Goal: Task Accomplishment & Management: Manage account settings

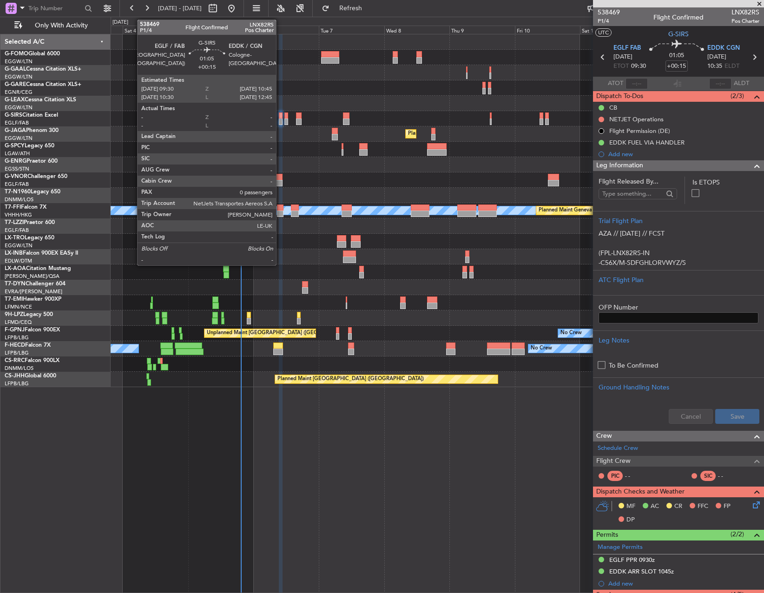
click at [280, 121] on div at bounding box center [281, 122] width 4 height 7
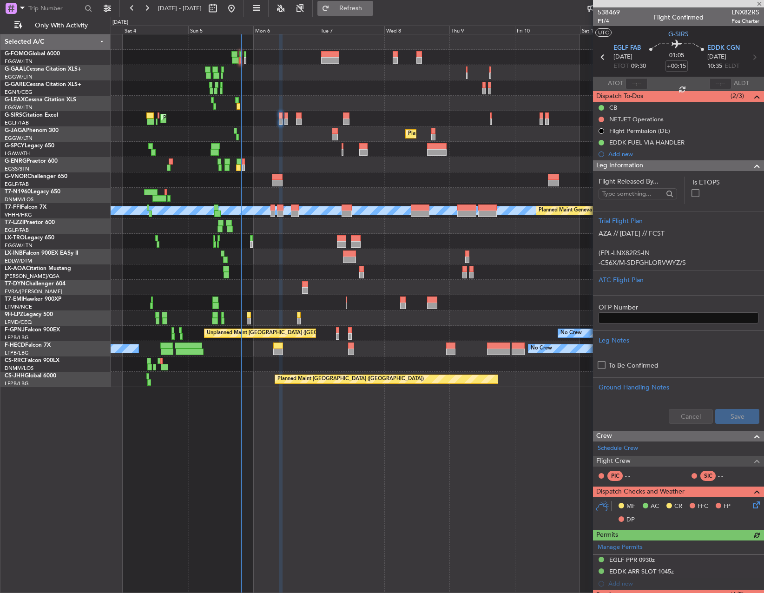
click at [371, 8] on span "Refresh" at bounding box center [350, 8] width 39 height 7
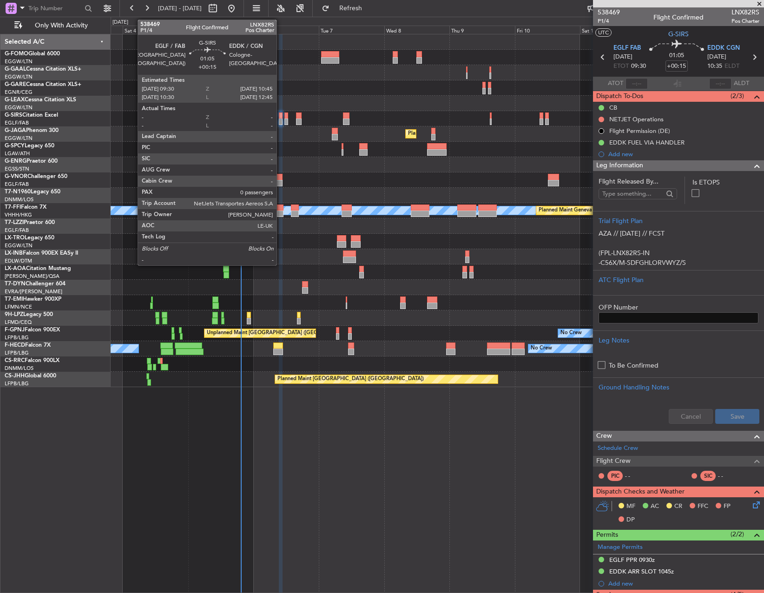
click at [281, 119] on div at bounding box center [281, 122] width 4 height 7
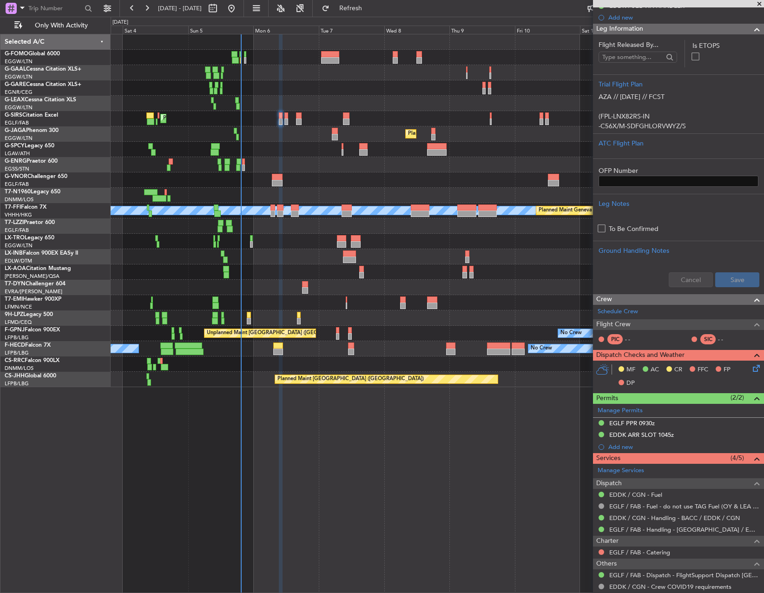
scroll to position [139, 0]
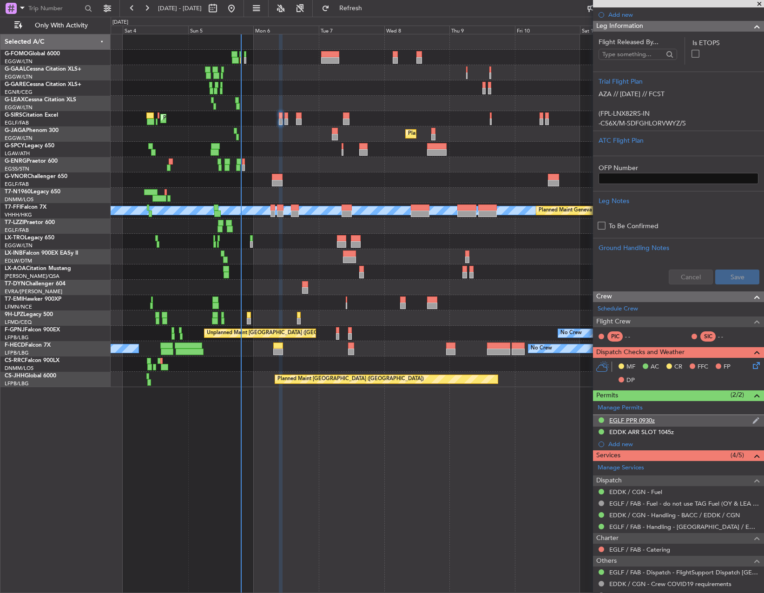
click at [662, 424] on div "EGLF PPR 0930z" at bounding box center [678, 421] width 171 height 12
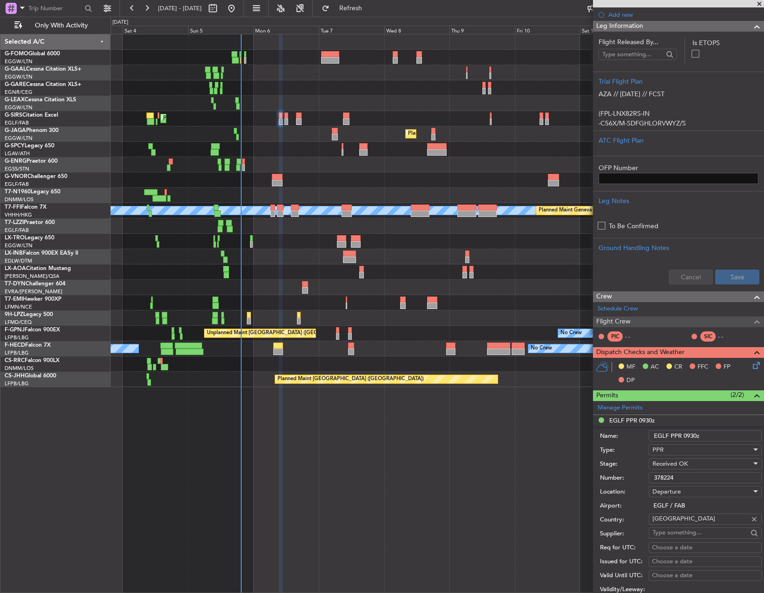
click at [692, 482] on input "378224" at bounding box center [705, 477] width 113 height 11
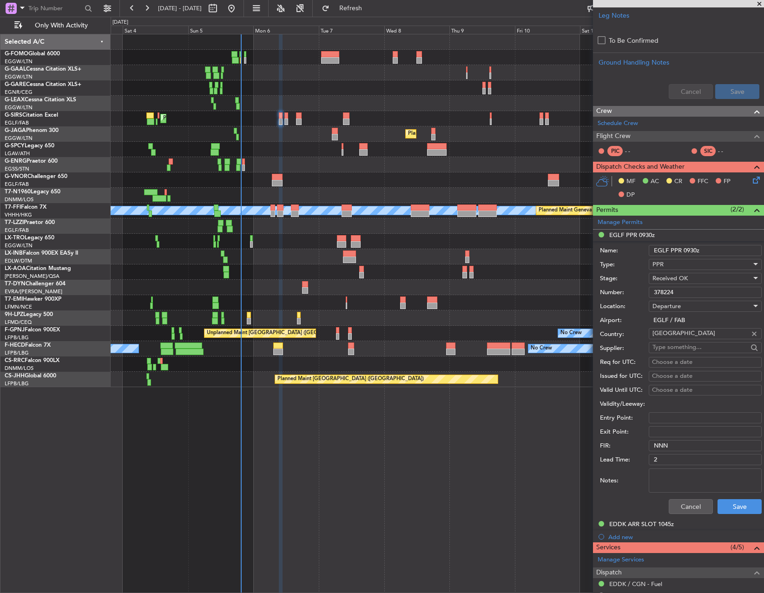
scroll to position [325, 0]
click at [636, 527] on div "EDDK ARR SLOT 1045z" at bounding box center [642, 524] width 65 height 8
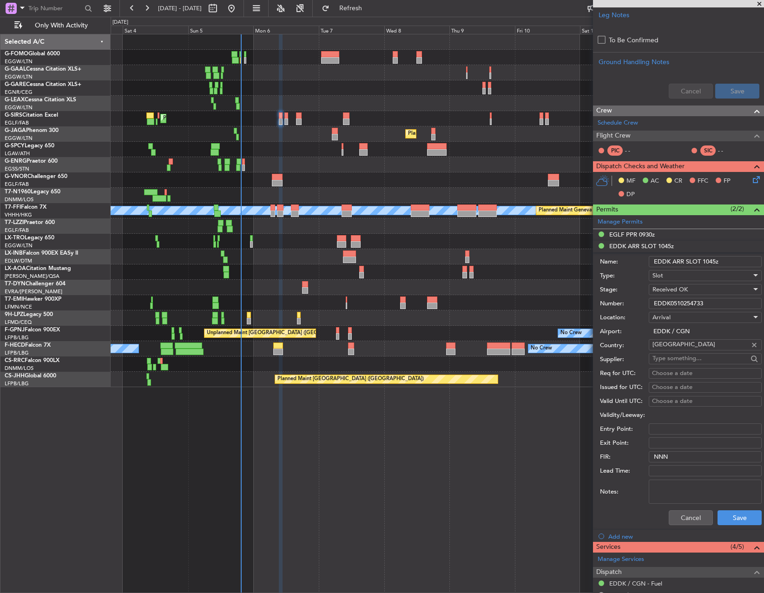
click at [697, 305] on input "EDDK0510254733" at bounding box center [705, 303] width 113 height 11
drag, startPoint x: 694, startPoint y: 517, endPoint x: 711, endPoint y: 488, distance: 34.0
click at [694, 517] on button "Cancel" at bounding box center [691, 517] width 44 height 15
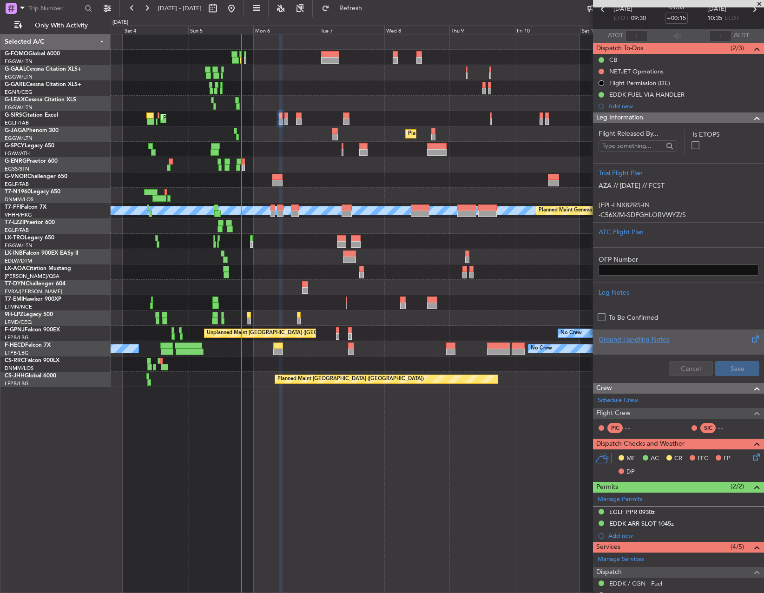
scroll to position [0, 0]
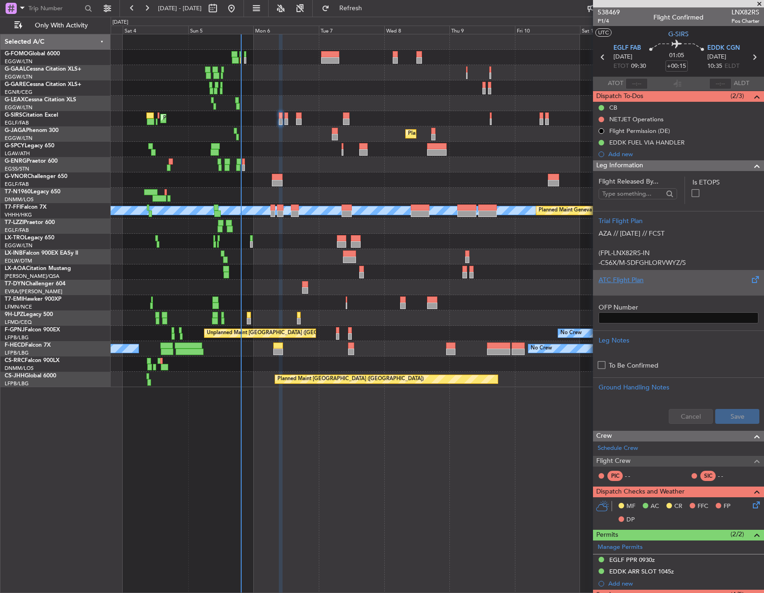
click at [642, 292] on div "ATC Flight Plan" at bounding box center [678, 282] width 171 height 25
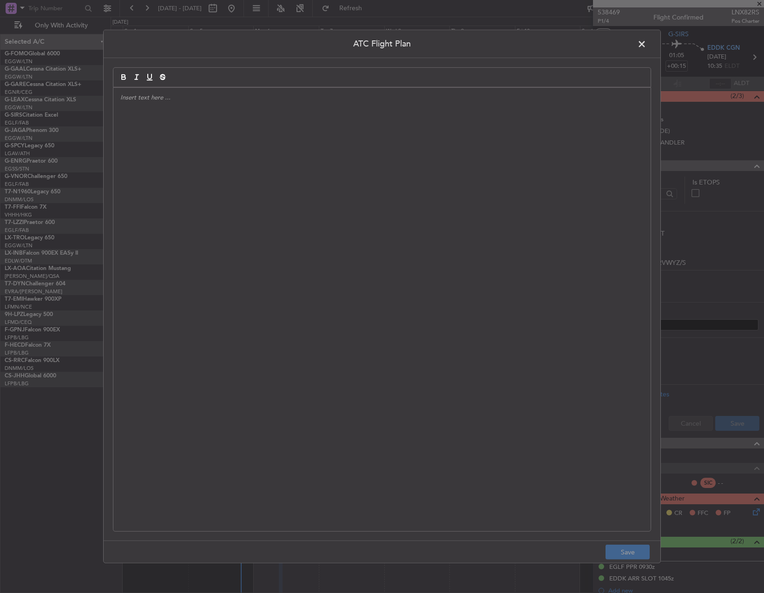
click at [425, 240] on div at bounding box center [381, 310] width 537 height 444
paste div
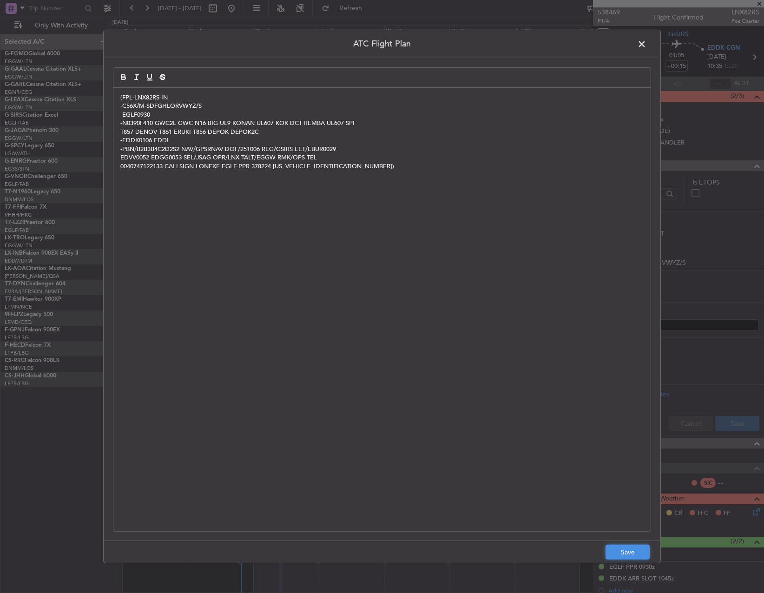
click at [624, 546] on button "Save" at bounding box center [628, 552] width 44 height 15
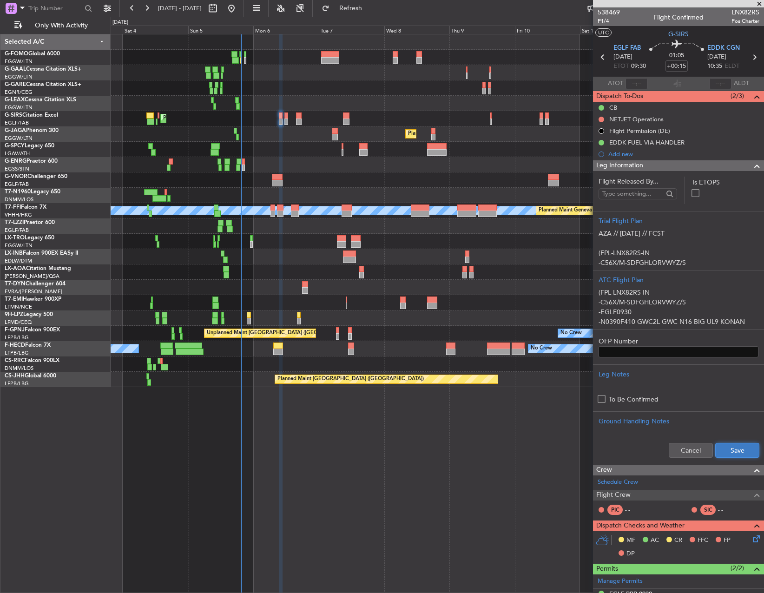
click at [723, 448] on button "Save" at bounding box center [738, 450] width 44 height 15
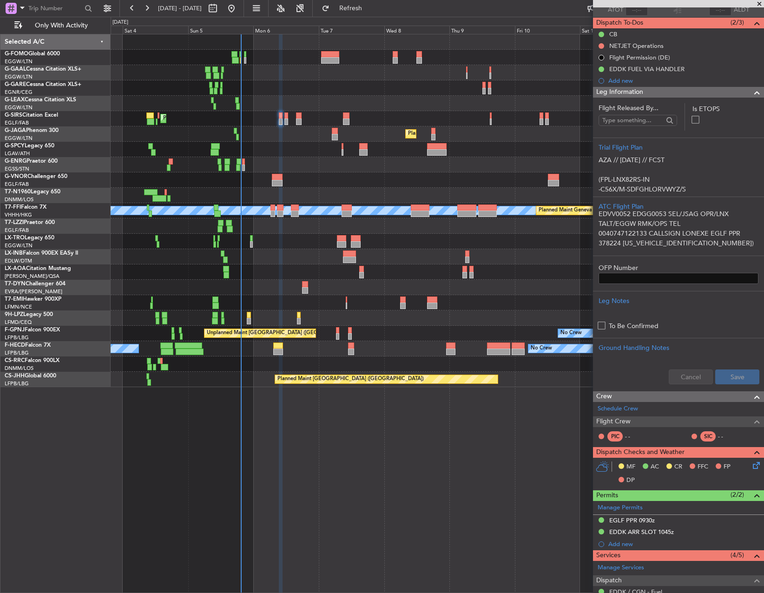
scroll to position [208, 0]
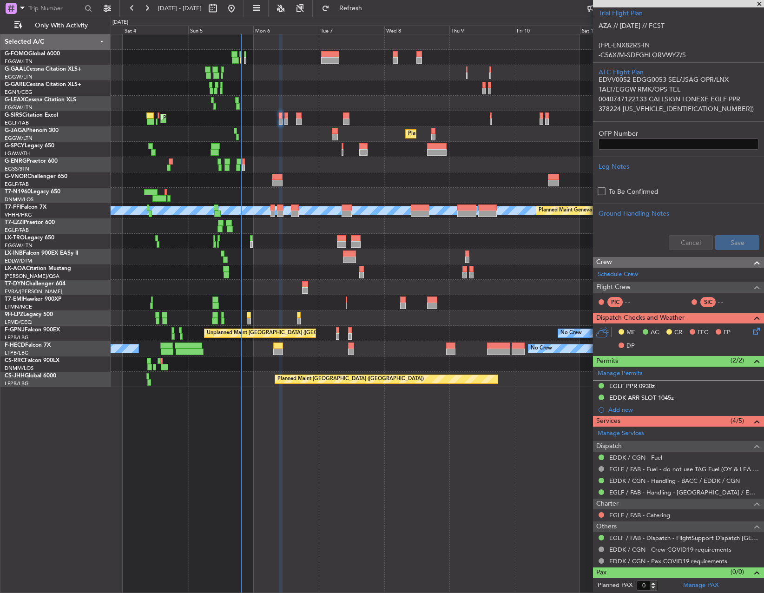
click at [751, 332] on icon at bounding box center [754, 329] width 7 height 7
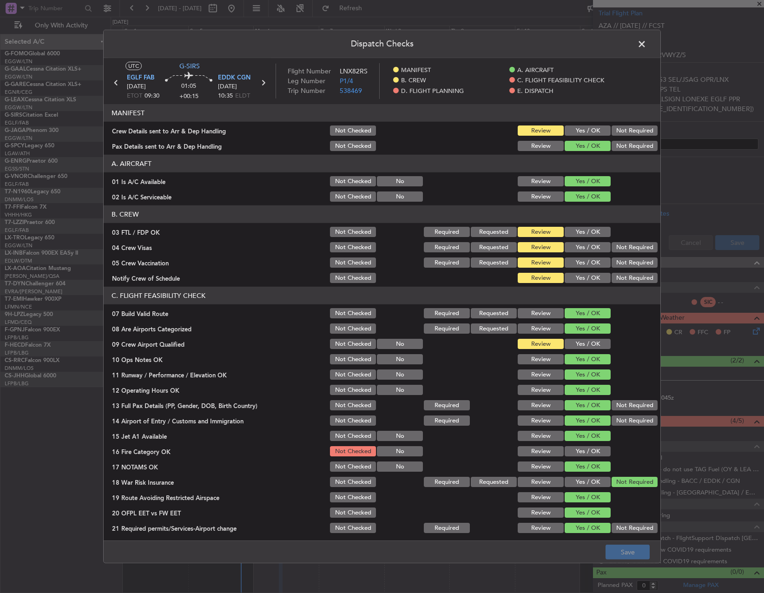
click at [574, 129] on button "Yes / OK" at bounding box center [588, 131] width 46 height 10
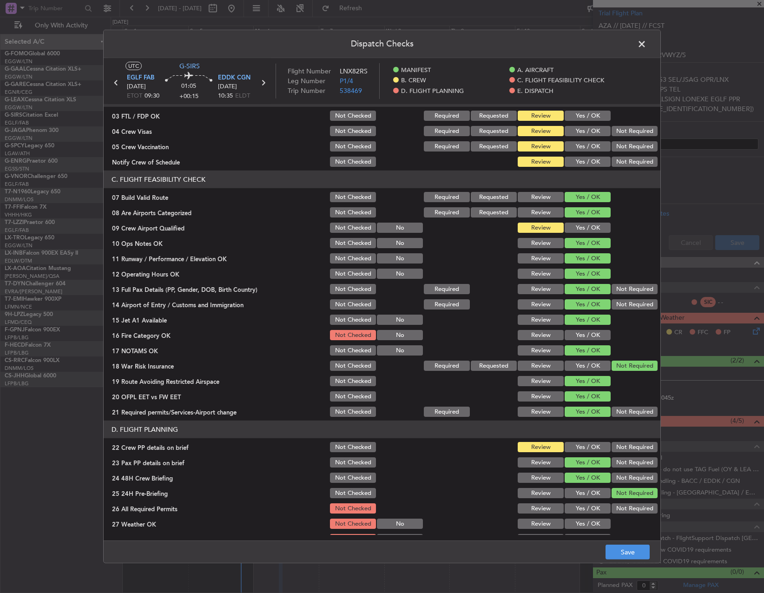
scroll to position [139, 0]
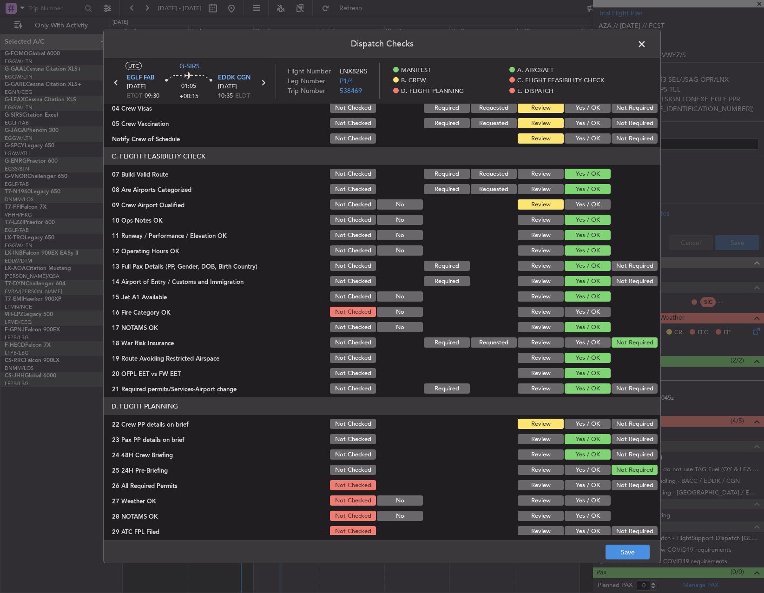
click at [576, 312] on button "Yes / OK" at bounding box center [588, 312] width 46 height 10
click at [581, 422] on button "Yes / OK" at bounding box center [588, 424] width 46 height 10
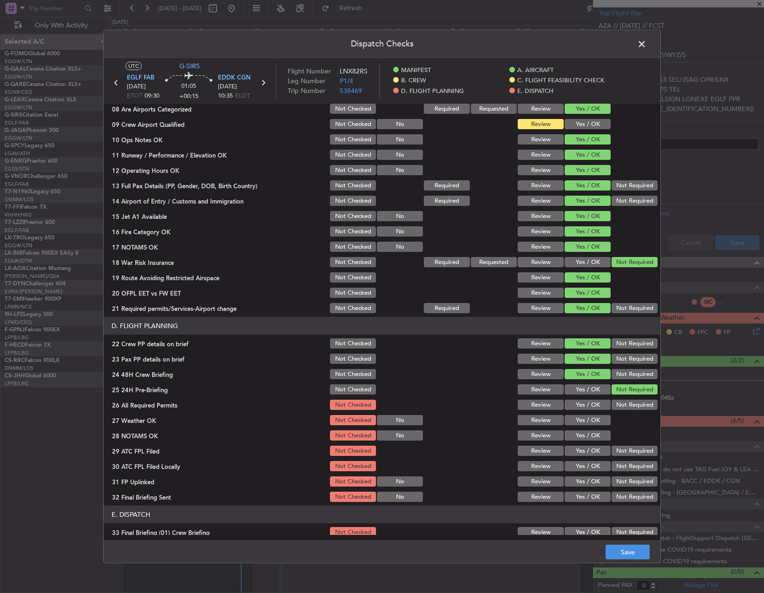
scroll to position [279, 0]
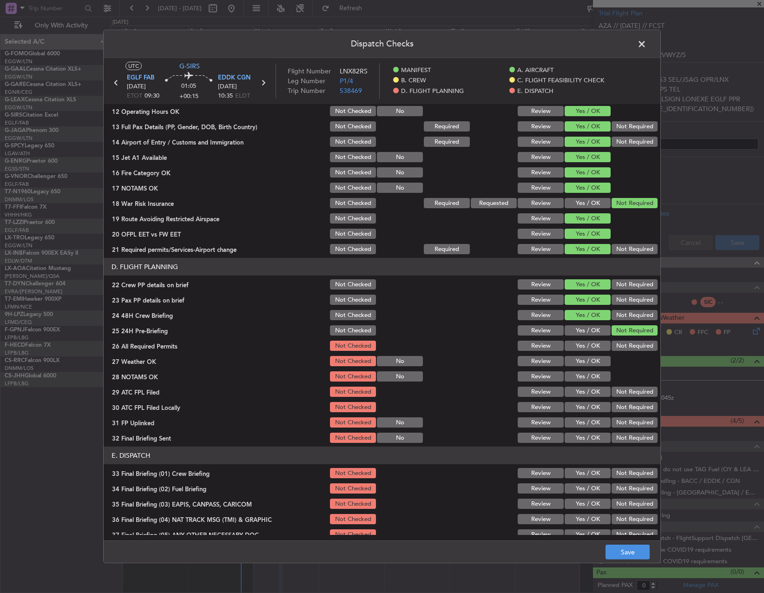
click at [589, 344] on button "Yes / OK" at bounding box center [588, 346] width 46 height 10
click at [581, 371] on div "Yes / OK" at bounding box center [586, 376] width 47 height 13
click at [580, 366] on button "Yes / OK" at bounding box center [588, 361] width 46 height 10
click at [577, 384] on section "D. FLIGHT PLANNING 22 Crew PP details on brief Not Checked Review Yes / OK Not …" at bounding box center [382, 351] width 557 height 186
click at [575, 397] on button "Yes / OK" at bounding box center [588, 392] width 46 height 10
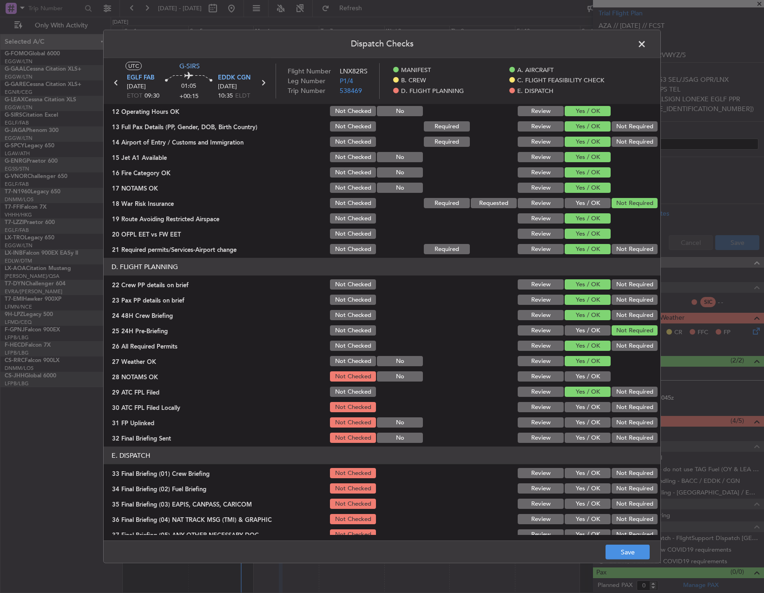
click at [583, 375] on button "Yes / OK" at bounding box center [588, 376] width 46 height 10
drag, startPoint x: 624, startPoint y: 404, endPoint x: 605, endPoint y: 417, distance: 23.1
click at [621, 404] on button "Not Required" at bounding box center [635, 407] width 46 height 10
click at [589, 426] on button "Yes / OK" at bounding box center [588, 423] width 46 height 10
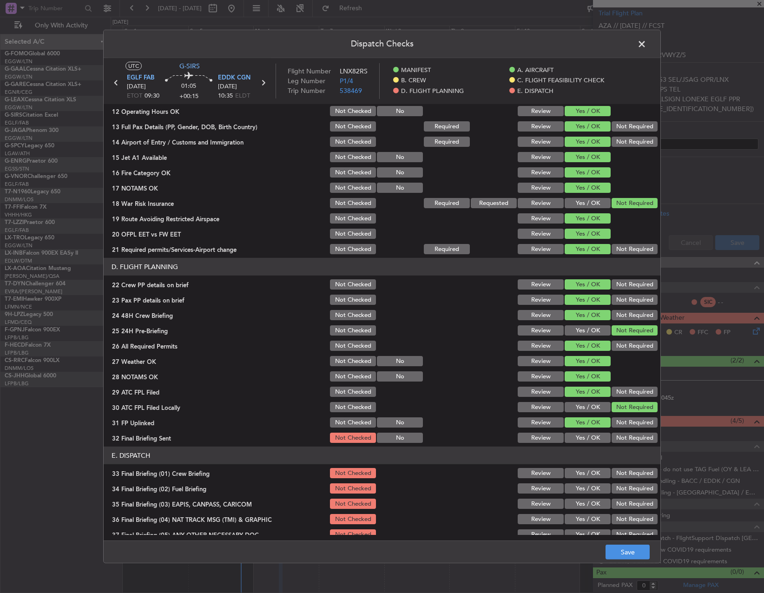
click at [645, 435] on button "Not Required" at bounding box center [635, 438] width 46 height 10
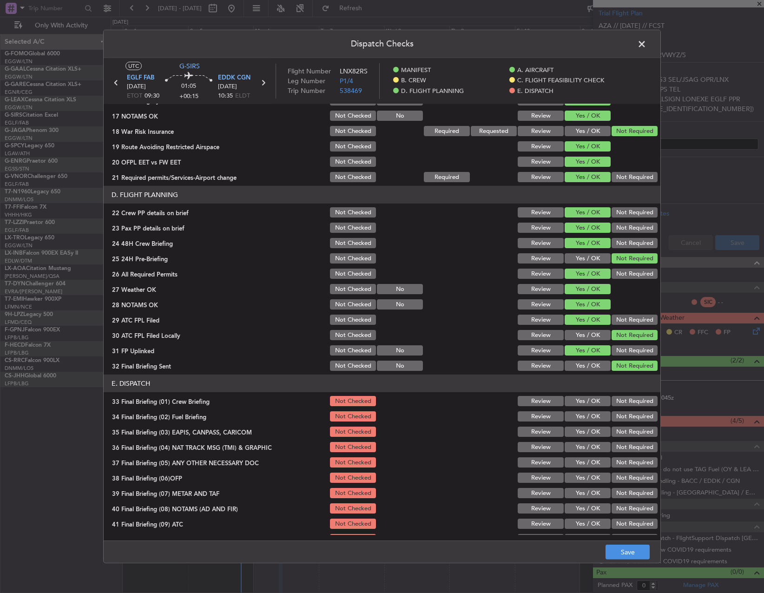
scroll to position [395, 0]
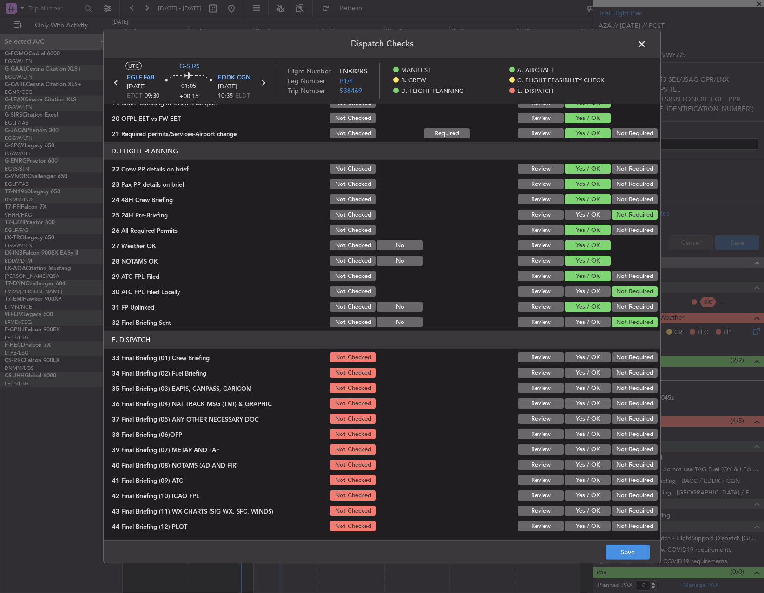
click at [583, 355] on button "Yes / OK" at bounding box center [588, 357] width 46 height 10
click at [583, 373] on button "Yes / OK" at bounding box center [588, 373] width 46 height 10
click at [630, 383] on div "Not Required" at bounding box center [633, 388] width 47 height 13
click at [629, 391] on button "Not Required" at bounding box center [635, 388] width 46 height 10
click at [628, 409] on div "Not Required" at bounding box center [633, 403] width 47 height 13
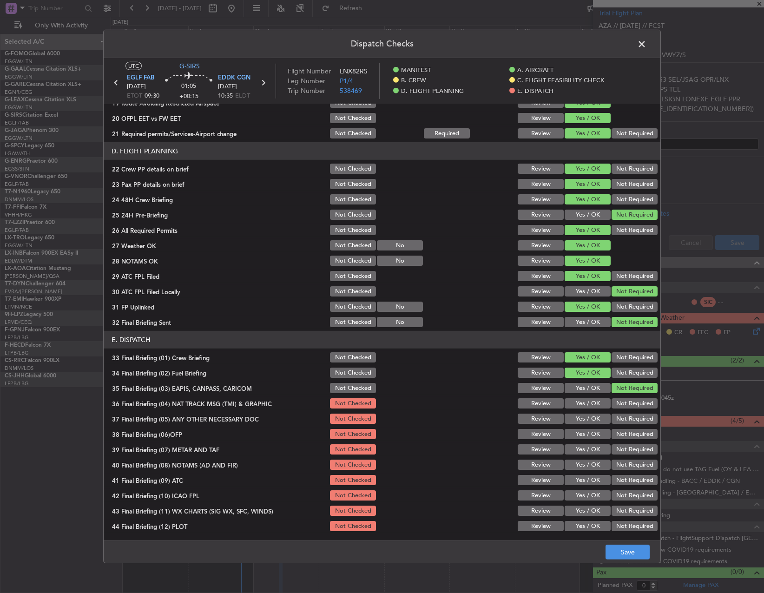
click at [624, 402] on button "Not Required" at bounding box center [635, 403] width 46 height 10
drag, startPoint x: 622, startPoint y: 417, endPoint x: 587, endPoint y: 434, distance: 39.1
click at [621, 418] on button "Not Required" at bounding box center [635, 419] width 46 height 10
click at [567, 441] on section "E. DISPATCH 33 Final Briefing (01) Crew Briefing Not Checked Review Yes / OK No…" at bounding box center [382, 432] width 557 height 202
drag, startPoint x: 574, startPoint y: 437, endPoint x: 574, endPoint y: 446, distance: 8.8
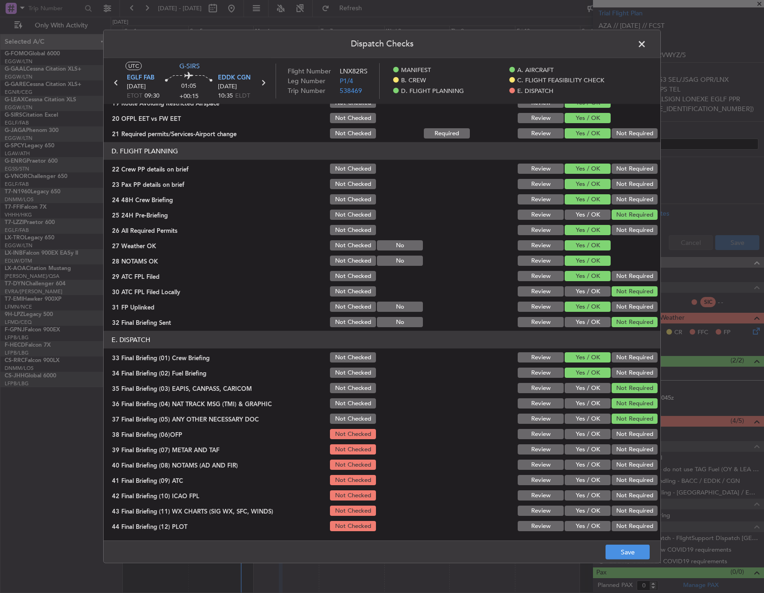
click at [574, 437] on button "Yes / OK" at bounding box center [588, 434] width 46 height 10
click at [573, 446] on button "Yes / OK" at bounding box center [588, 449] width 46 height 10
click at [578, 466] on button "Yes / OK" at bounding box center [588, 465] width 46 height 10
click at [578, 481] on button "Yes / OK" at bounding box center [588, 480] width 46 height 10
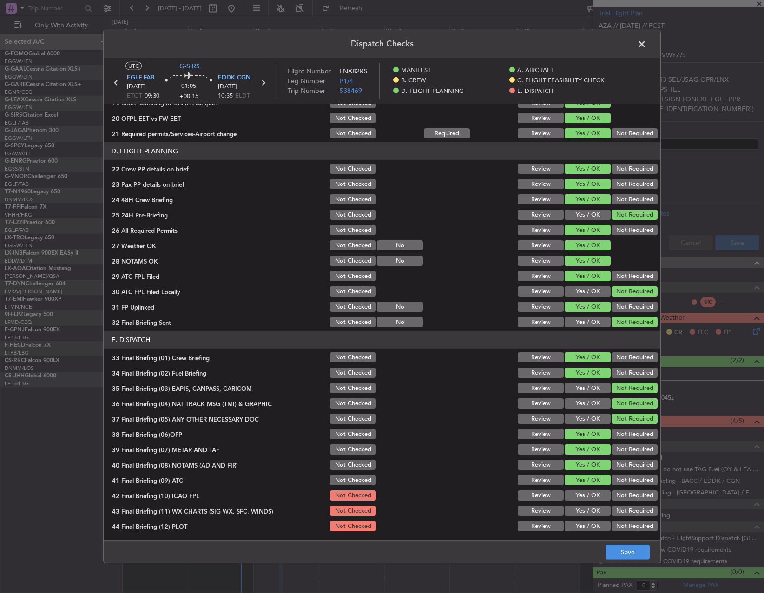
click at [579, 496] on button "Yes / OK" at bounding box center [588, 496] width 46 height 10
click at [575, 511] on button "Yes / OK" at bounding box center [588, 511] width 46 height 10
click at [575, 523] on button "Yes / OK" at bounding box center [588, 526] width 46 height 10
click at [626, 550] on button "Save" at bounding box center [628, 552] width 44 height 15
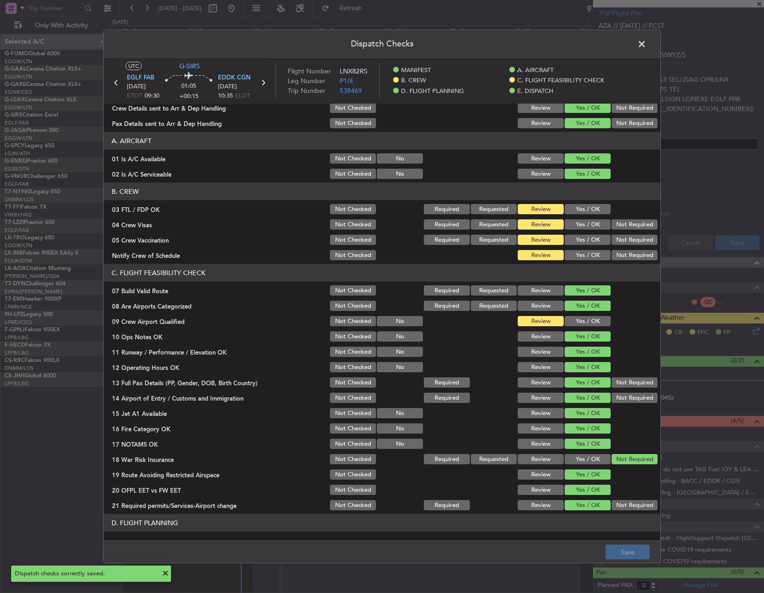
scroll to position [0, 0]
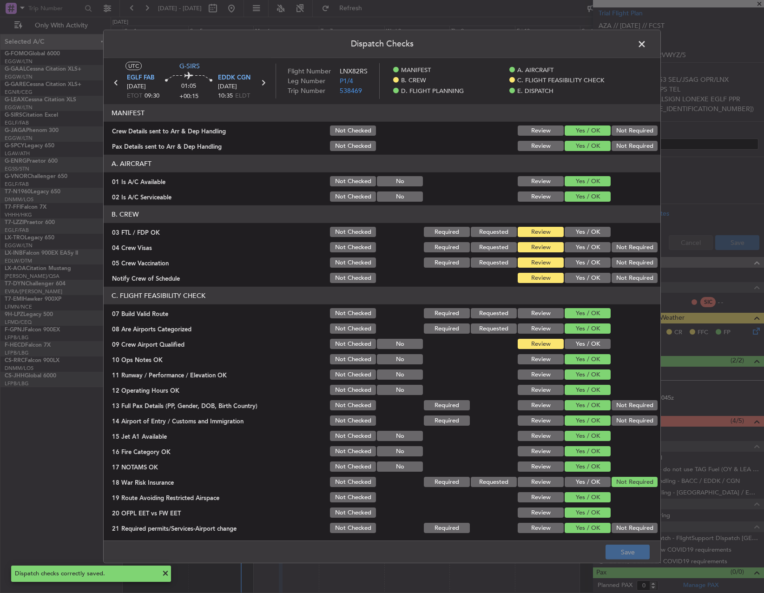
click at [647, 47] on span at bounding box center [647, 46] width 0 height 19
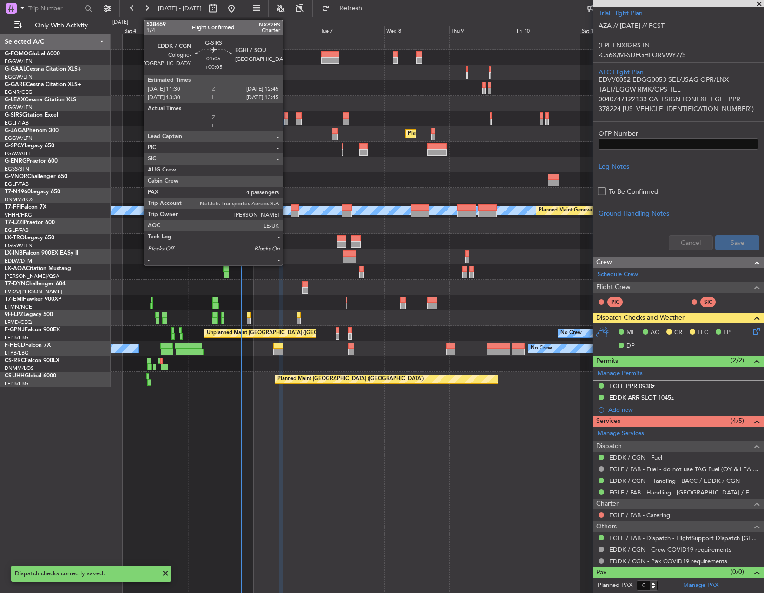
click at [287, 119] on div at bounding box center [287, 122] width 4 height 7
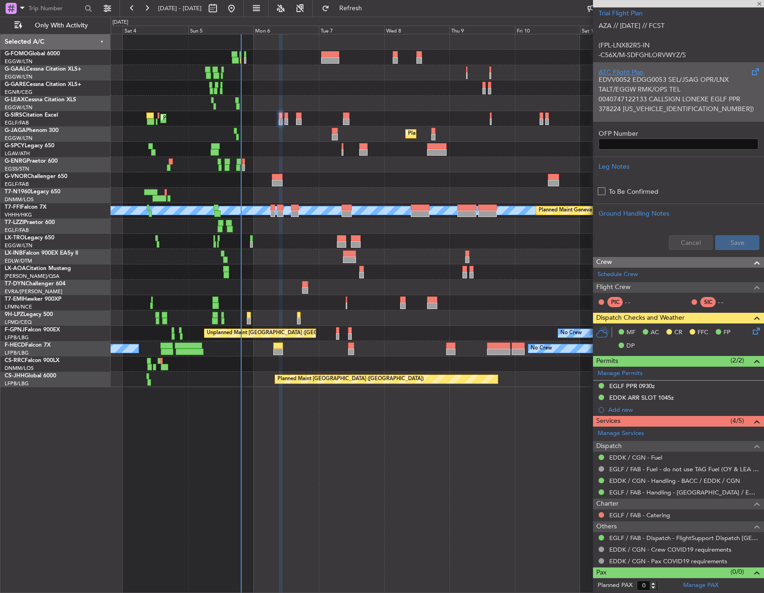
type input "+00:05"
type input "4"
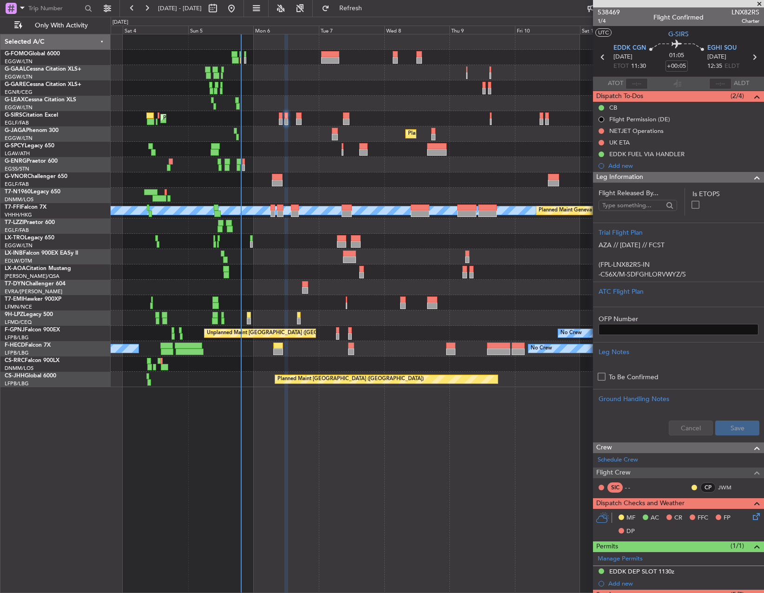
click at [693, 416] on div "Cancel Save" at bounding box center [678, 428] width 171 height 28
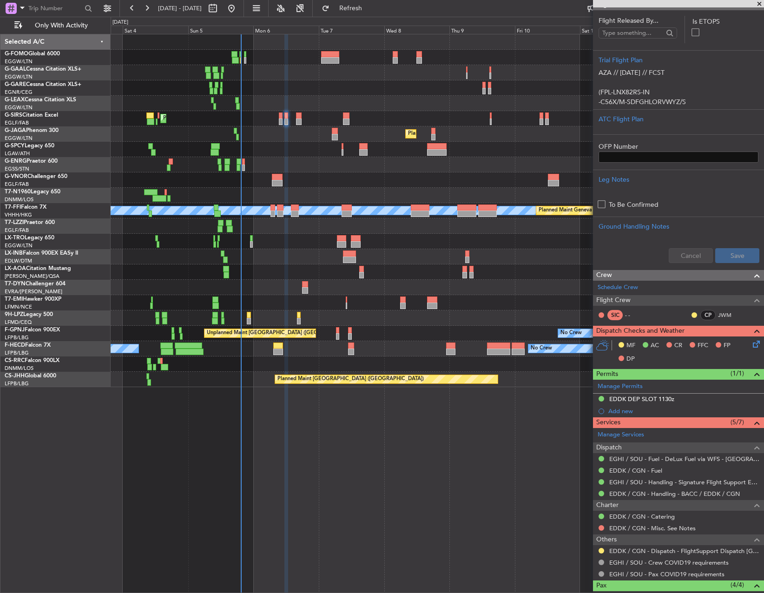
scroll to position [186, 0]
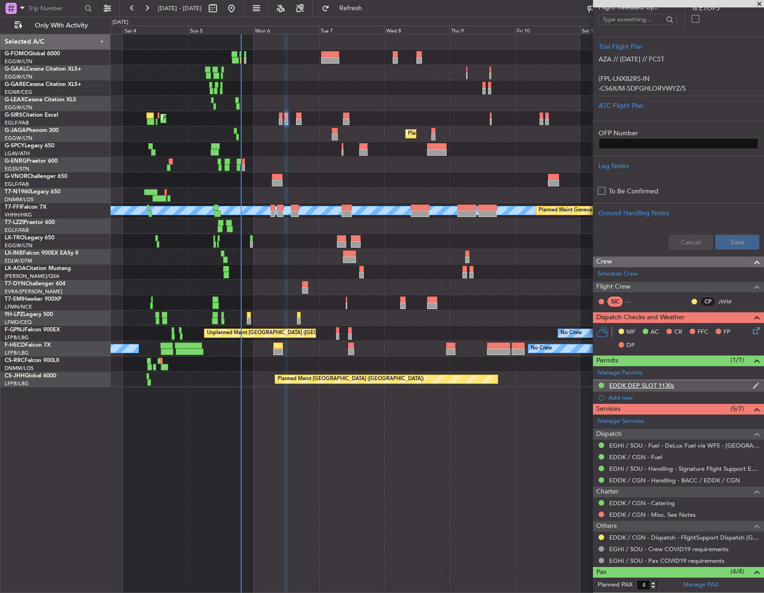
click at [650, 389] on div "EDDK DEP SLOT 1130z" at bounding box center [642, 386] width 65 height 8
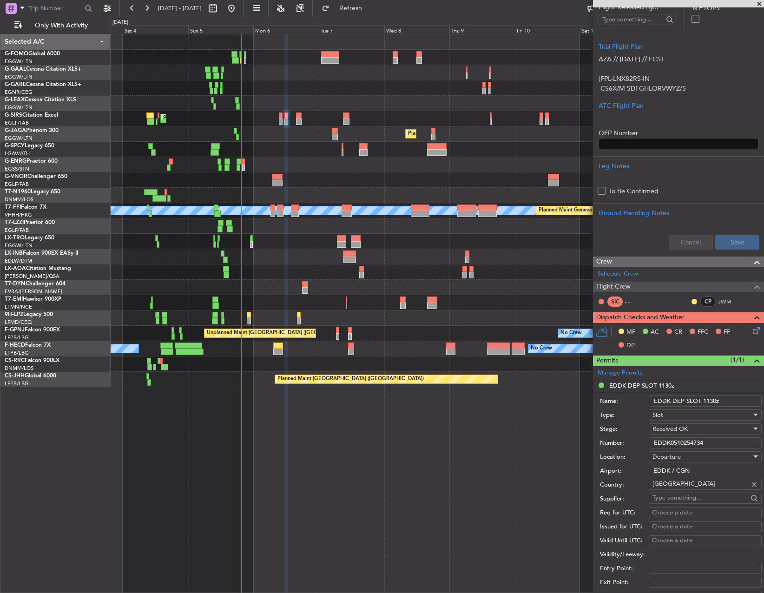
click at [680, 438] on input "EDDK0510254734" at bounding box center [705, 442] width 113 height 11
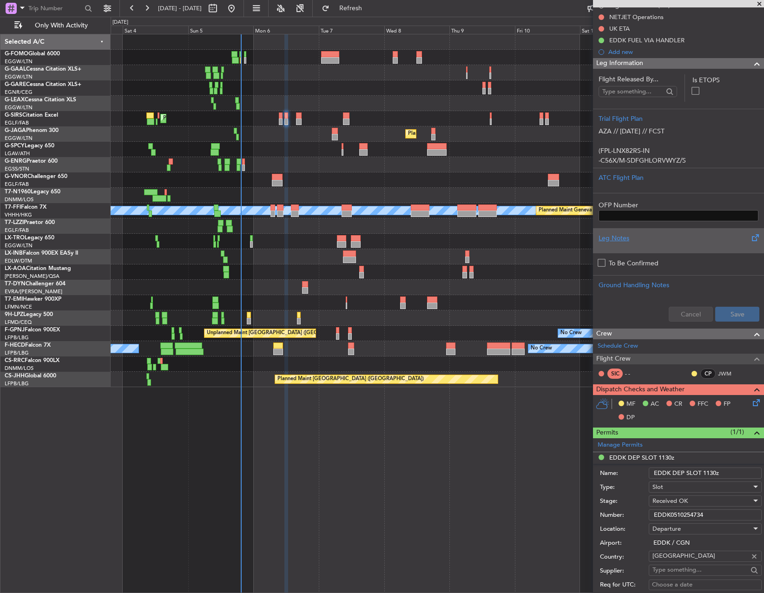
scroll to position [0, 0]
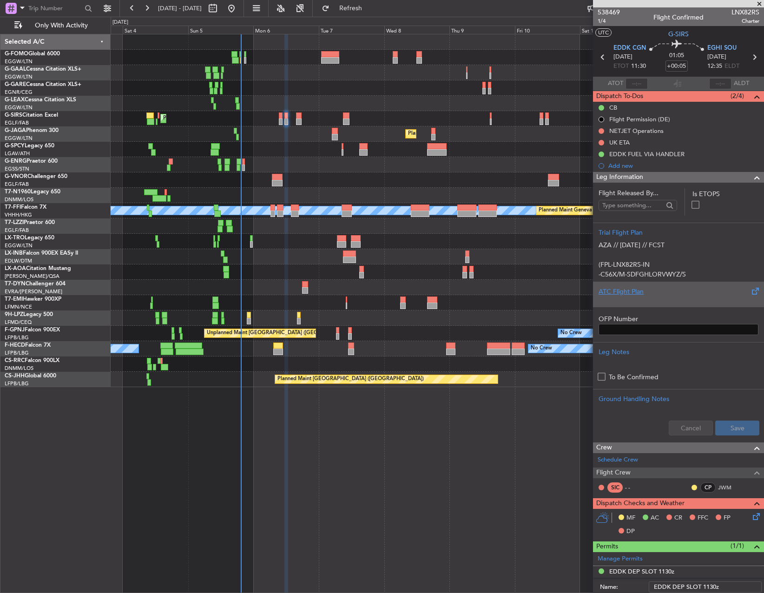
click at [669, 299] on div at bounding box center [679, 300] width 160 height 6
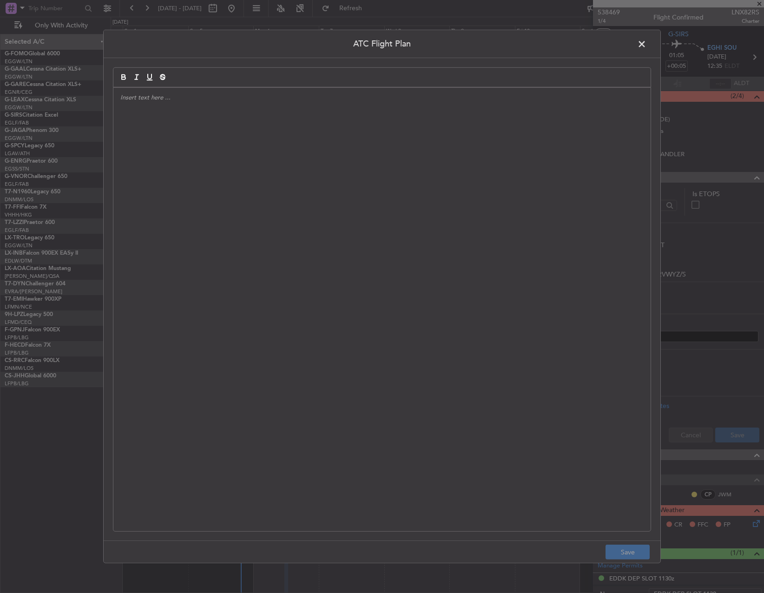
click at [406, 262] on div at bounding box center [381, 310] width 537 height 444
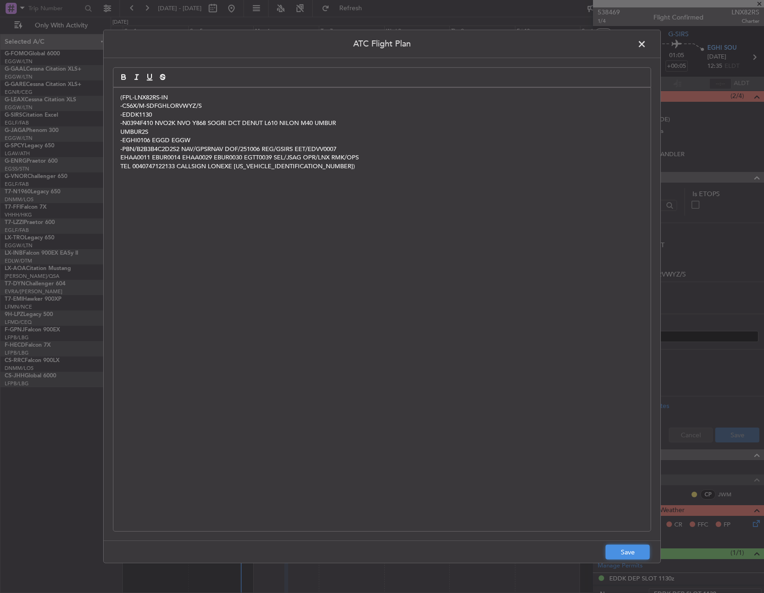
click at [631, 559] on button "Save" at bounding box center [628, 552] width 44 height 15
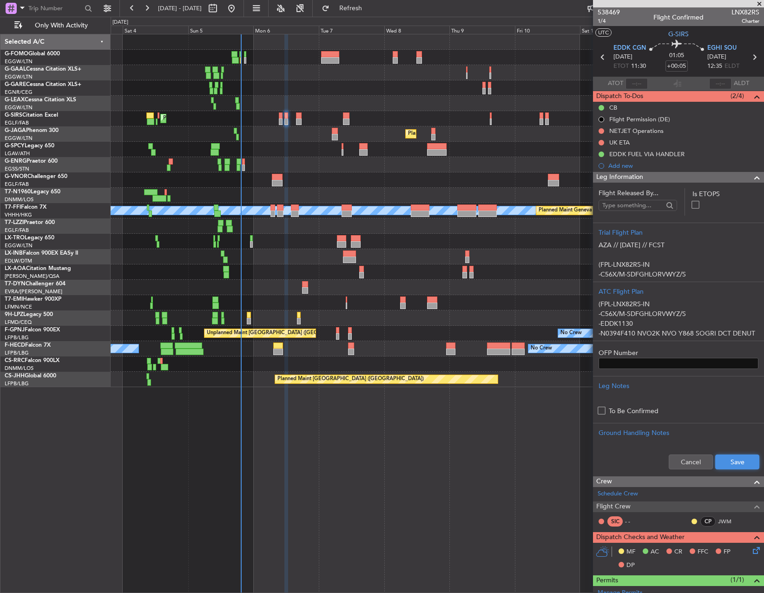
click at [735, 468] on button "Save" at bounding box center [738, 462] width 44 height 15
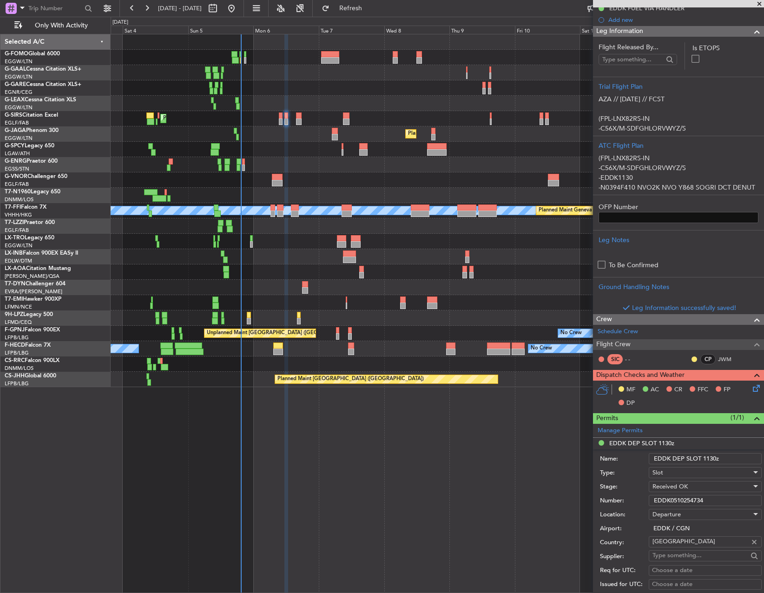
scroll to position [186, 0]
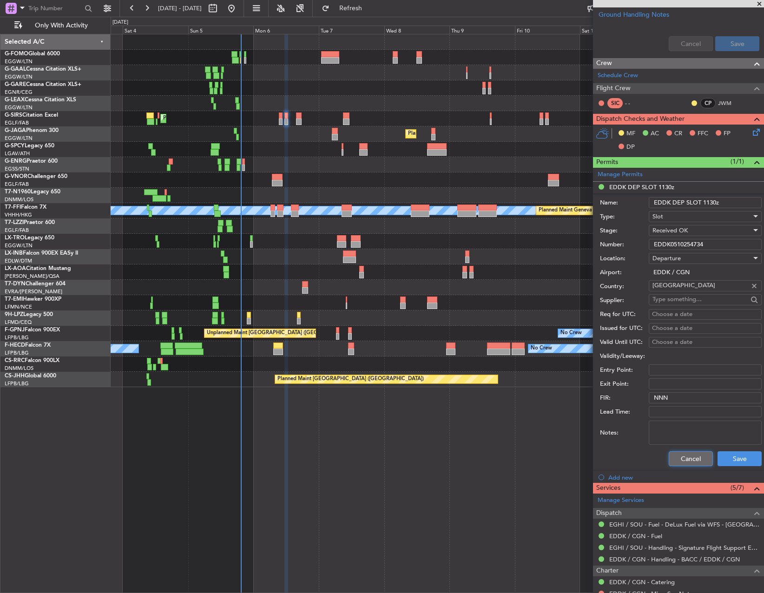
click at [682, 458] on button "Cancel" at bounding box center [691, 458] width 44 height 15
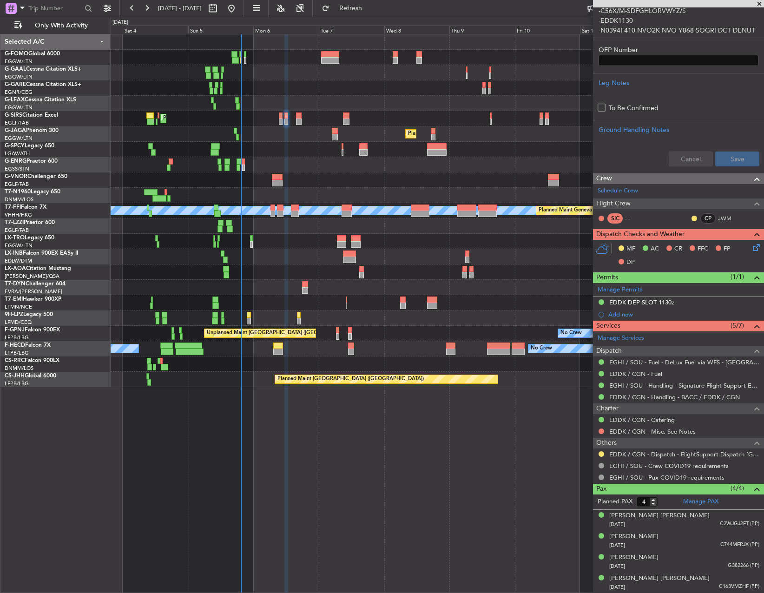
click at [751, 248] on icon at bounding box center [754, 245] width 7 height 7
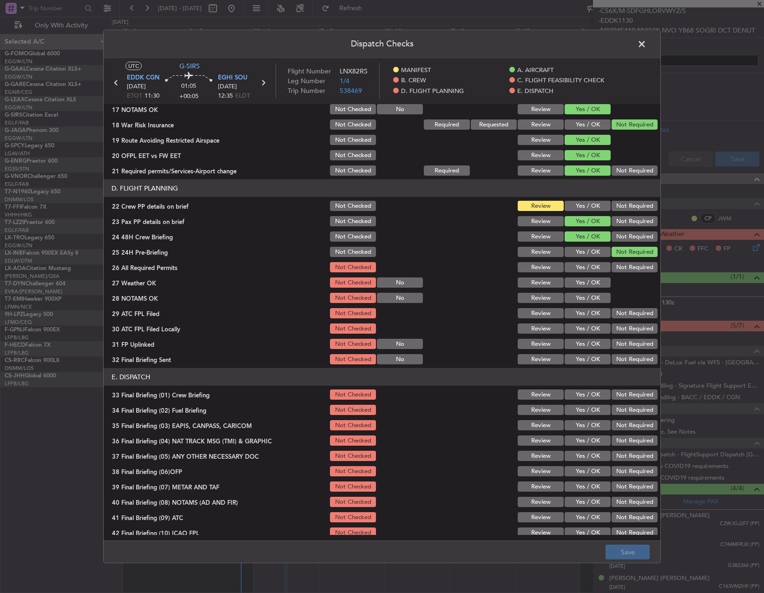
scroll to position [372, 0]
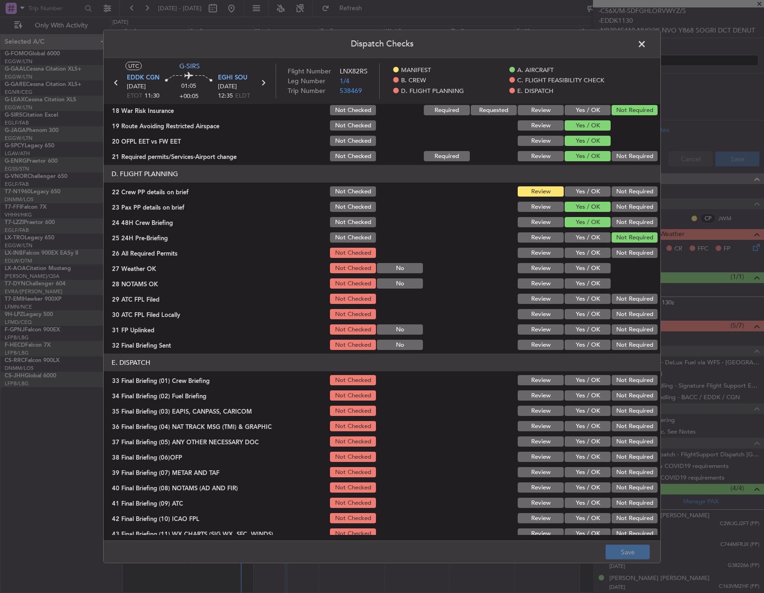
click at [577, 187] on button "Yes / OK" at bounding box center [588, 191] width 46 height 10
click at [585, 253] on button "Yes / OK" at bounding box center [588, 253] width 46 height 10
drag, startPoint x: 585, startPoint y: 265, endPoint x: 585, endPoint y: 277, distance: 11.2
click at [585, 267] on button "Yes / OK" at bounding box center [588, 268] width 46 height 10
drag, startPoint x: 585, startPoint y: 281, endPoint x: 583, endPoint y: 293, distance: 11.8
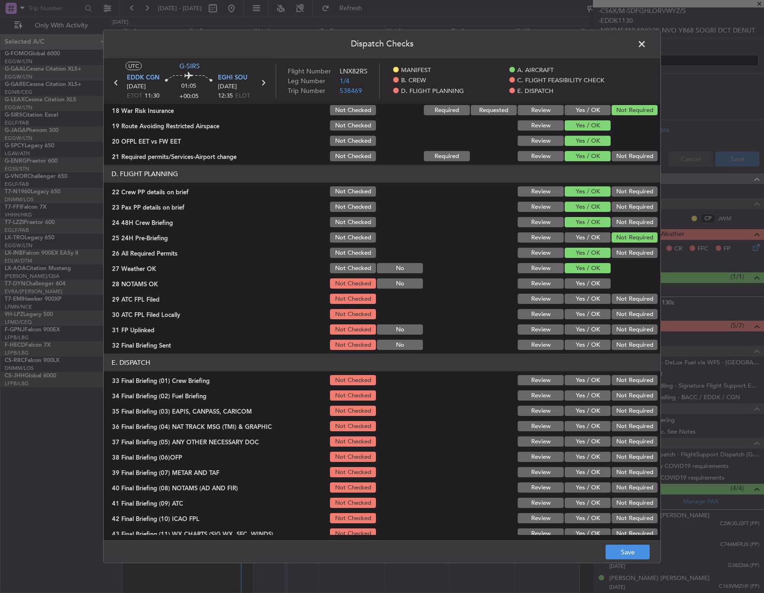
click at [585, 281] on button "Yes / OK" at bounding box center [588, 283] width 46 height 10
click at [583, 293] on div "Yes / OK" at bounding box center [586, 298] width 47 height 13
click at [583, 300] on button "Yes / OK" at bounding box center [588, 299] width 46 height 10
click at [629, 316] on button "Not Required" at bounding box center [635, 314] width 46 height 10
drag, startPoint x: 590, startPoint y: 326, endPoint x: 618, endPoint y: 341, distance: 31.6
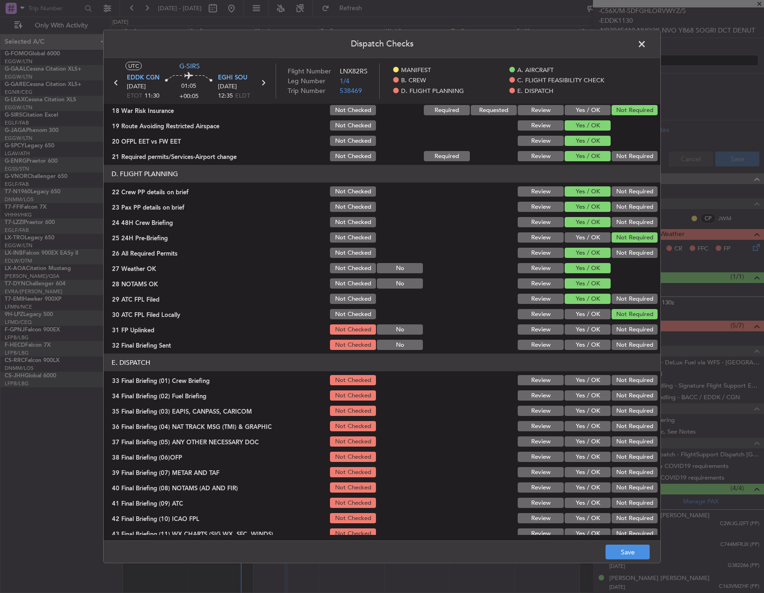
click at [594, 330] on button "Yes / OK" at bounding box center [588, 330] width 46 height 10
click at [622, 343] on button "Not Required" at bounding box center [635, 345] width 46 height 10
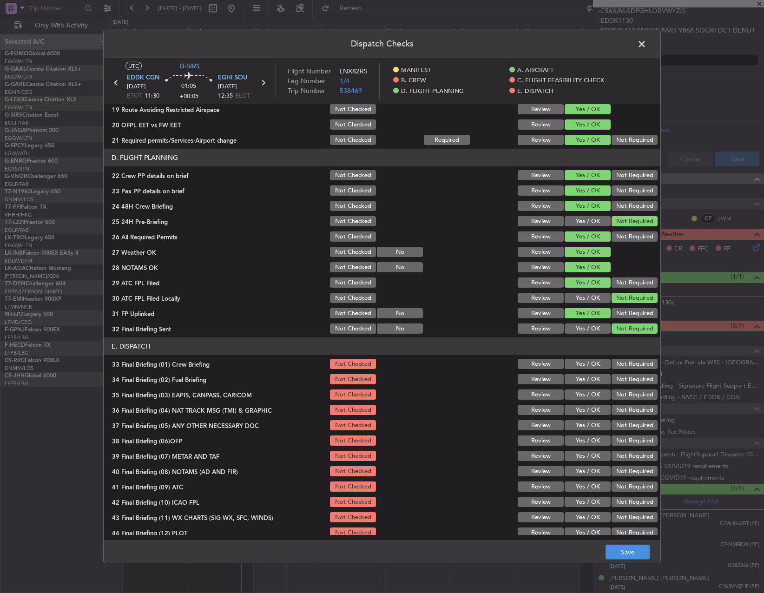
scroll to position [395, 0]
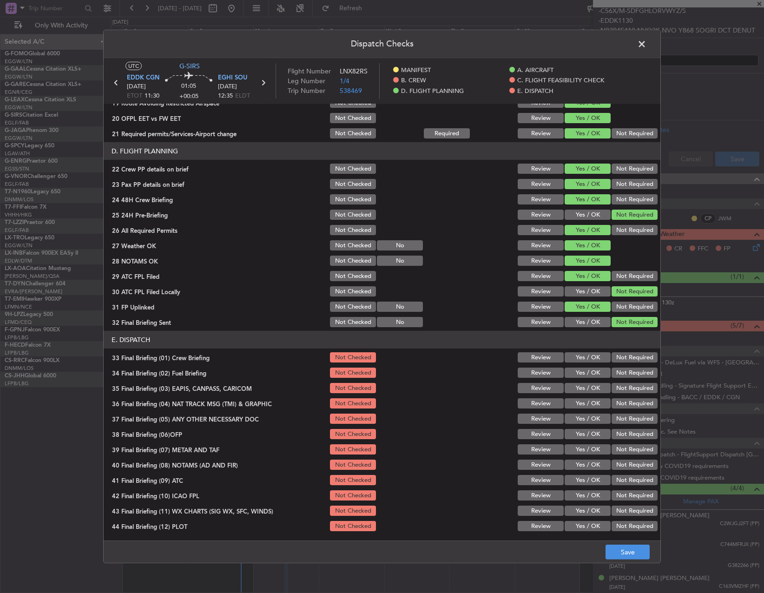
drag, startPoint x: 590, startPoint y: 355, endPoint x: 587, endPoint y: 366, distance: 11.5
click at [589, 355] on button "Yes / OK" at bounding box center [588, 357] width 46 height 10
click at [584, 369] on button "Yes / OK" at bounding box center [588, 373] width 46 height 10
click at [618, 393] on button "Not Required" at bounding box center [635, 388] width 46 height 10
click at [619, 408] on button "Not Required" at bounding box center [635, 403] width 46 height 10
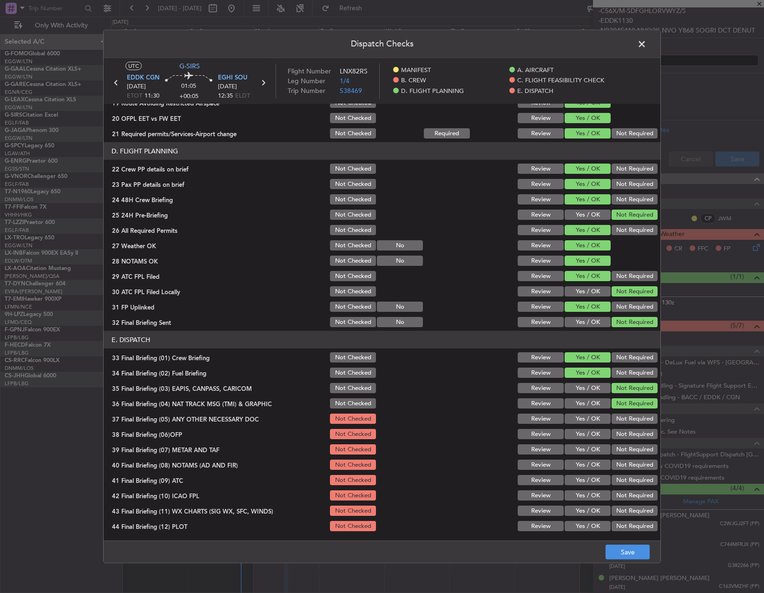
click at [618, 424] on div "Not Required" at bounding box center [633, 418] width 47 height 13
drag, startPoint x: 604, startPoint y: 428, endPoint x: 597, endPoint y: 430, distance: 7.1
click at [601, 430] on div "38 Final Briefing (06)OFP Not Checked Review Yes / OK Not Required" at bounding box center [382, 434] width 557 height 13
click at [617, 415] on button "Not Required" at bounding box center [635, 419] width 46 height 10
drag, startPoint x: 592, startPoint y: 428, endPoint x: 587, endPoint y: 436, distance: 9.0
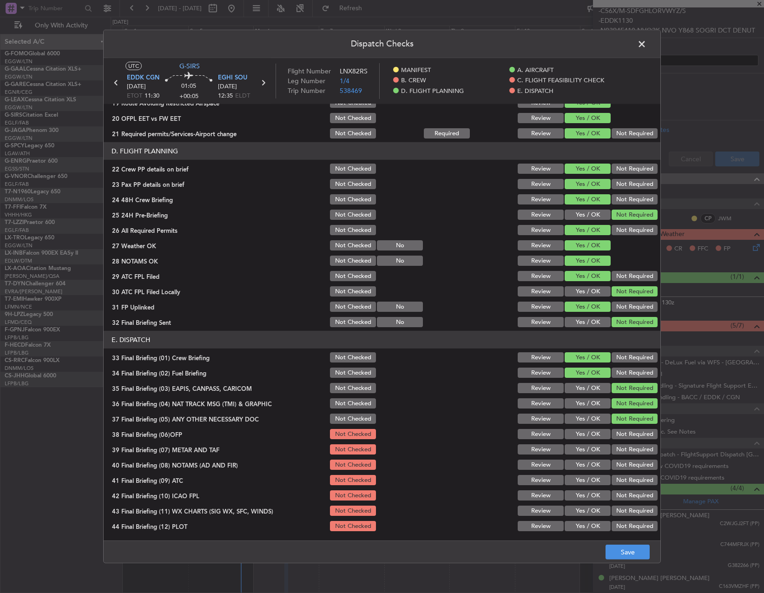
click at [590, 429] on div "Yes / OK" at bounding box center [586, 434] width 47 height 13
drag, startPoint x: 587, startPoint y: 436, endPoint x: 581, endPoint y: 451, distance: 15.9
click at [585, 437] on button "Yes / OK" at bounding box center [588, 434] width 46 height 10
drag, startPoint x: 581, startPoint y: 451, endPoint x: 575, endPoint y: 462, distance: 13.1
click at [581, 451] on button "Yes / OK" at bounding box center [588, 449] width 46 height 10
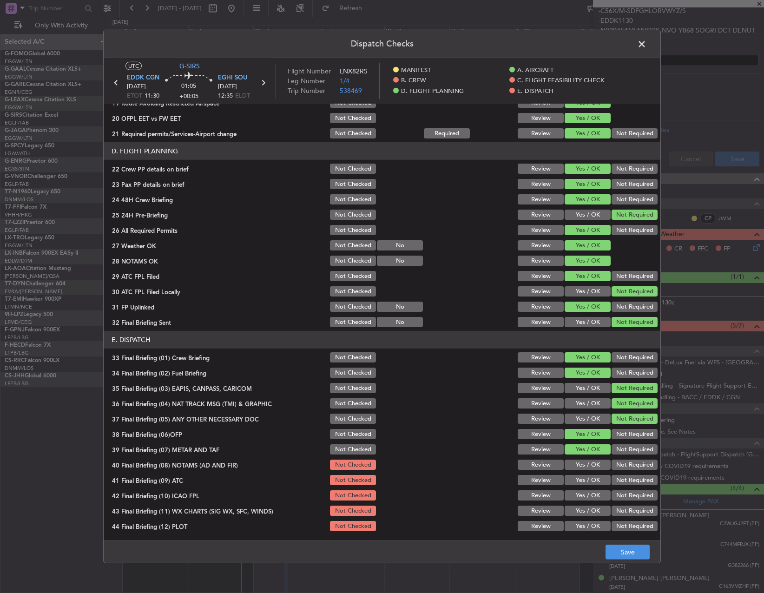
click at [575, 464] on button "Yes / OK" at bounding box center [588, 465] width 46 height 10
click at [573, 472] on section "E. DISPATCH 33 Final Briefing (01) Crew Briefing Not Checked Review Yes / OK No…" at bounding box center [382, 432] width 557 height 202
click at [573, 480] on button "Yes / OK" at bounding box center [588, 480] width 46 height 10
click at [573, 494] on button "Yes / OK" at bounding box center [588, 496] width 46 height 10
click at [573, 503] on section "E. DISPATCH 33 Final Briefing (01) Crew Briefing Not Checked Review Yes / OK No…" at bounding box center [382, 432] width 557 height 202
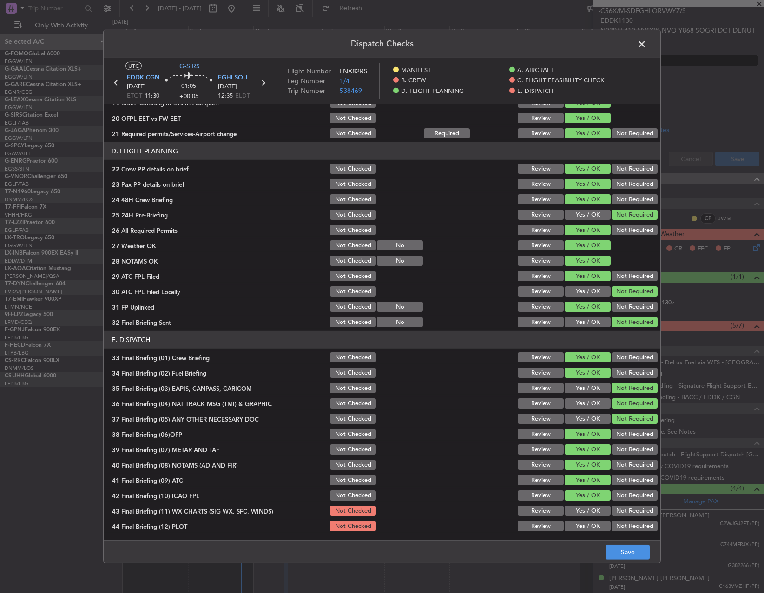
click at [575, 514] on button "Yes / OK" at bounding box center [588, 511] width 46 height 10
drag, startPoint x: 576, startPoint y: 527, endPoint x: 596, endPoint y: 533, distance: 21.3
click at [575, 528] on button "Yes / OK" at bounding box center [588, 526] width 46 height 10
click at [659, 563] on div "Dispatch Checks UTC G-SIRS EDDK CGN 06/10/2025 ETOT 11:30 01:05 +00:05 EGHI SOU…" at bounding box center [382, 297] width 558 height 534
click at [635, 554] on button "Save" at bounding box center [628, 552] width 44 height 15
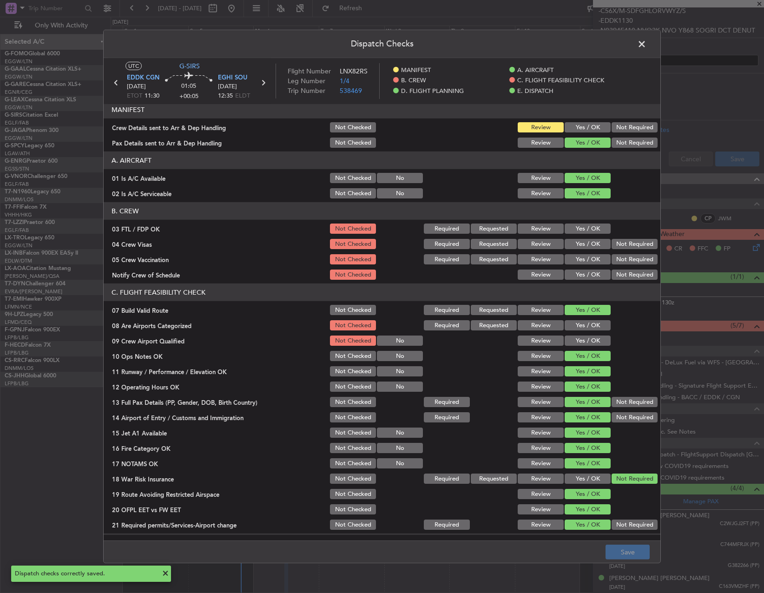
scroll to position [0, 0]
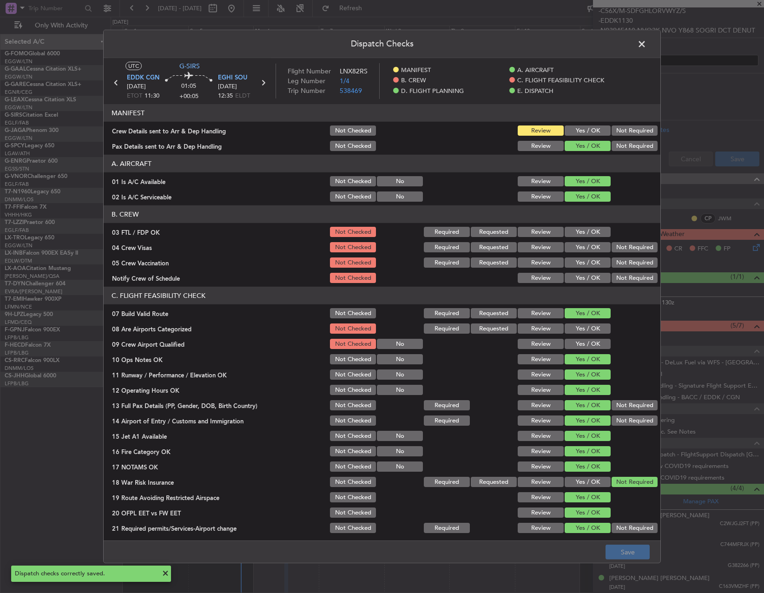
click at [647, 47] on span at bounding box center [647, 46] width 0 height 19
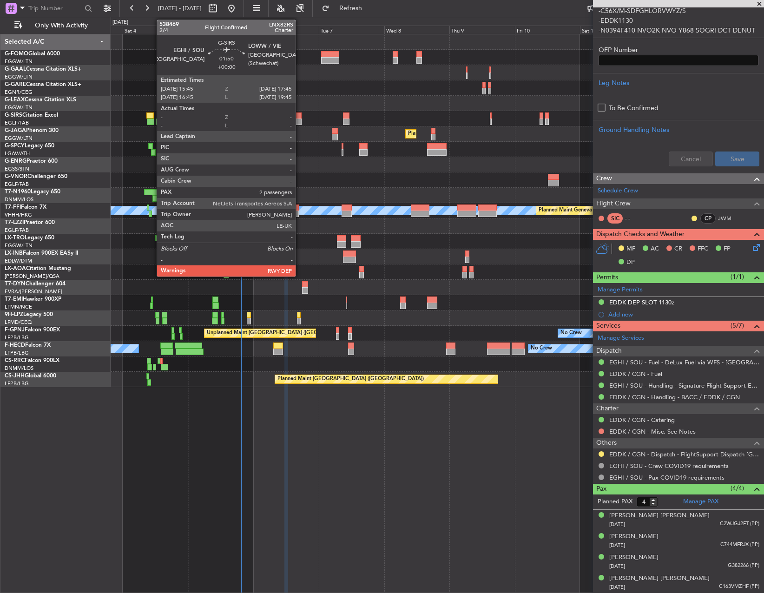
click at [300, 117] on div at bounding box center [299, 116] width 6 height 7
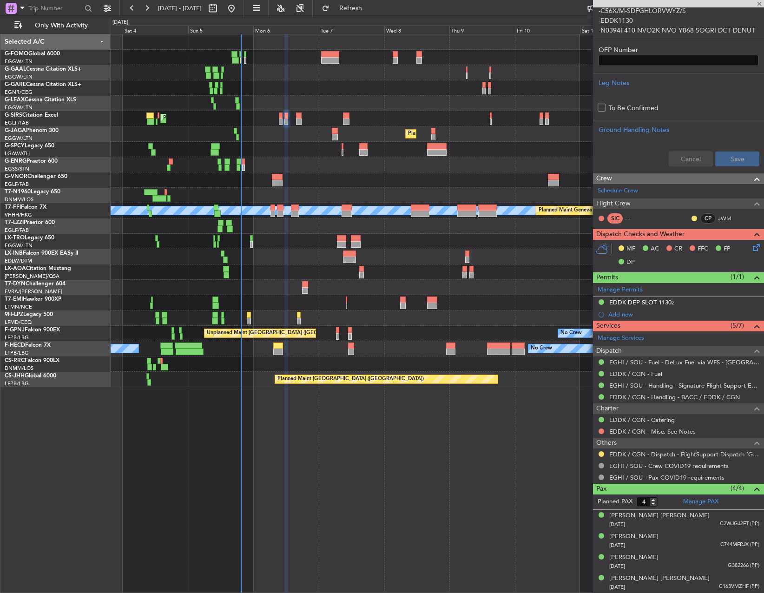
type input "2"
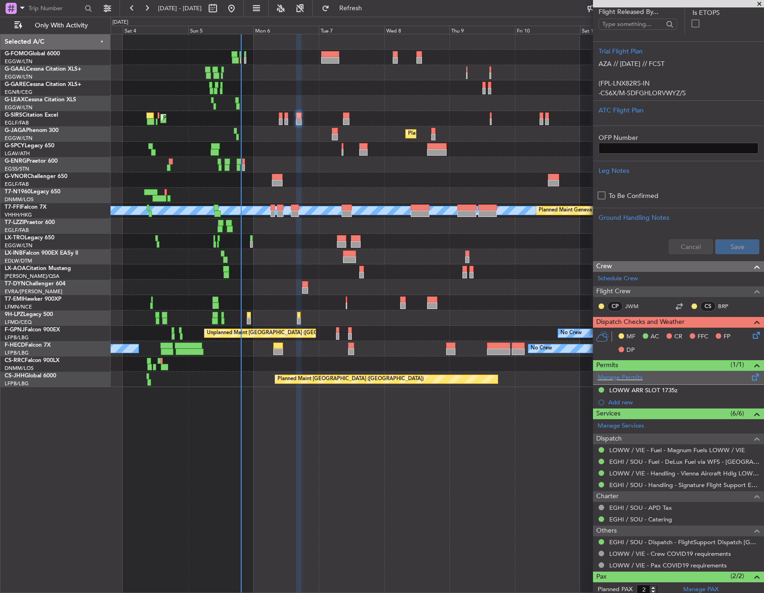
scroll to position [220, 0]
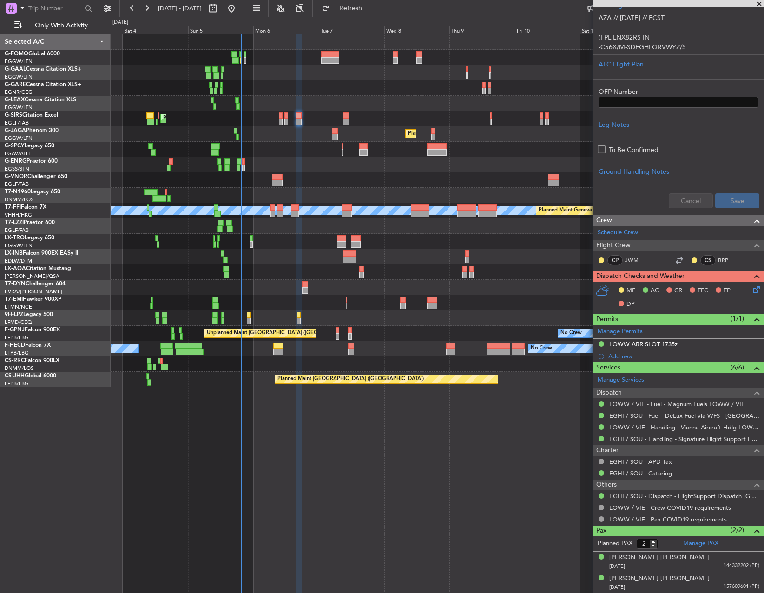
click at [641, 347] on div "LOWW ARR SLOT 1735z" at bounding box center [644, 344] width 68 height 8
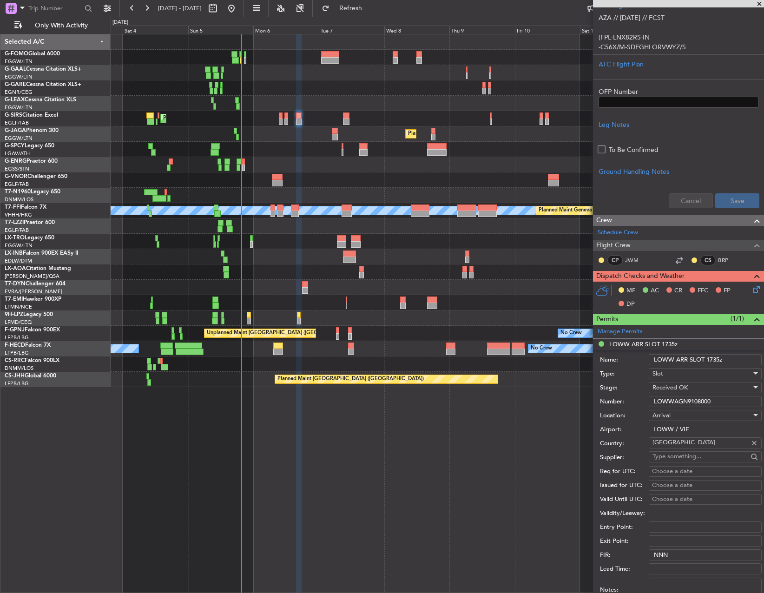
click at [661, 399] on input "LOWWAGN9108000" at bounding box center [705, 401] width 113 height 11
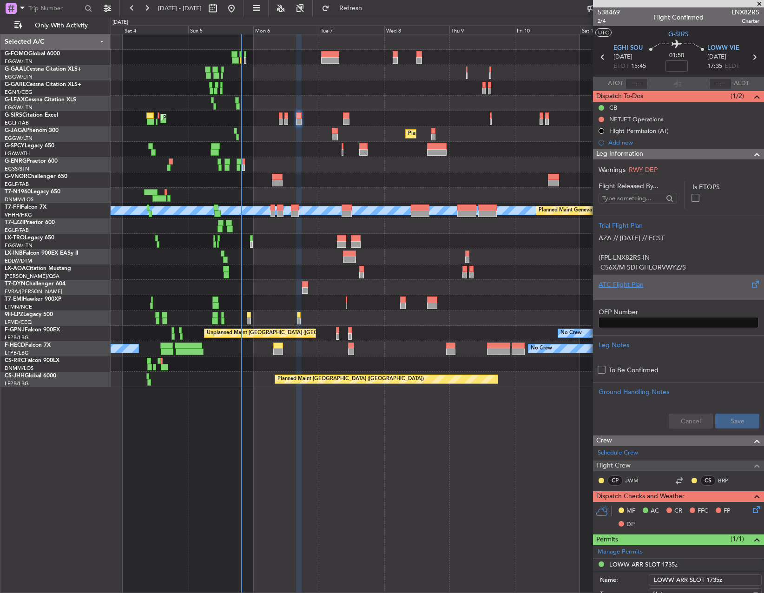
click at [630, 288] on div "ATC Flight Plan" at bounding box center [679, 285] width 160 height 10
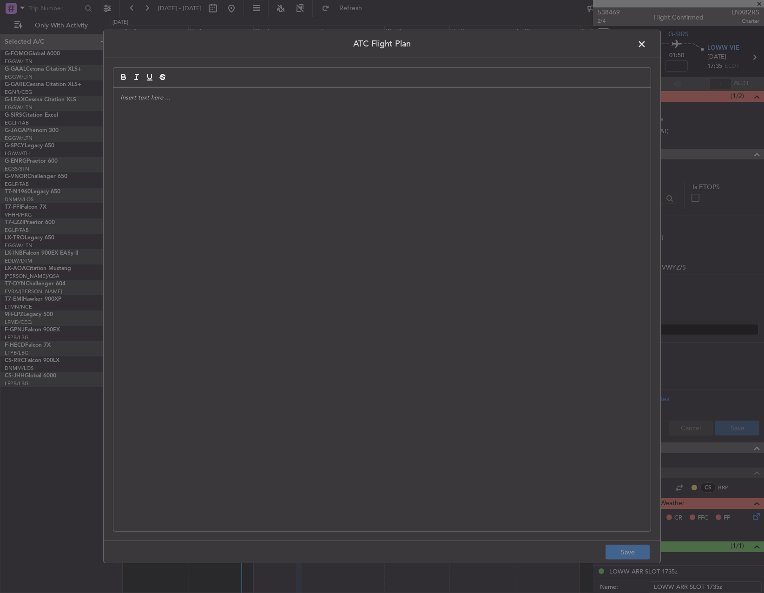
click at [579, 293] on div at bounding box center [381, 310] width 537 height 444
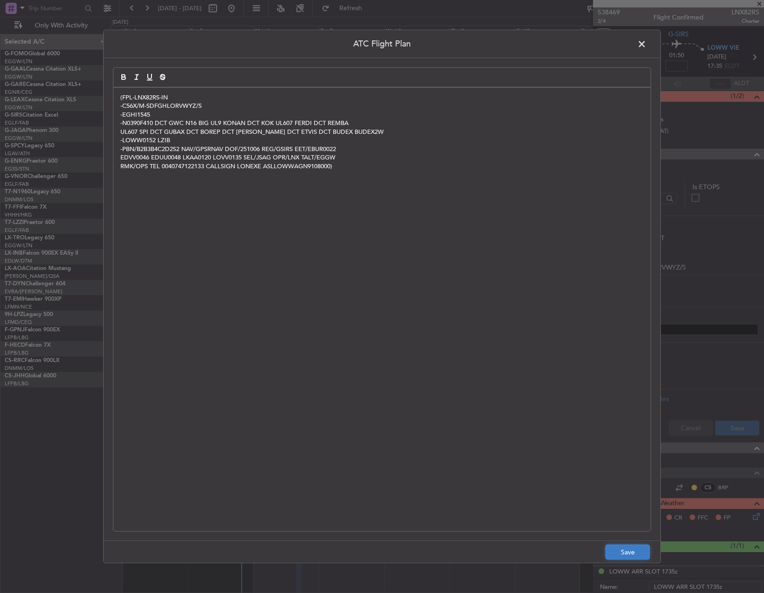
click at [631, 555] on button "Save" at bounding box center [628, 552] width 44 height 15
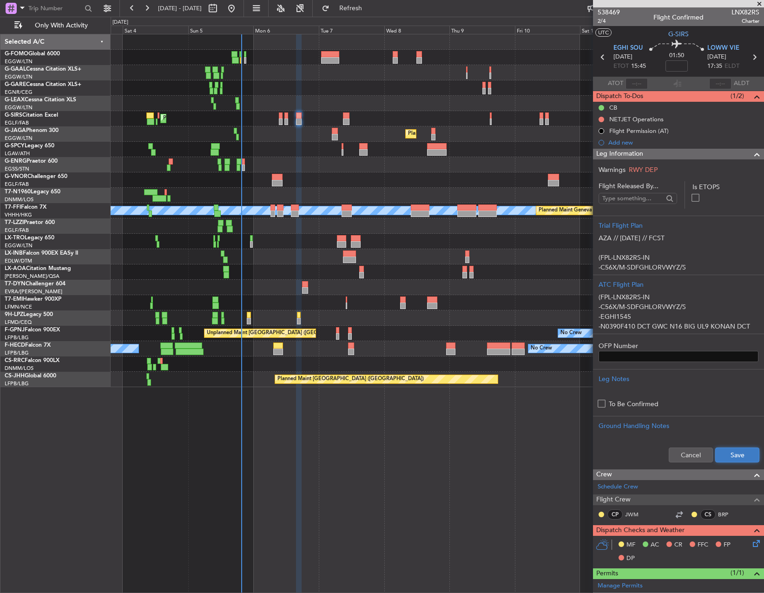
click at [721, 459] on button "Save" at bounding box center [738, 455] width 44 height 15
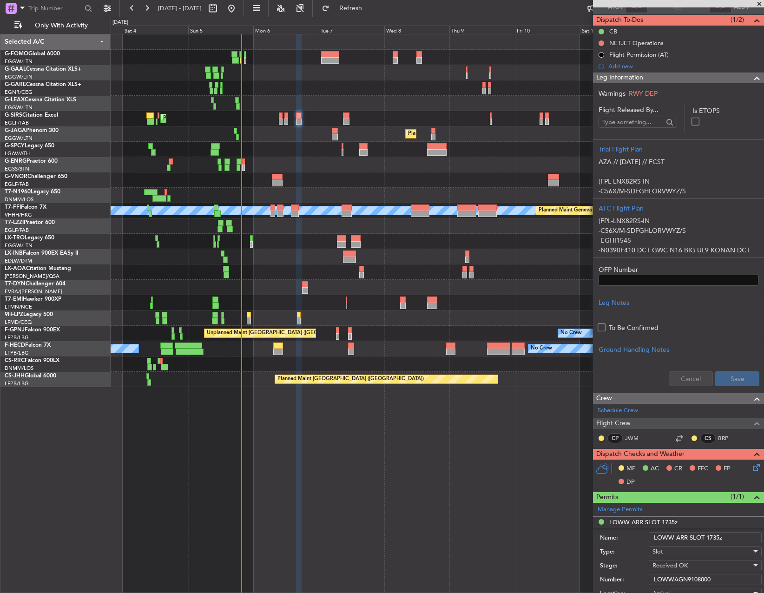
scroll to position [139, 0]
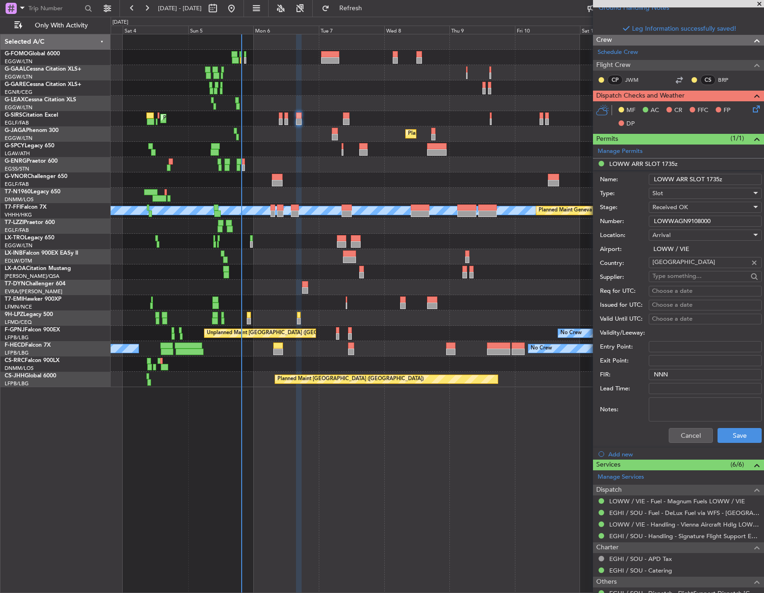
click at [689, 456] on li "Add new" at bounding box center [678, 454] width 171 height 12
click at [684, 436] on button "Cancel" at bounding box center [691, 435] width 44 height 15
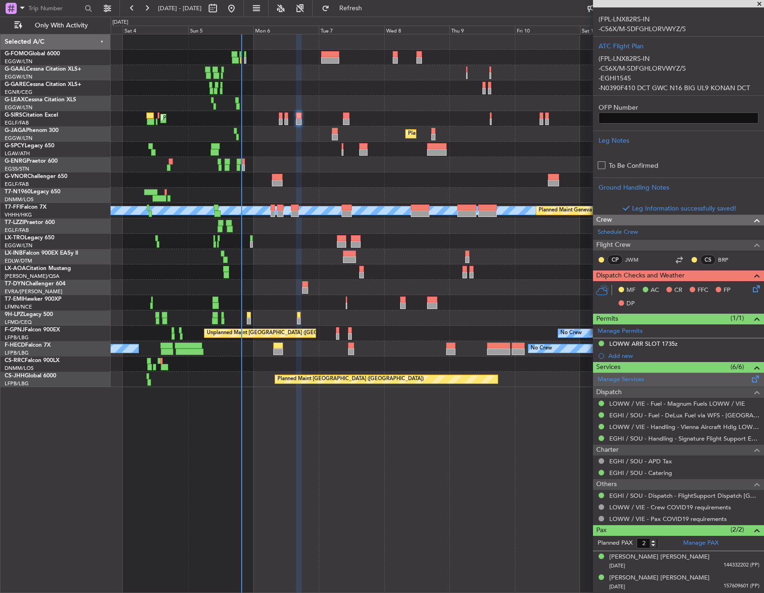
scroll to position [238, 0]
click at [754, 292] on icon at bounding box center [754, 287] width 7 height 7
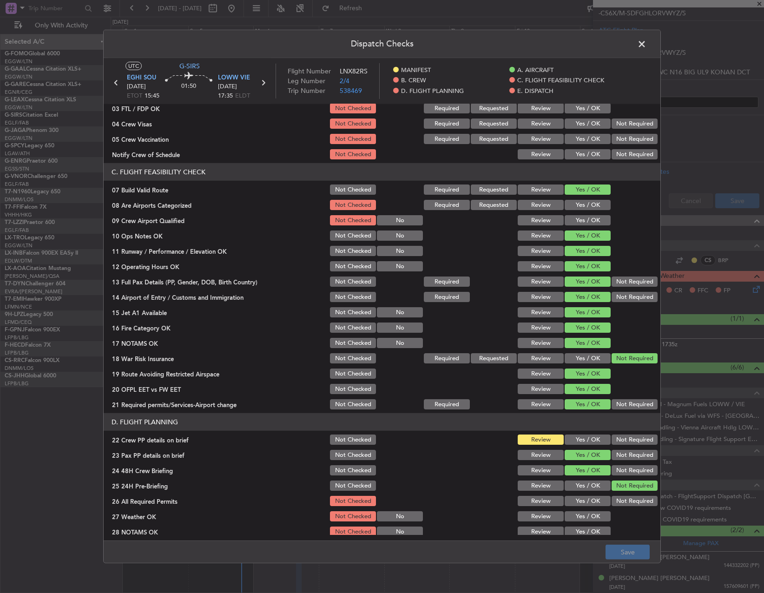
scroll to position [232, 0]
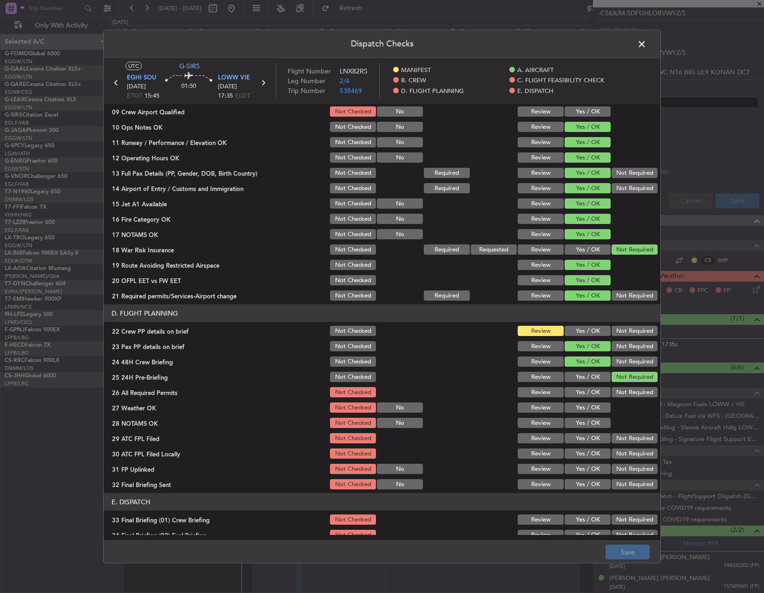
click at [585, 326] on button "Yes / OK" at bounding box center [588, 331] width 46 height 10
click at [577, 388] on button "Yes / OK" at bounding box center [588, 392] width 46 height 10
click at [580, 408] on button "Yes / OK" at bounding box center [588, 408] width 46 height 10
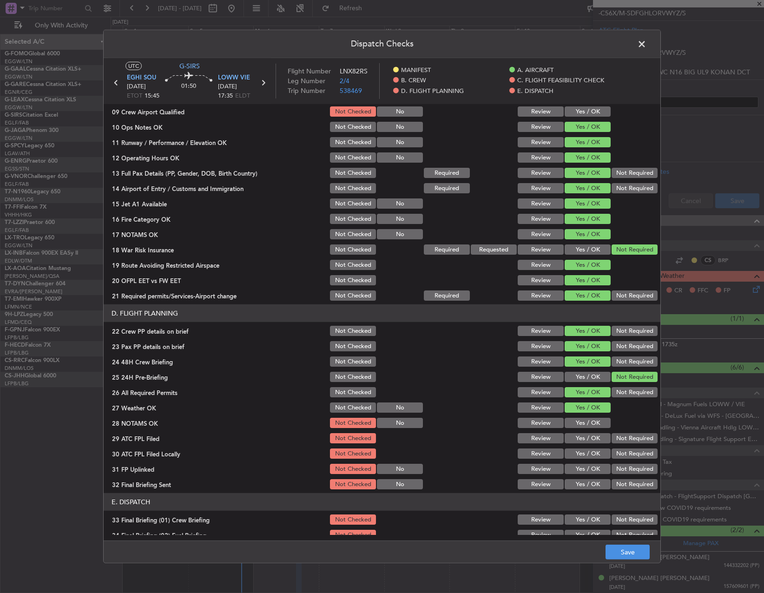
drag, startPoint x: 577, startPoint y: 423, endPoint x: 577, endPoint y: 435, distance: 12.1
click at [576, 424] on button "Yes / OK" at bounding box center [588, 423] width 46 height 10
drag, startPoint x: 576, startPoint y: 436, endPoint x: 589, endPoint y: 443, distance: 14.8
click at [576, 437] on button "Yes / OK" at bounding box center [588, 438] width 46 height 10
click at [614, 451] on button "Not Required" at bounding box center [635, 454] width 46 height 10
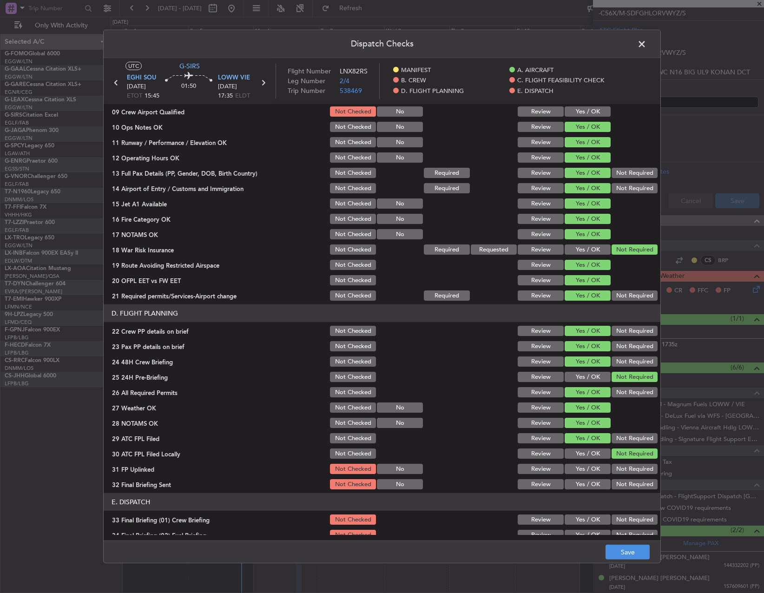
click at [581, 464] on button "Yes / OK" at bounding box center [588, 469] width 46 height 10
click at [635, 481] on button "Not Required" at bounding box center [635, 484] width 46 height 10
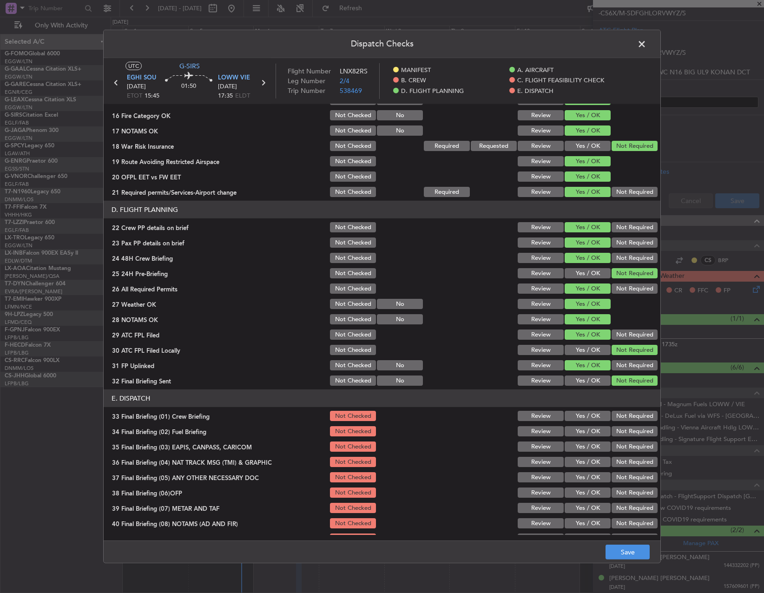
scroll to position [395, 0]
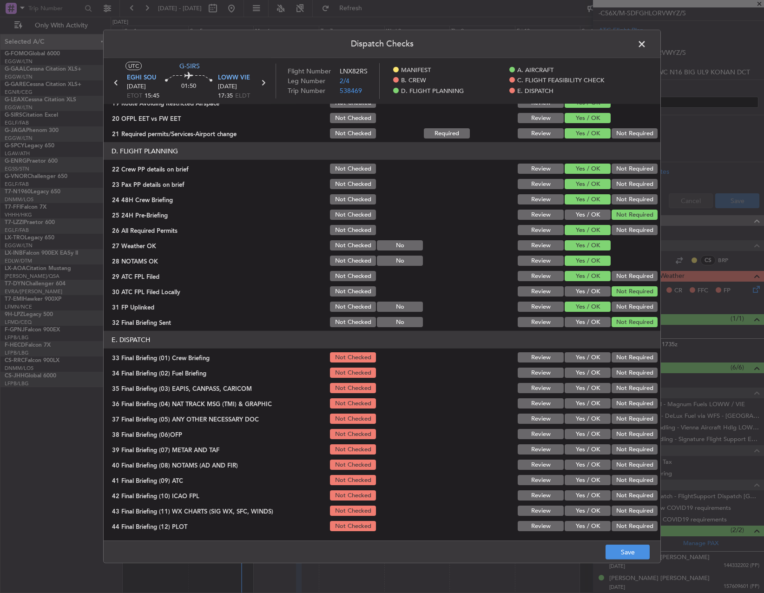
click at [592, 358] on button "Yes / OK" at bounding box center [588, 357] width 46 height 10
drag, startPoint x: 589, startPoint y: 367, endPoint x: 603, endPoint y: 376, distance: 16.5
click at [591, 371] on div "Yes / OK" at bounding box center [586, 372] width 47 height 13
click at [574, 374] on button "Yes / OK" at bounding box center [588, 373] width 46 height 10
click at [622, 390] on button "Not Required" at bounding box center [635, 388] width 46 height 10
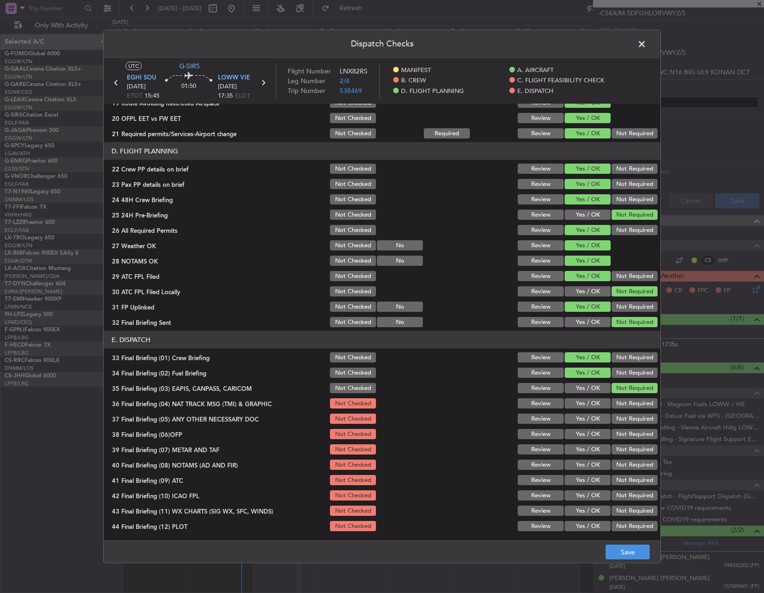
click at [623, 405] on button "Not Required" at bounding box center [635, 403] width 46 height 10
click at [625, 429] on div "Not Required" at bounding box center [633, 434] width 47 height 13
drag, startPoint x: 624, startPoint y: 424, endPoint x: 617, endPoint y: 423, distance: 6.8
click at [623, 424] on div "Not Required" at bounding box center [633, 418] width 47 height 13
click at [617, 421] on button "Not Required" at bounding box center [635, 419] width 46 height 10
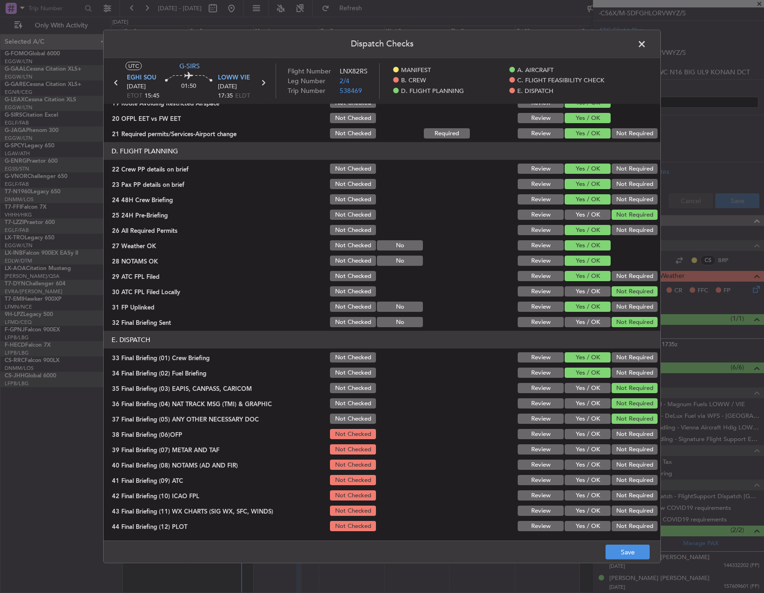
click at [589, 437] on button "Yes / OK" at bounding box center [588, 434] width 46 height 10
click at [577, 455] on div "Yes / OK" at bounding box center [586, 449] width 47 height 13
click at [575, 451] on button "Yes / OK" at bounding box center [588, 449] width 46 height 10
click at [573, 461] on button "Yes / OK" at bounding box center [588, 465] width 46 height 10
click at [572, 479] on button "Yes / OK" at bounding box center [588, 480] width 46 height 10
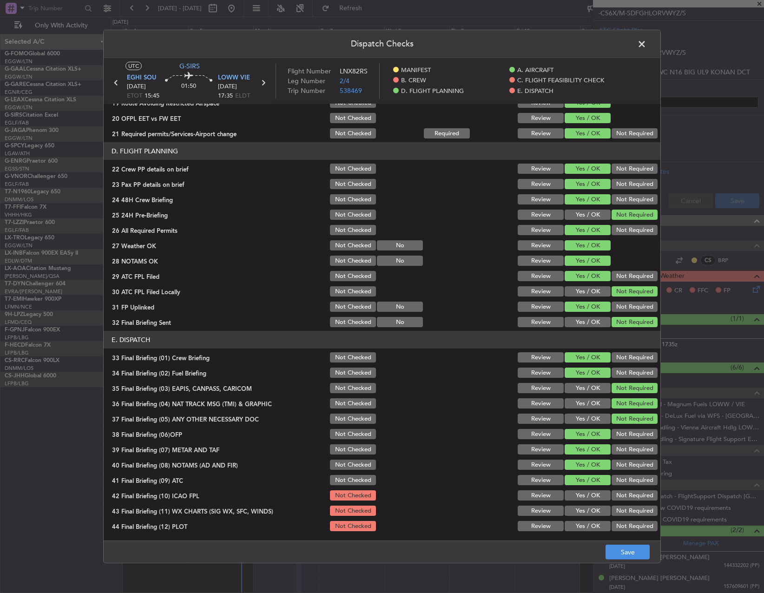
click at [571, 491] on button "Yes / OK" at bounding box center [588, 496] width 46 height 10
drag, startPoint x: 572, startPoint y: 504, endPoint x: 575, endPoint y: 519, distance: 15.1
click at [572, 506] on section "E. DISPATCH 33 Final Briefing (01) Crew Briefing Not Checked Review Yes / OK No…" at bounding box center [382, 432] width 557 height 202
click at [575, 516] on section "E. DISPATCH 33 Final Briefing (01) Crew Briefing Not Checked Review Yes / OK No…" at bounding box center [382, 432] width 557 height 202
click at [574, 513] on button "Yes / OK" at bounding box center [588, 511] width 46 height 10
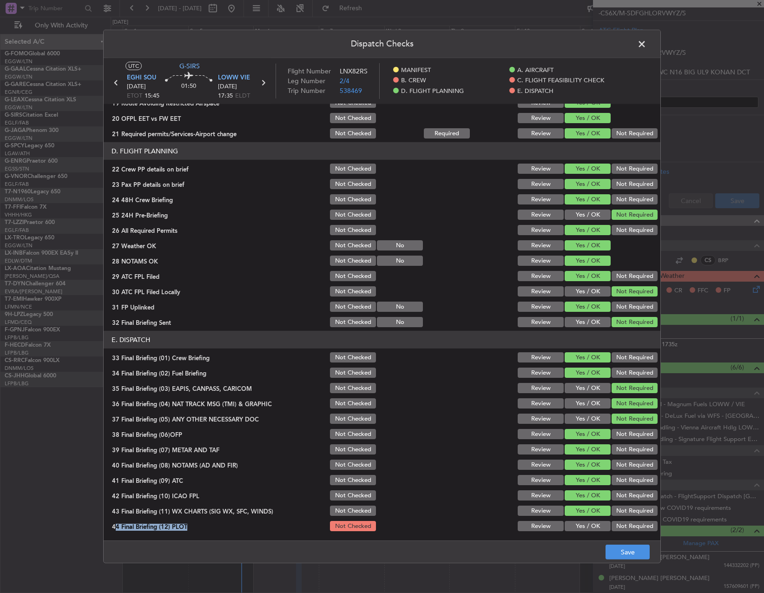
click at [577, 523] on button "Yes / OK" at bounding box center [588, 526] width 46 height 10
click at [635, 555] on button "Save" at bounding box center [628, 552] width 44 height 15
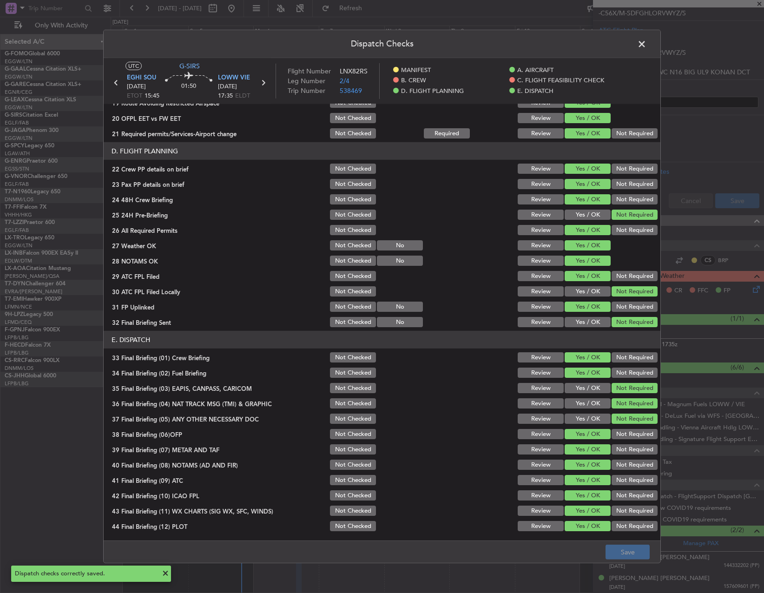
click at [647, 48] on span at bounding box center [647, 46] width 0 height 19
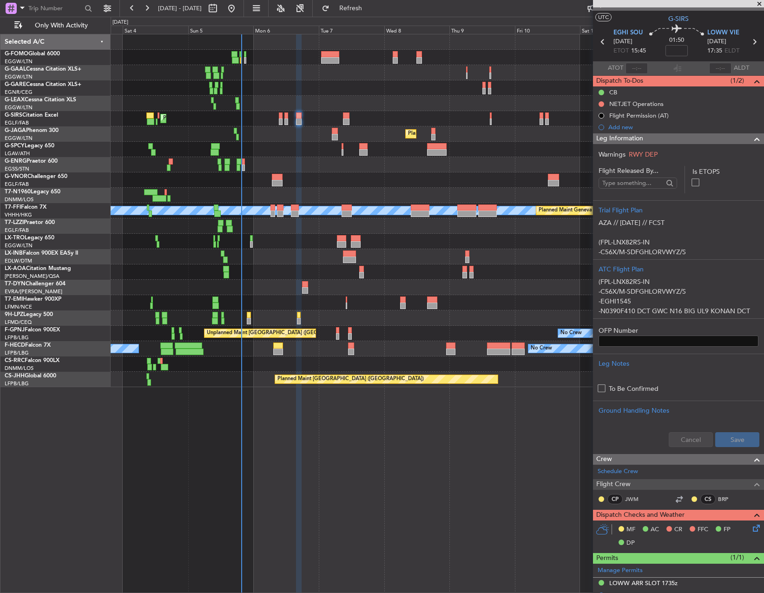
scroll to position [0, 0]
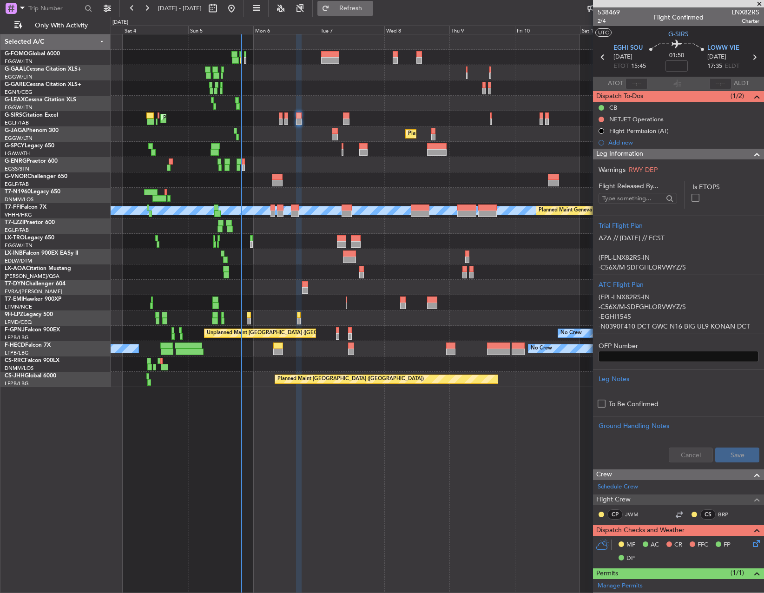
click at [356, 4] on button "Refresh" at bounding box center [346, 8] width 56 height 15
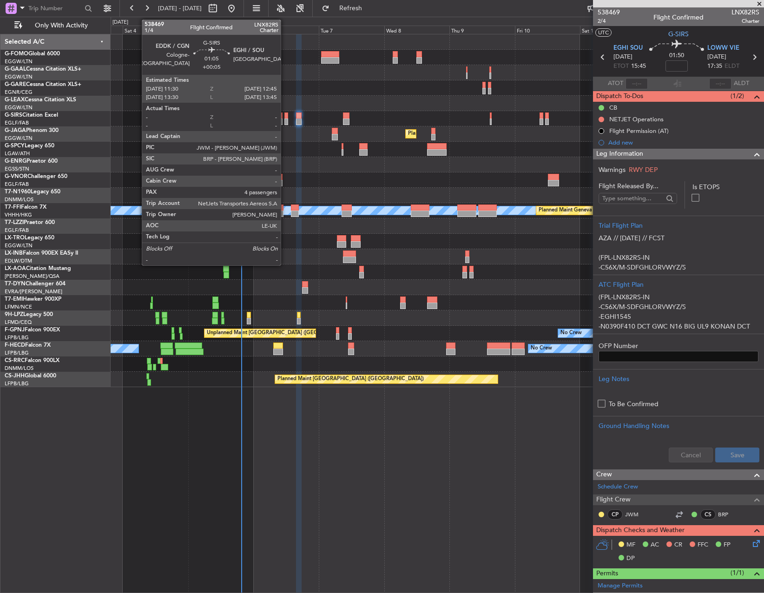
click at [285, 118] on div at bounding box center [287, 116] width 4 height 7
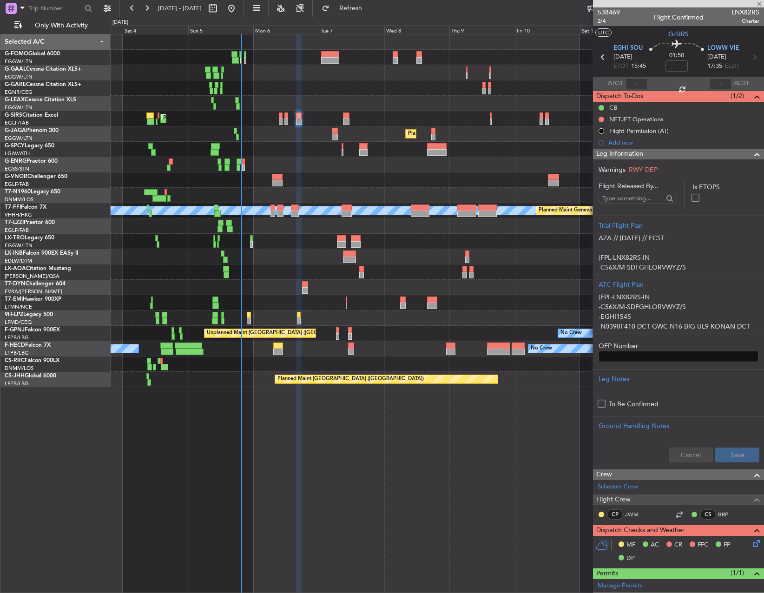
type input "+00:05"
type input "4"
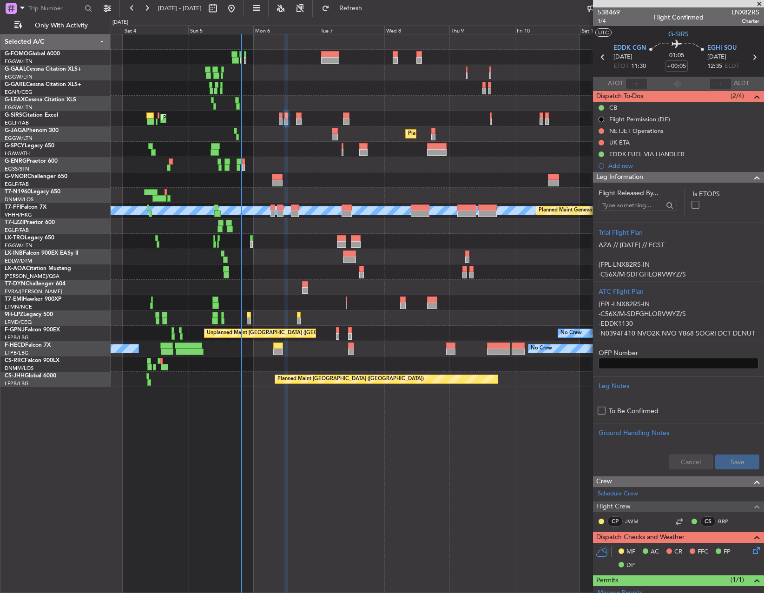
click at [754, 550] on icon at bounding box center [754, 548] width 7 height 7
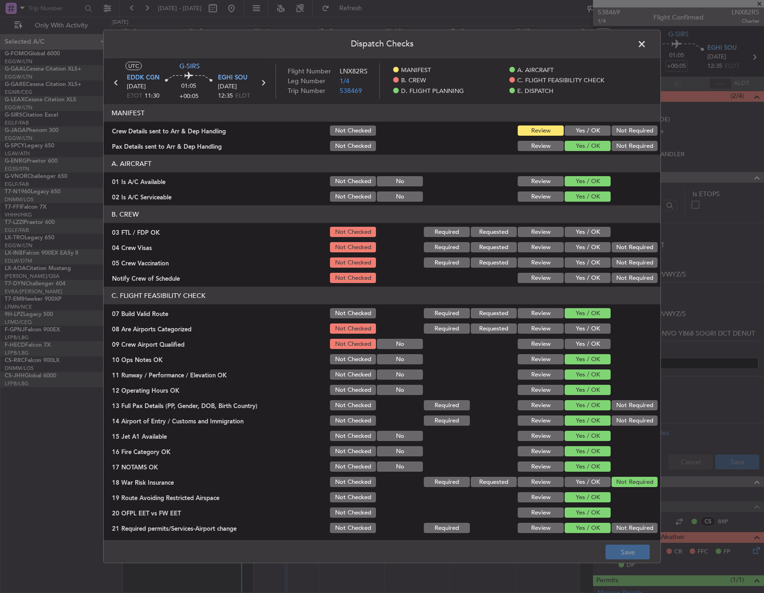
click at [589, 131] on button "Yes / OK" at bounding box center [588, 131] width 46 height 10
click at [631, 556] on button "Save" at bounding box center [628, 552] width 44 height 15
click at [647, 42] on span at bounding box center [647, 46] width 0 height 19
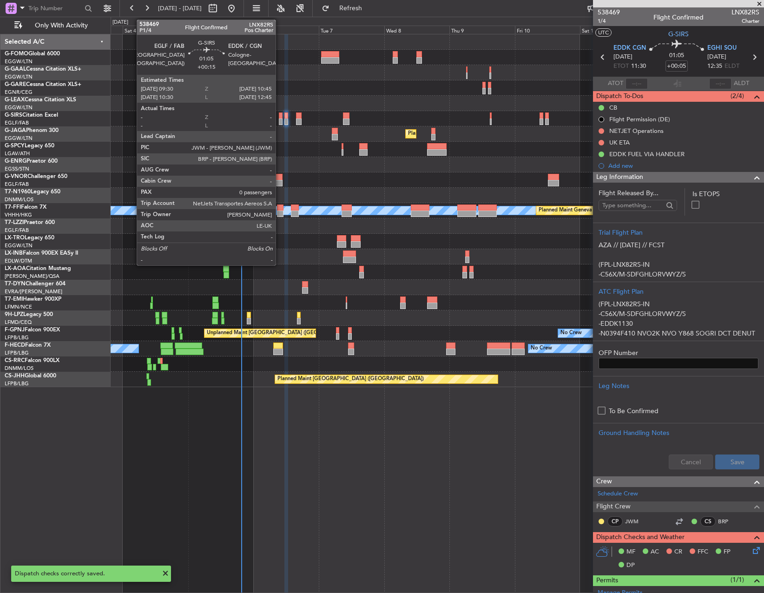
click at [280, 120] on div at bounding box center [281, 122] width 4 height 7
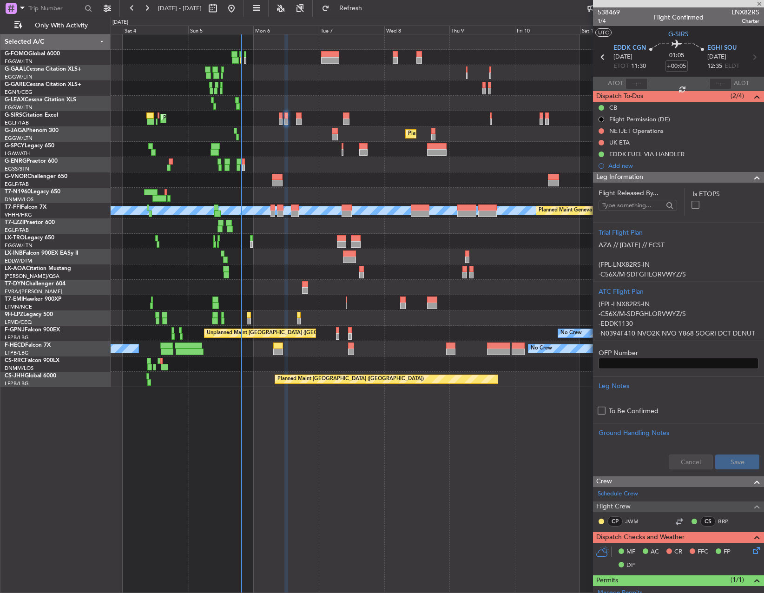
type input "+00:15"
type input "0"
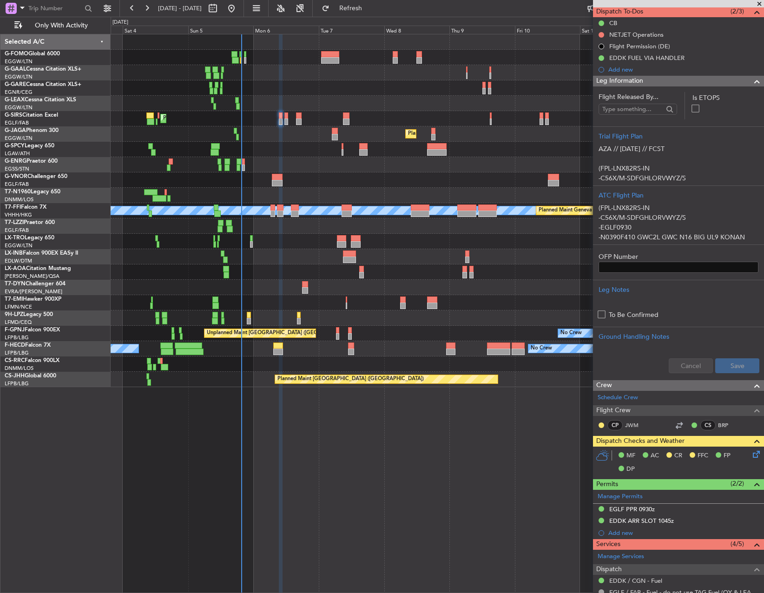
scroll to position [186, 0]
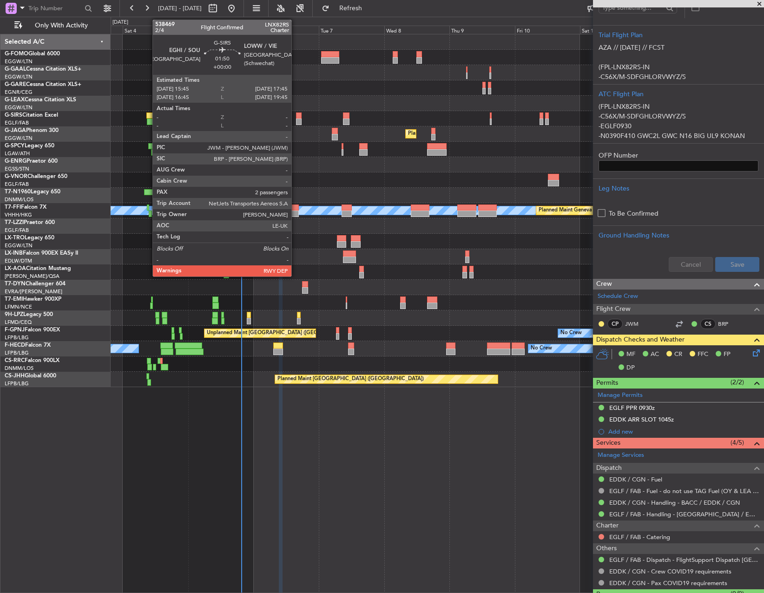
click at [296, 119] on div at bounding box center [299, 122] width 6 height 7
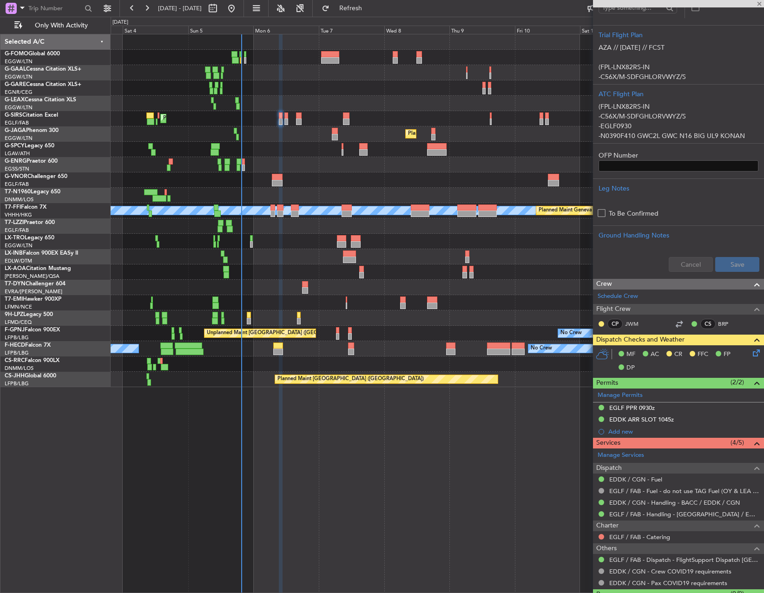
type input "2"
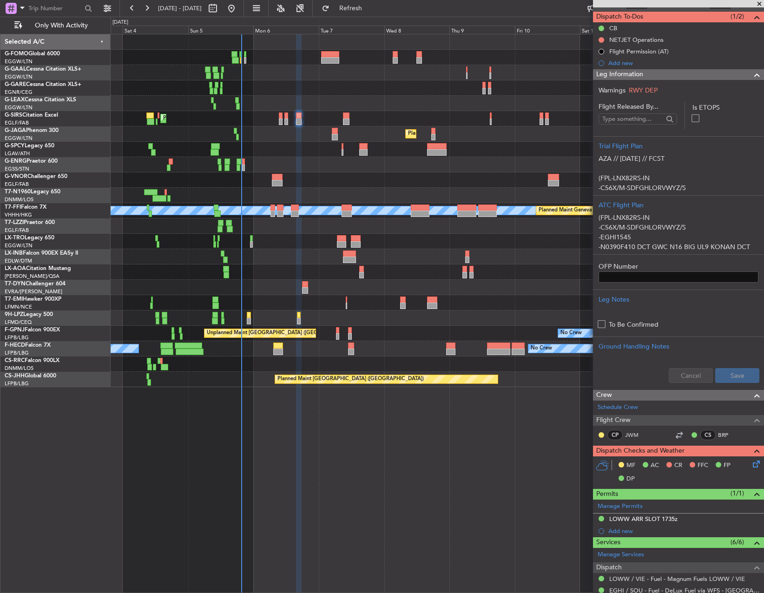
scroll to position [139, 0]
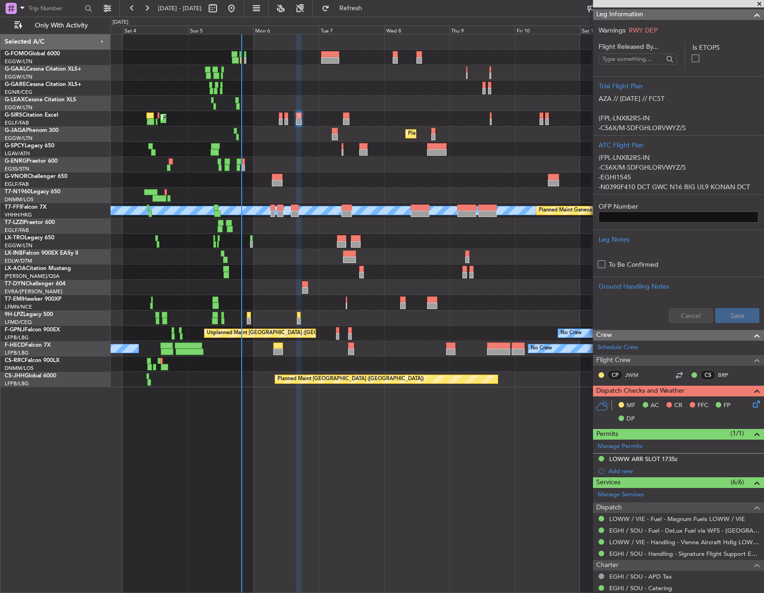
click at [751, 400] on icon at bounding box center [754, 402] width 7 height 7
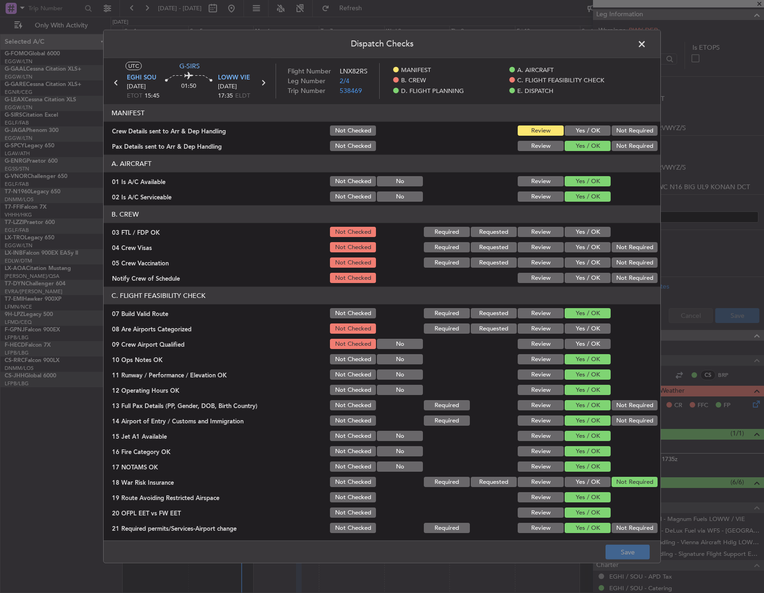
click at [597, 132] on button "Yes / OK" at bounding box center [588, 131] width 46 height 10
click at [633, 553] on button "Save" at bounding box center [628, 552] width 44 height 15
click at [647, 37] on span at bounding box center [647, 46] width 0 height 19
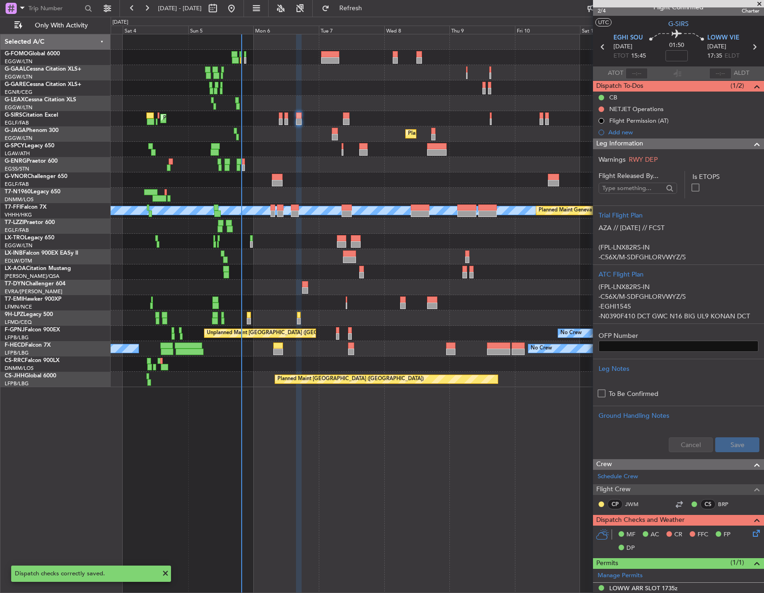
scroll to position [0, 0]
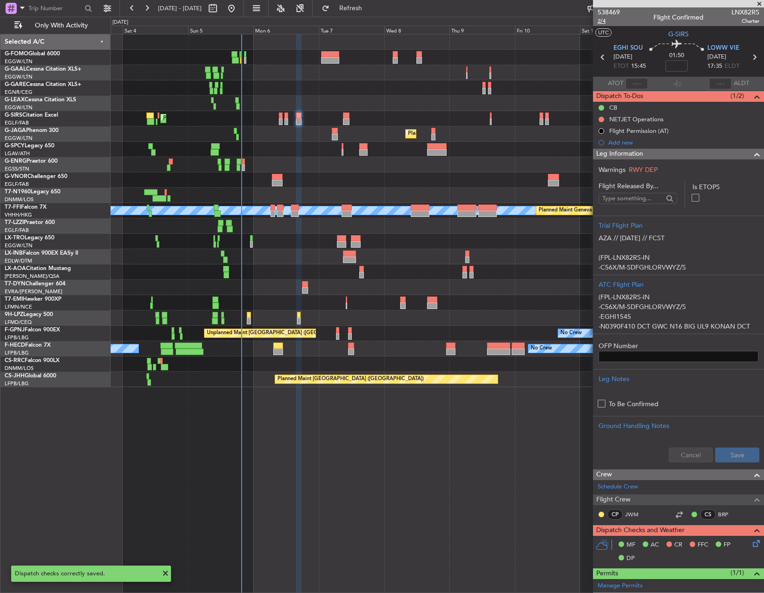
click at [603, 22] on span "2/4" at bounding box center [609, 21] width 22 height 8
click at [349, 111] on div at bounding box center [437, 103] width 653 height 15
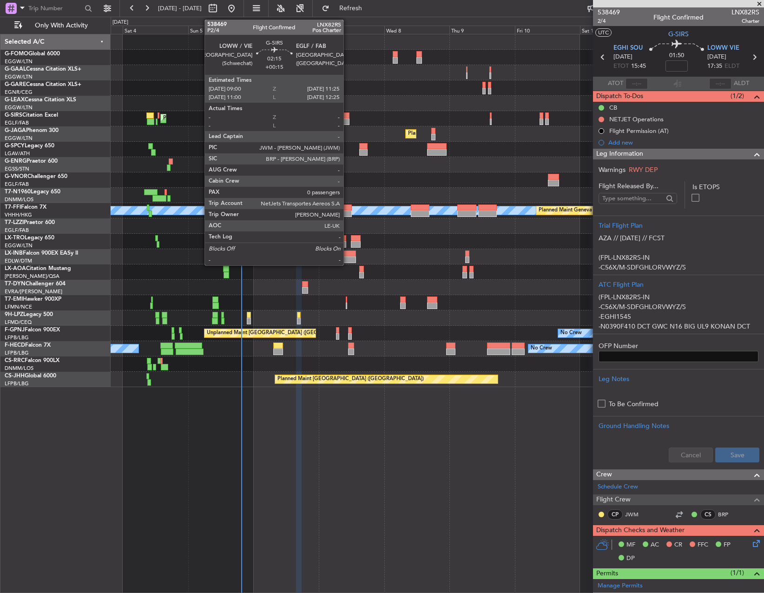
click at [348, 113] on div at bounding box center [346, 116] width 7 height 7
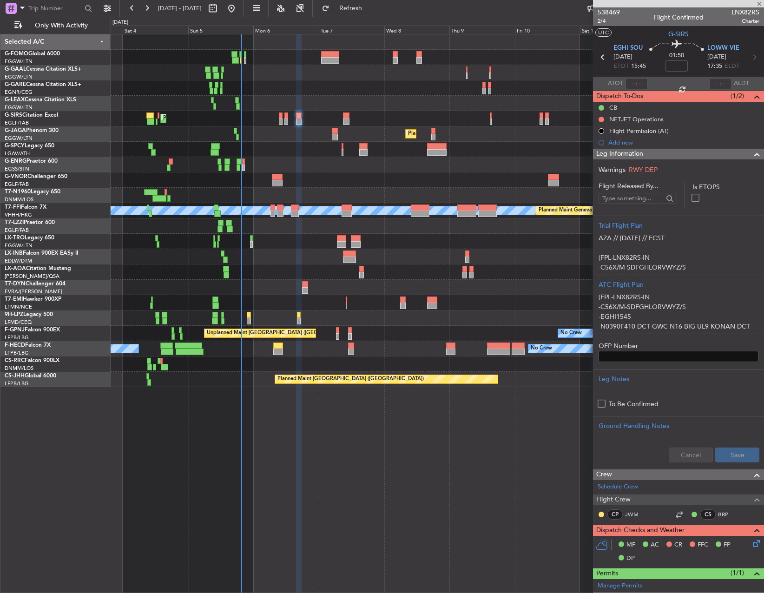
type input "+00:15"
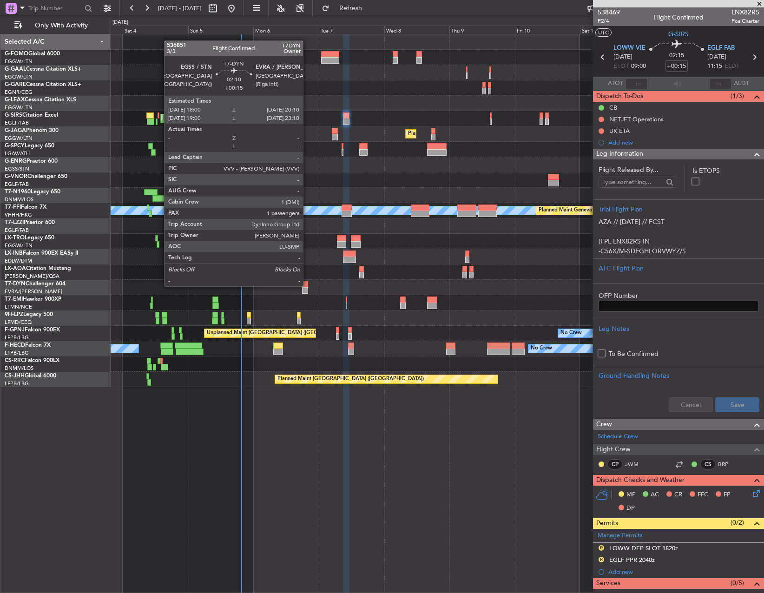
click at [307, 285] on div at bounding box center [305, 284] width 6 height 7
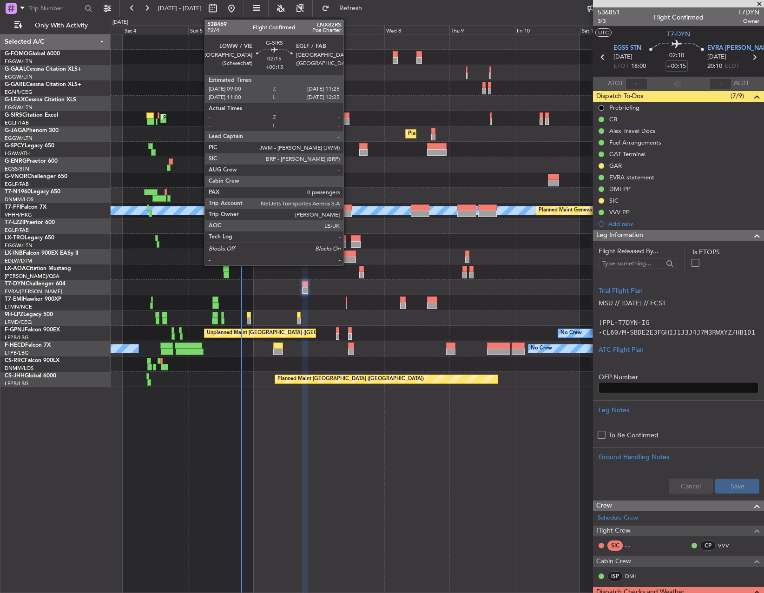
click at [348, 116] on div at bounding box center [346, 116] width 7 height 7
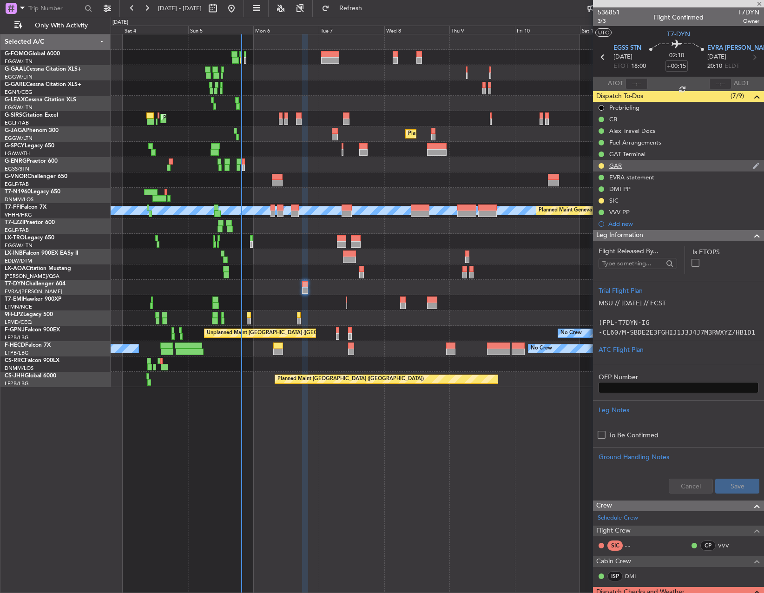
type input "0"
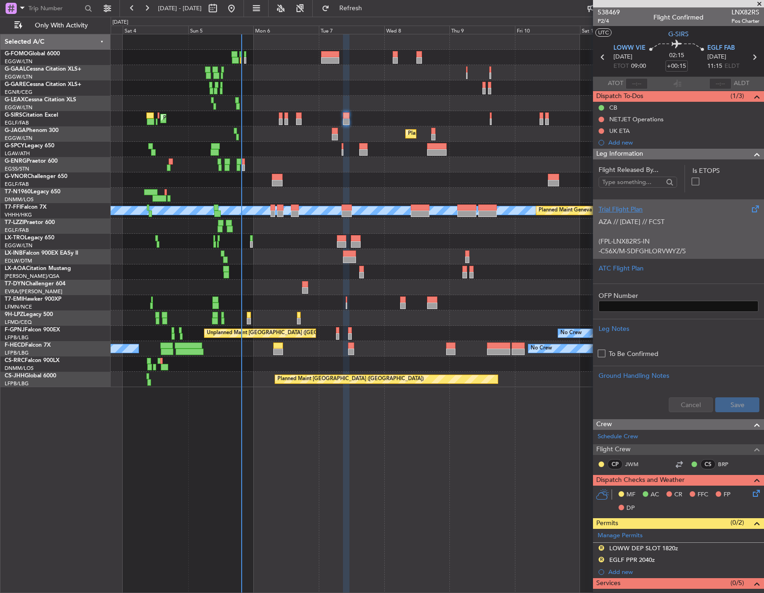
click at [696, 238] on div "AZA // 05OCT // FCST (FPL-LNX82RS-IN -C56X/M-SDFGHLORVWYZ/S -LOWW1845 -N0398F41…" at bounding box center [679, 234] width 160 height 40
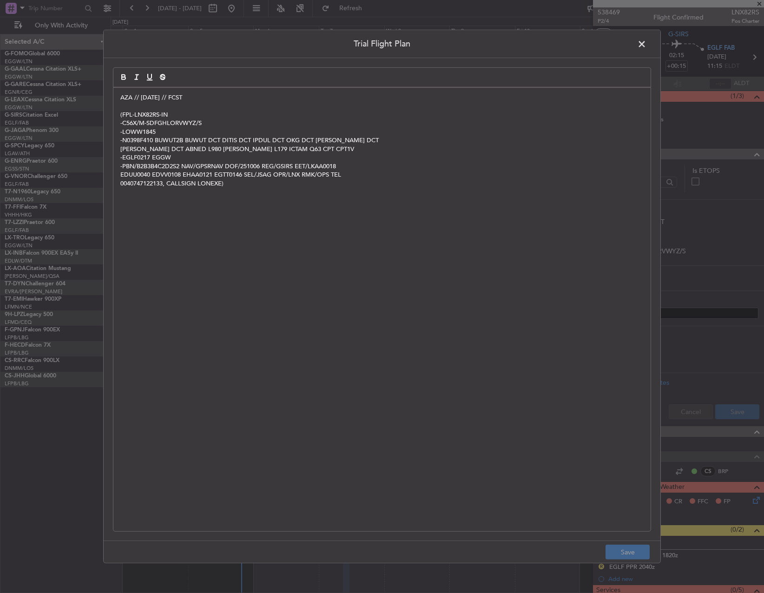
click at [122, 102] on p at bounding box center [382, 106] width 524 height 8
click at [121, 99] on p "AZA // 05OCT // FCST" at bounding box center [382, 97] width 524 height 8
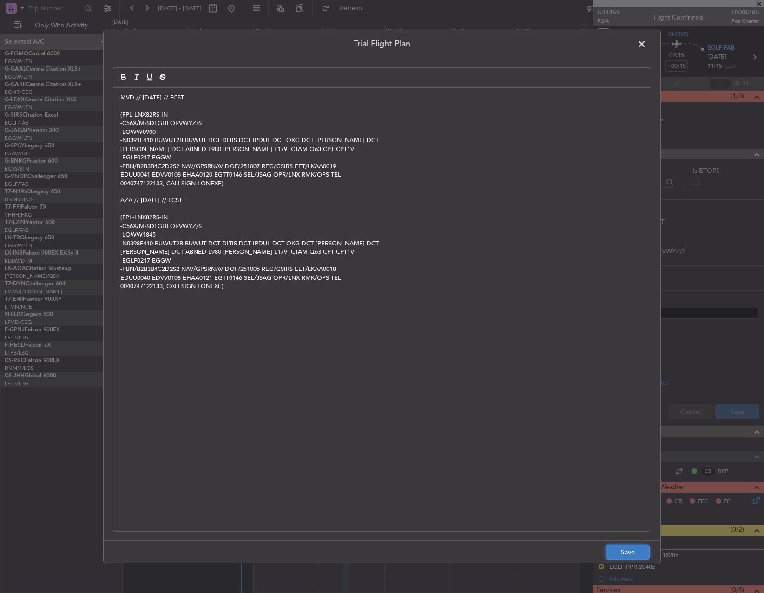
click at [635, 555] on button "Save" at bounding box center [628, 552] width 44 height 15
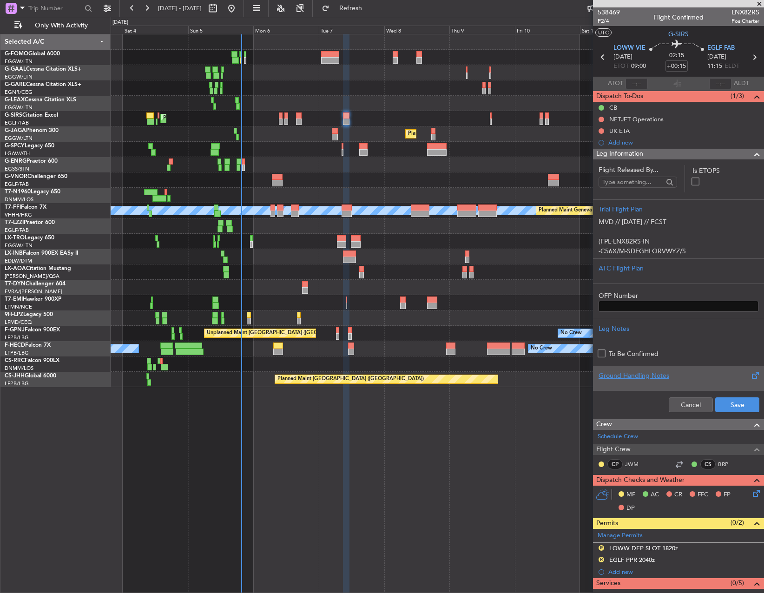
click at [729, 391] on div "Ground Handling Notes" at bounding box center [678, 378] width 171 height 25
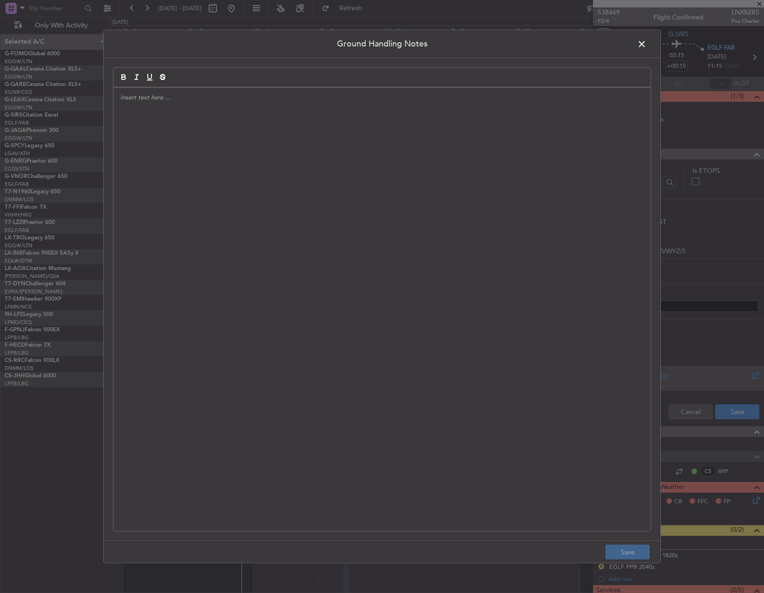
click at [726, 402] on div "Ground Handling Notes Save" at bounding box center [382, 296] width 764 height 593
click at [647, 40] on span at bounding box center [647, 46] width 0 height 19
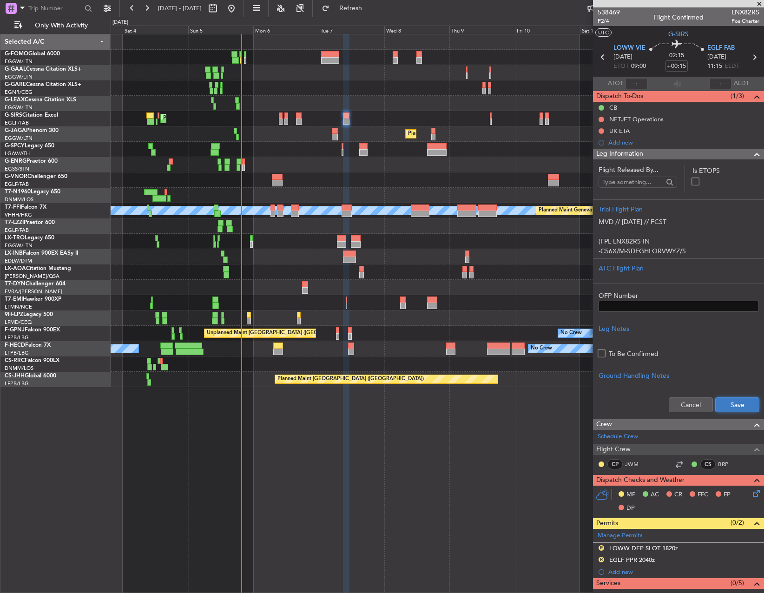
click at [723, 400] on button "Save" at bounding box center [738, 405] width 44 height 15
click at [615, 17] on span "P2/4" at bounding box center [609, 21] width 22 height 8
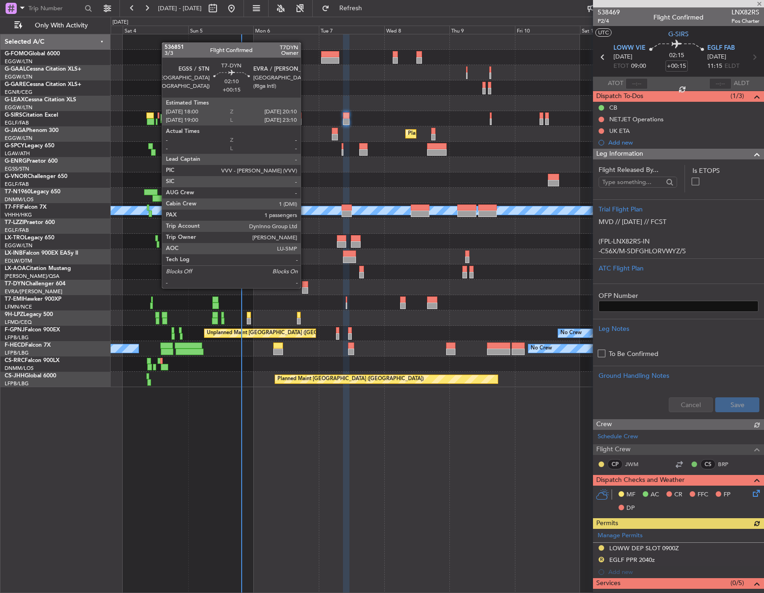
click at [305, 287] on div at bounding box center [305, 290] width 6 height 7
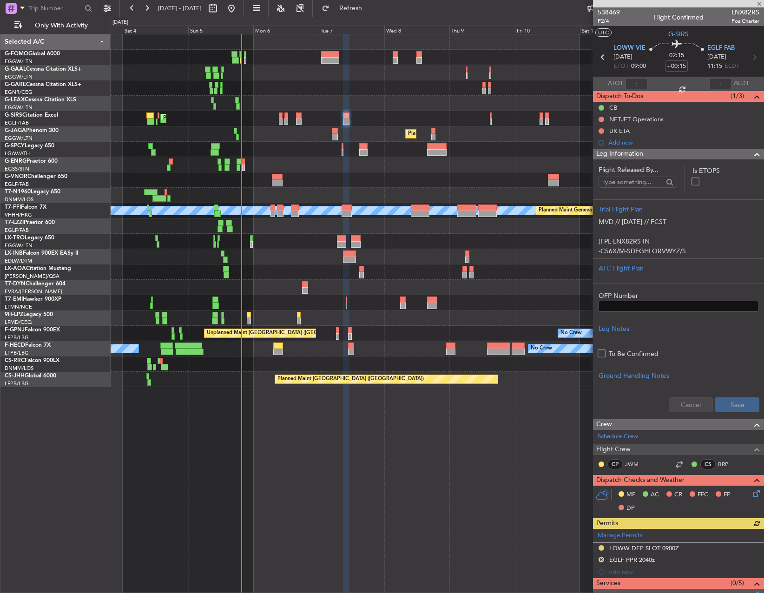
type input "1"
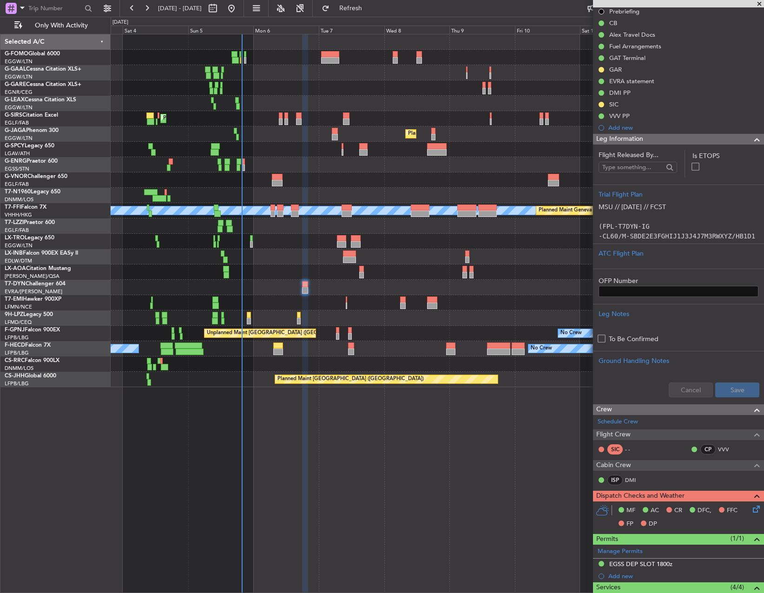
scroll to position [232, 0]
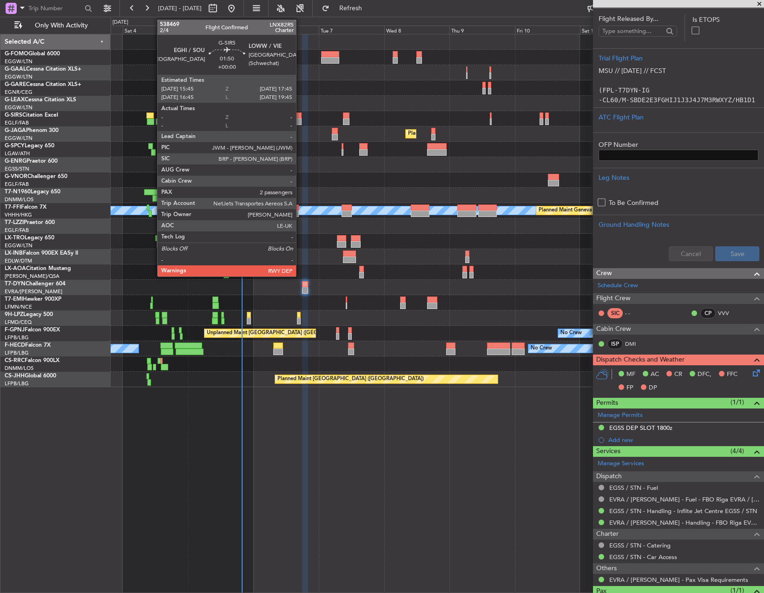
click at [300, 115] on div at bounding box center [299, 116] width 6 height 7
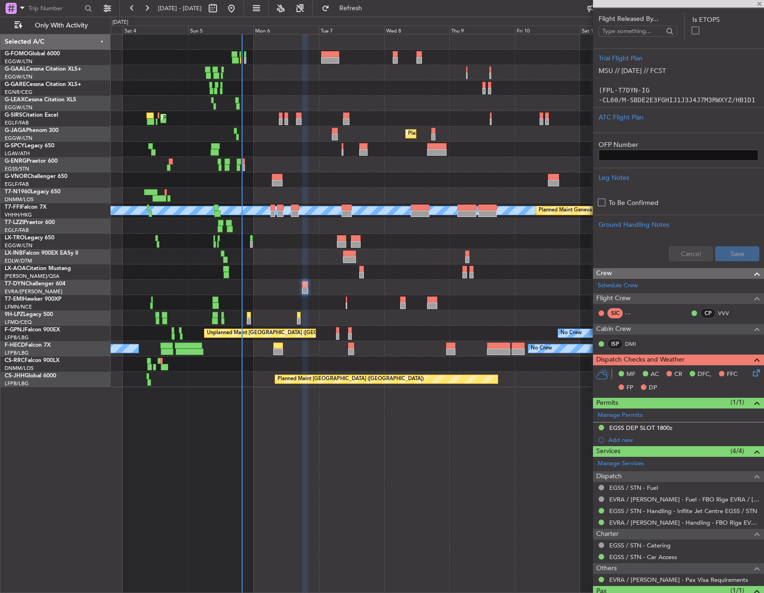
type input "2"
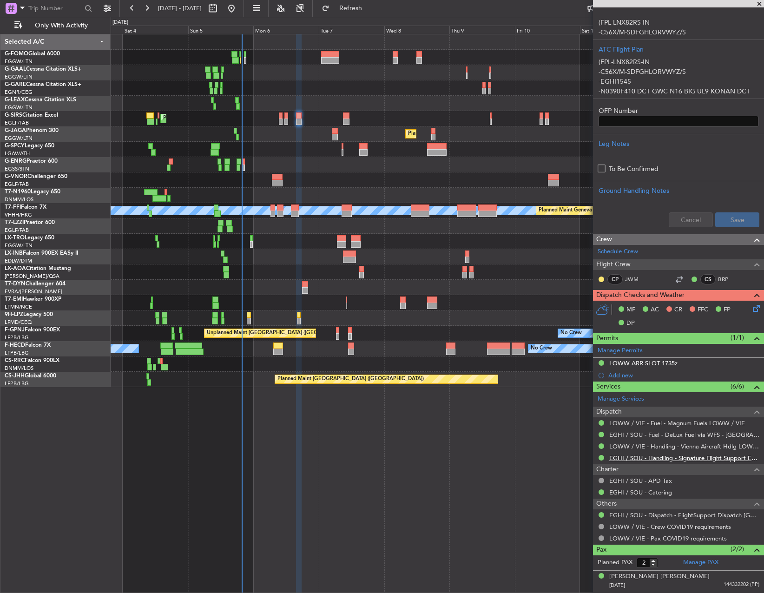
scroll to position [254, 0]
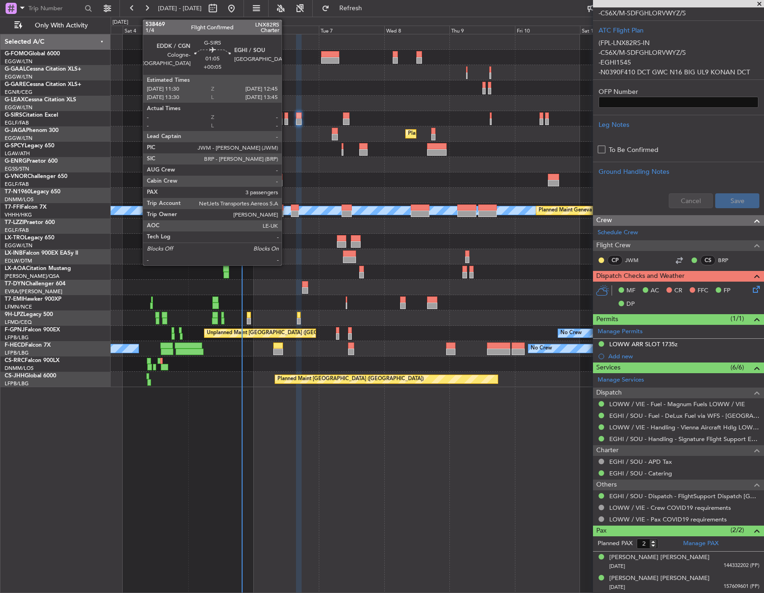
click at [286, 118] on div at bounding box center [287, 116] width 4 height 7
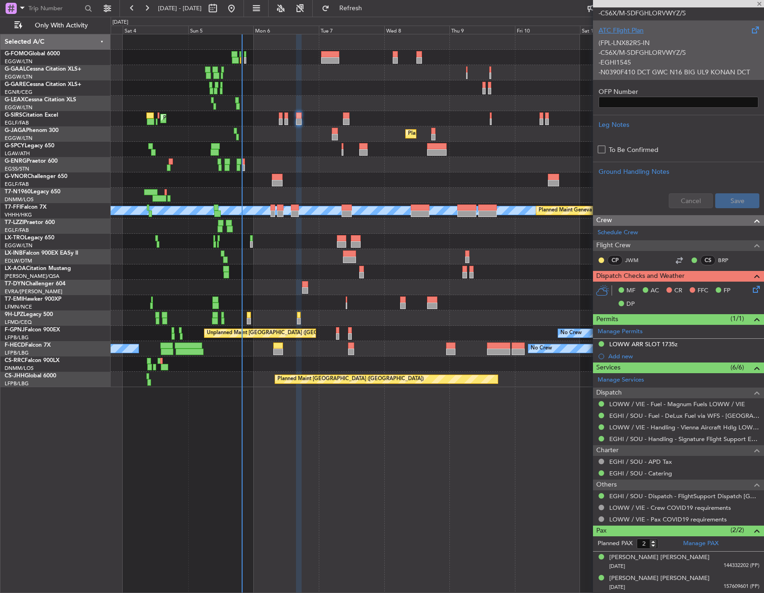
type input "+00:05"
type input "3"
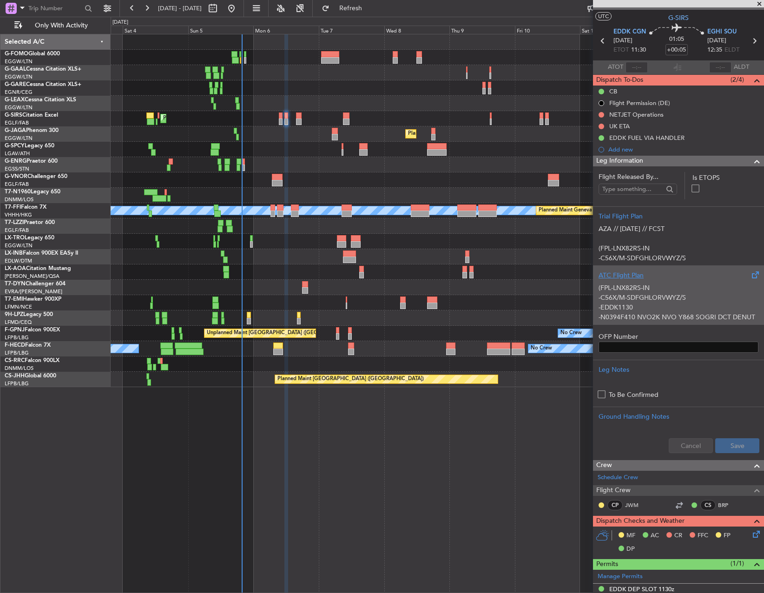
scroll to position [0, 0]
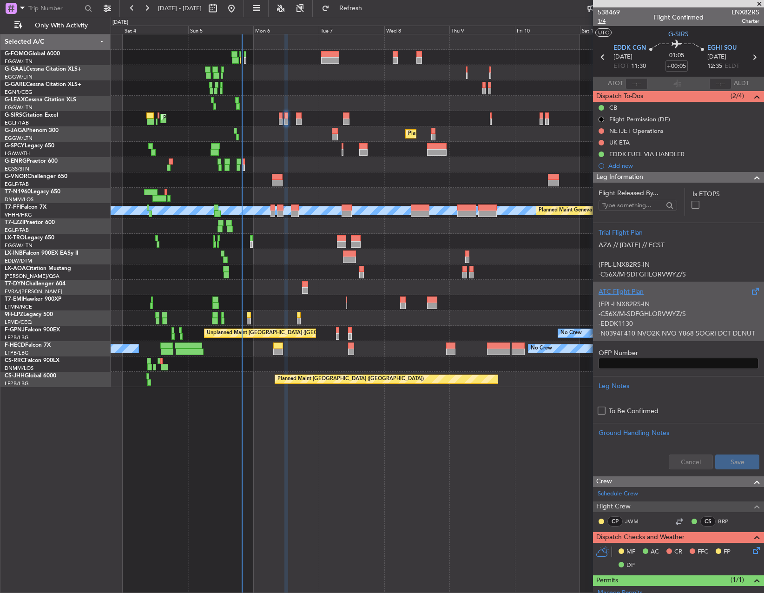
click at [602, 20] on span "1/4" at bounding box center [609, 21] width 22 height 8
click at [602, 133] on mat-tooltip-component "Not Started" at bounding box center [601, 145] width 45 height 25
click at [599, 132] on button at bounding box center [602, 131] width 6 height 6
click at [598, 187] on span "Cancelled" at bounding box center [603, 185] width 27 height 9
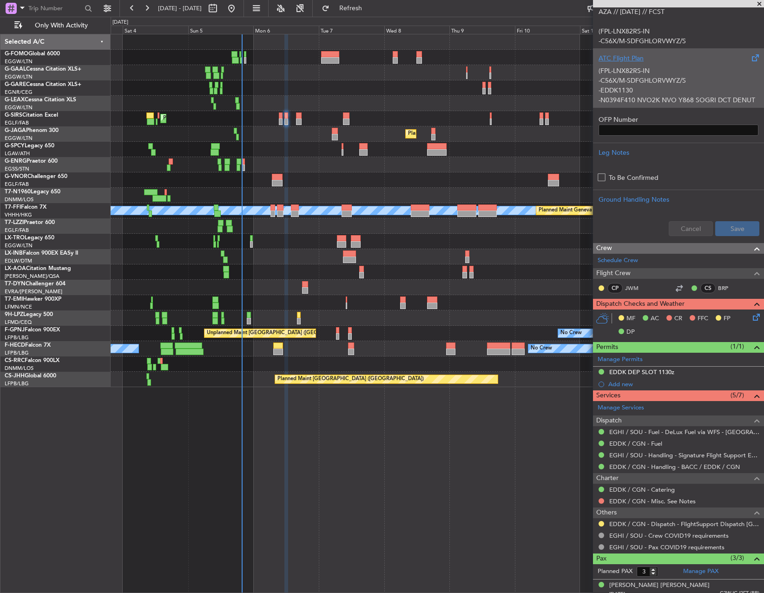
scroll to position [282, 0]
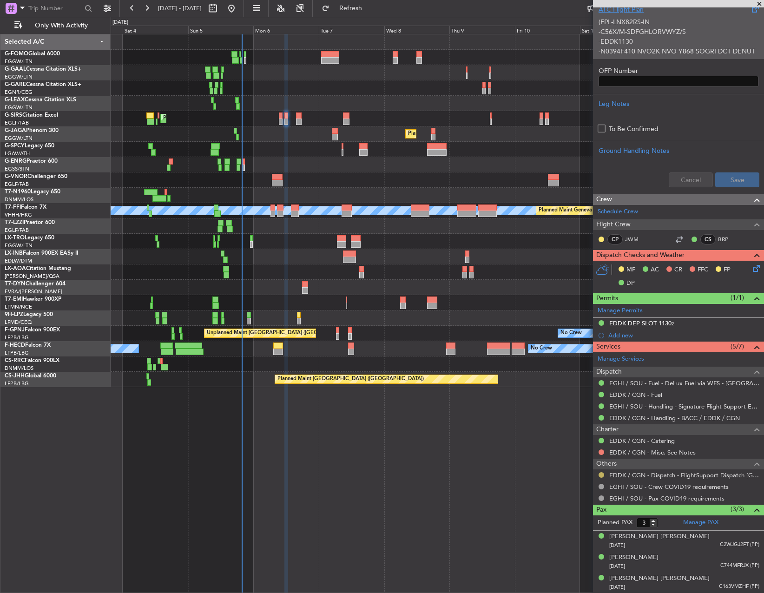
click at [603, 475] on button at bounding box center [602, 475] width 6 height 6
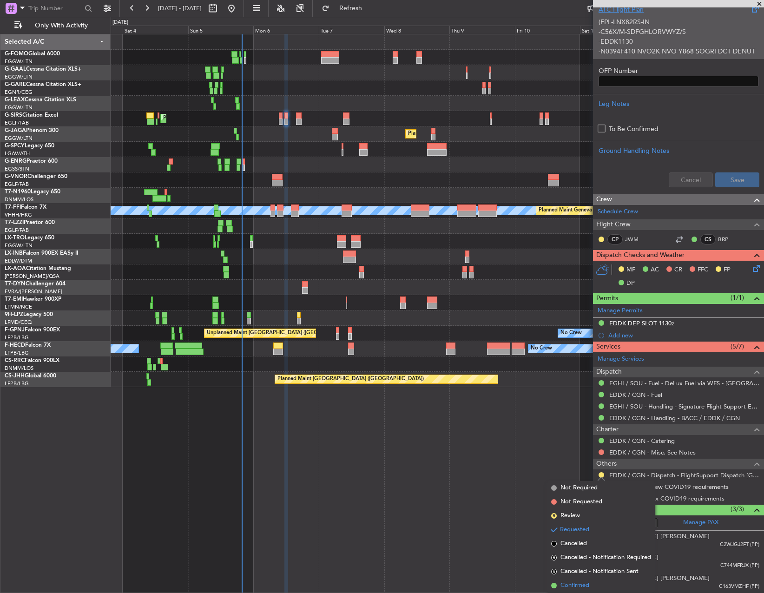
click at [560, 583] on li "Confirmed" at bounding box center [601, 586] width 107 height 14
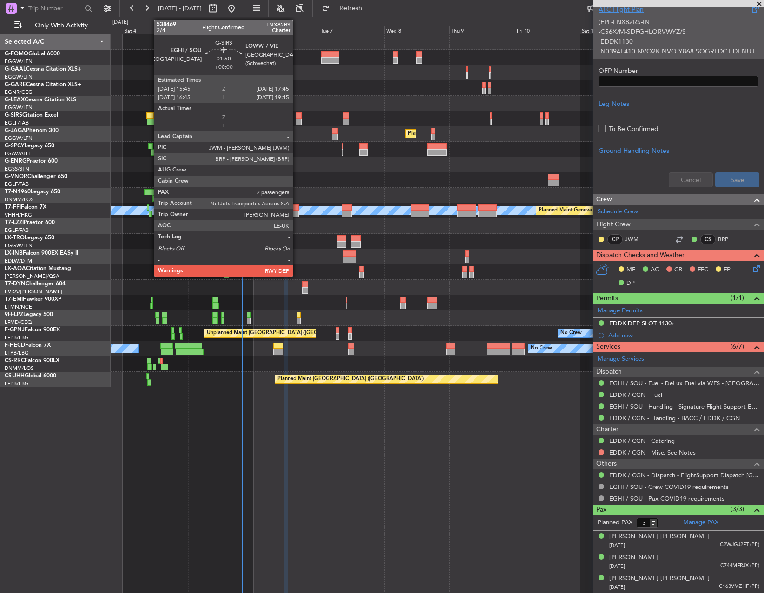
click at [297, 121] on div at bounding box center [299, 122] width 6 height 7
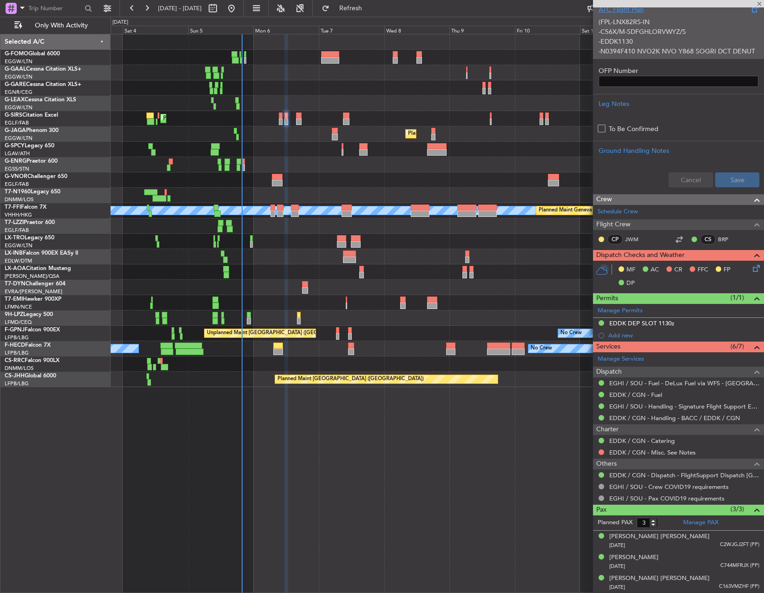
type input "2"
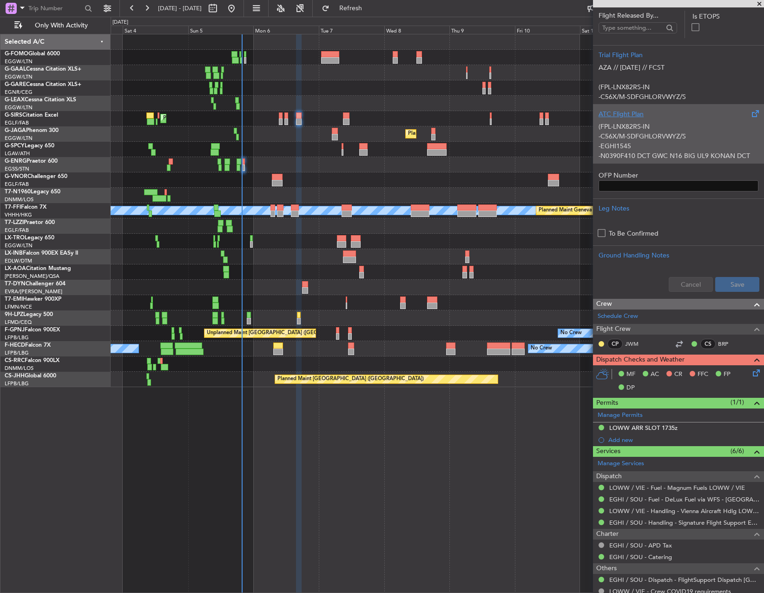
scroll to position [254, 0]
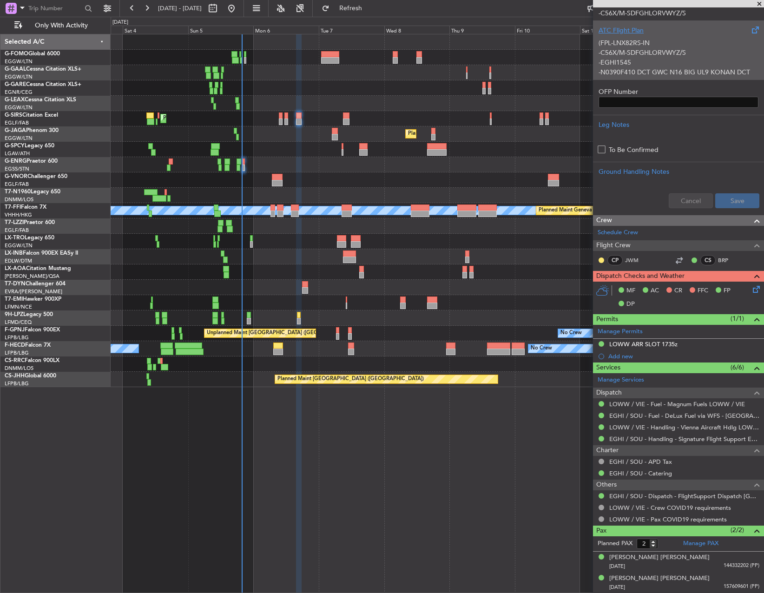
click at [278, 116] on div "Planned Maint [GEOGRAPHIC_DATA] ([GEOGRAPHIC_DATA])" at bounding box center [437, 118] width 653 height 15
click at [283, 115] on div "Planned Maint [GEOGRAPHIC_DATA] ([GEOGRAPHIC_DATA])" at bounding box center [437, 118] width 653 height 15
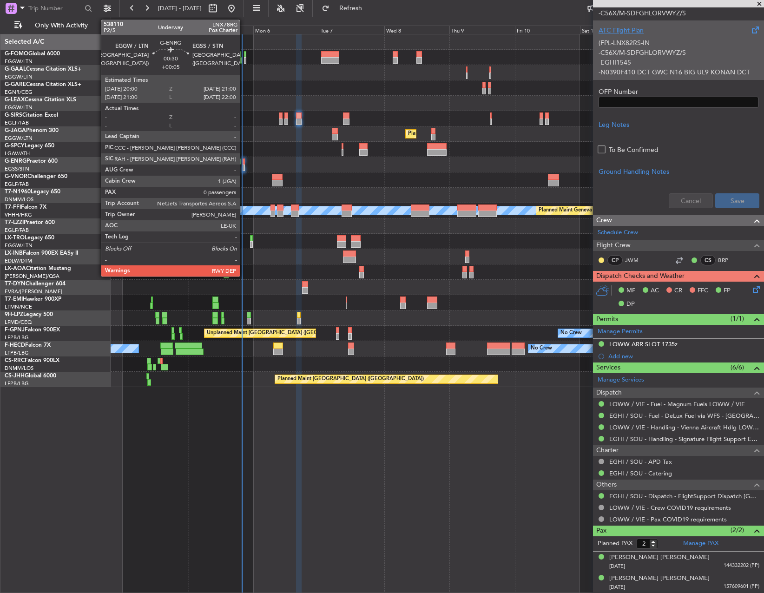
click at [244, 162] on div at bounding box center [243, 162] width 3 height 7
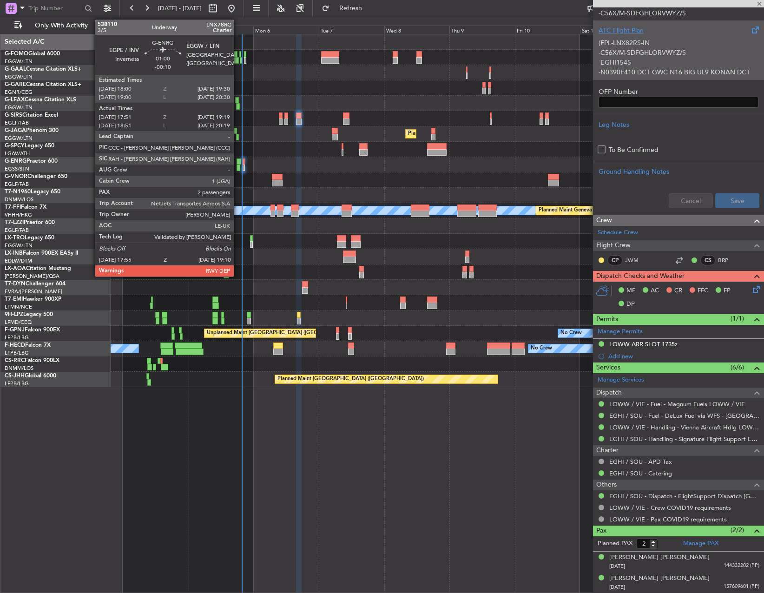
type input "+00:05"
type input "0"
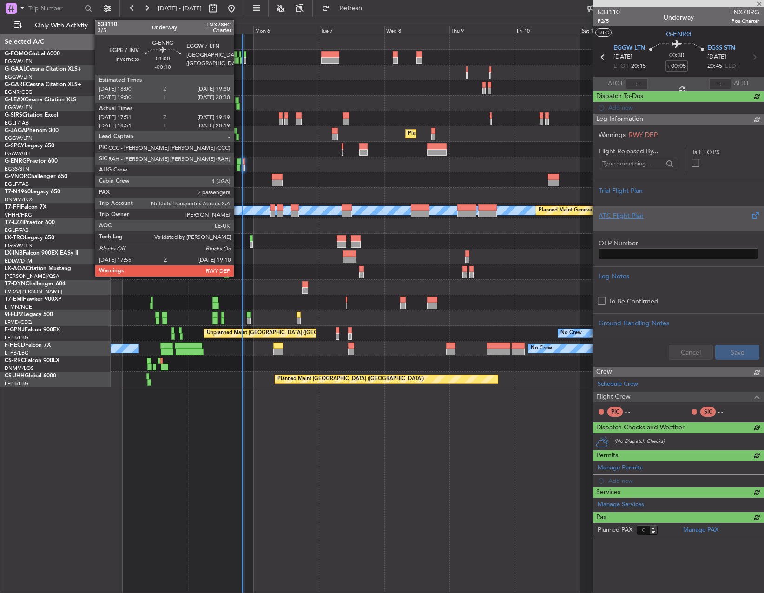
scroll to position [0, 0]
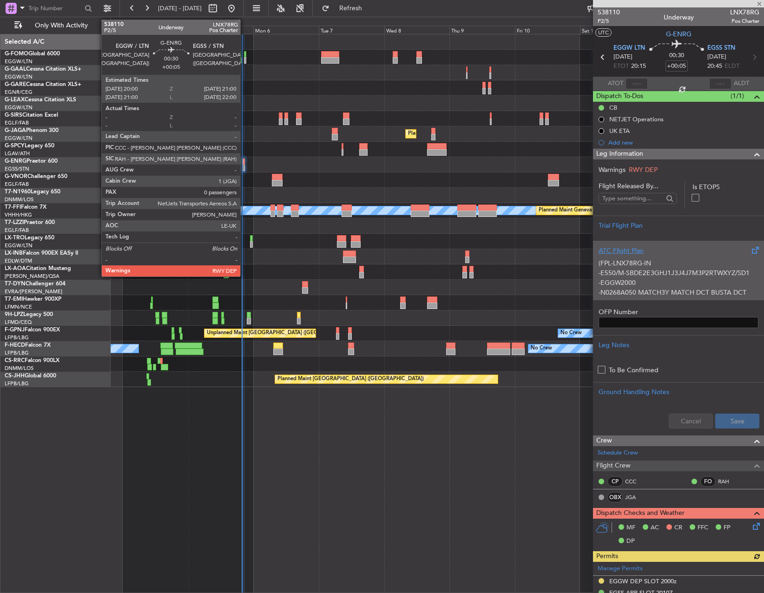
click at [245, 162] on div at bounding box center [243, 162] width 3 height 7
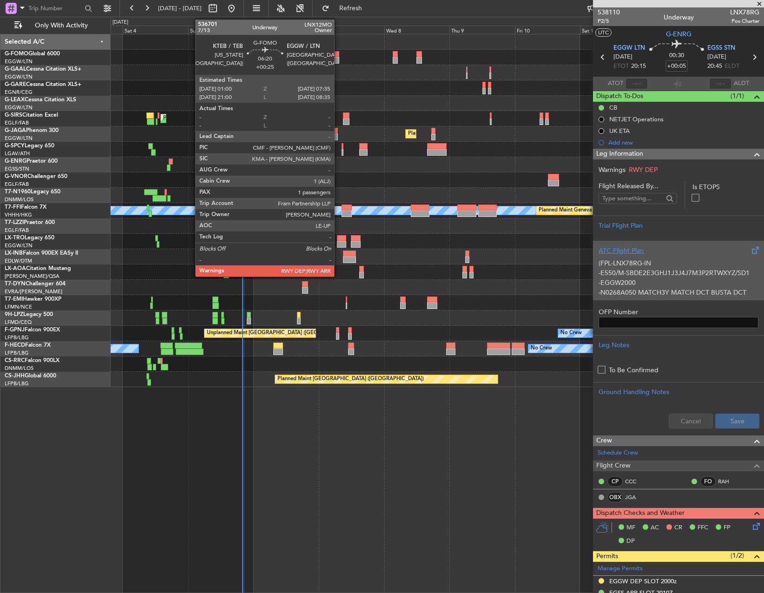
click at [338, 56] on div at bounding box center [330, 54] width 18 height 7
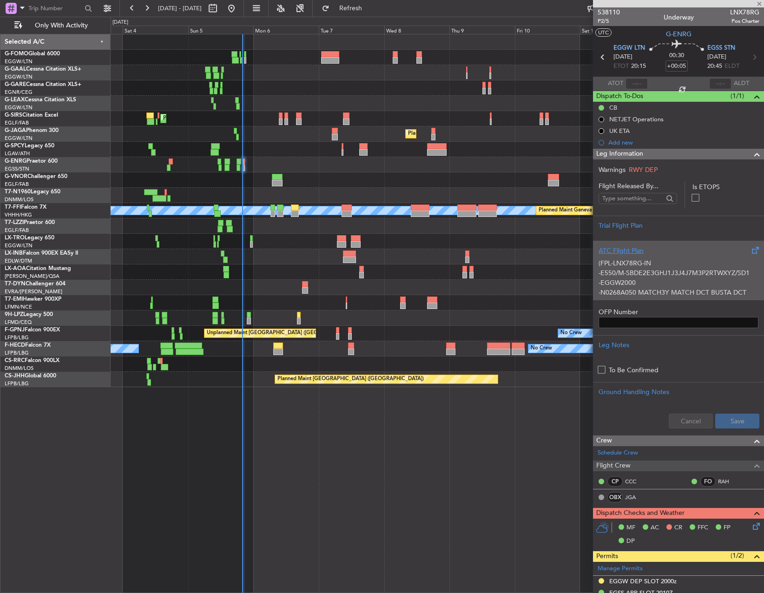
type input "+00:25"
type input "1"
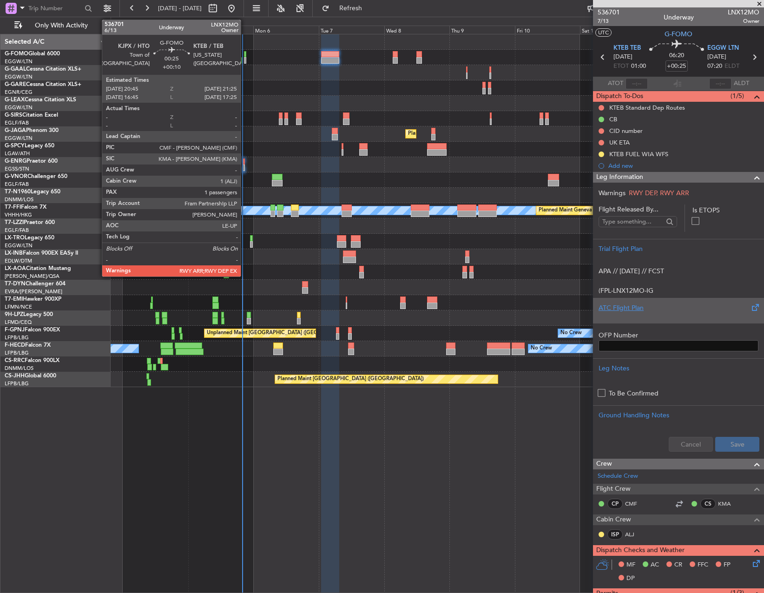
click at [245, 61] on div at bounding box center [245, 60] width 2 height 7
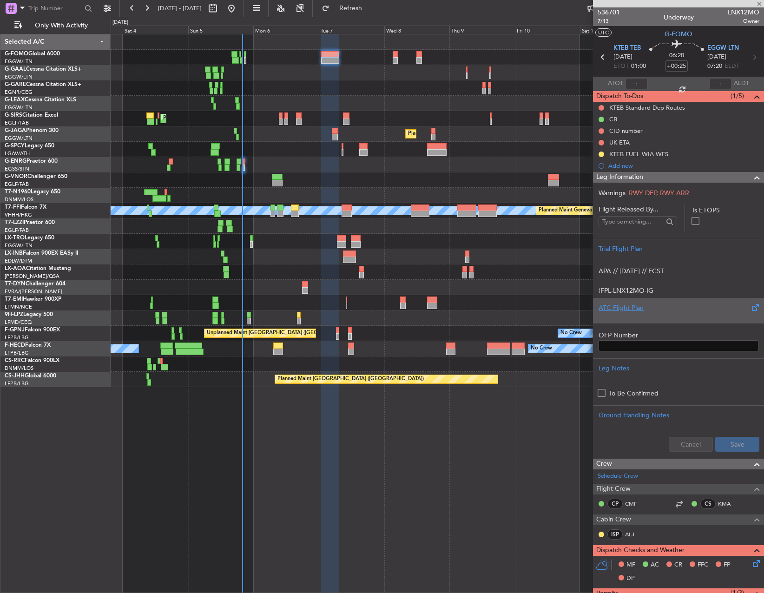
type input "+00:10"
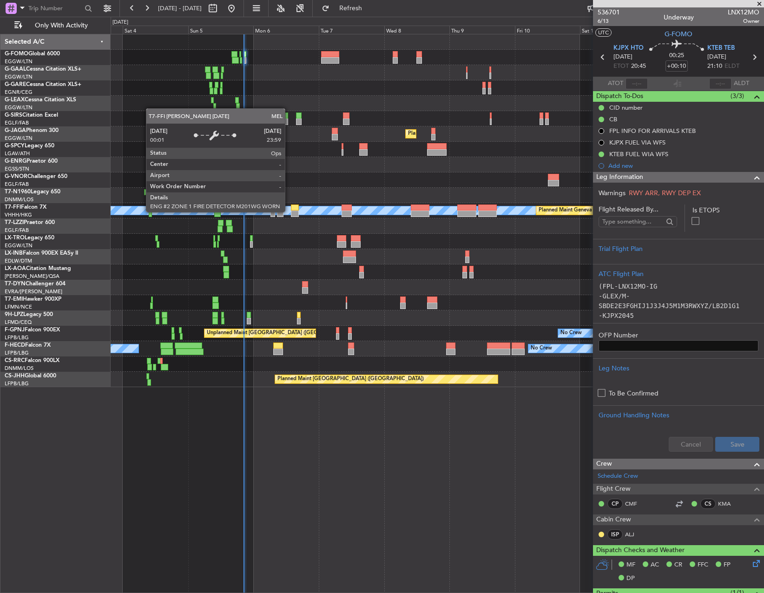
click at [289, 212] on div "MEL" at bounding box center [437, 210] width 1959 height 8
click at [290, 212] on div "MEL" at bounding box center [437, 210] width 1959 height 8
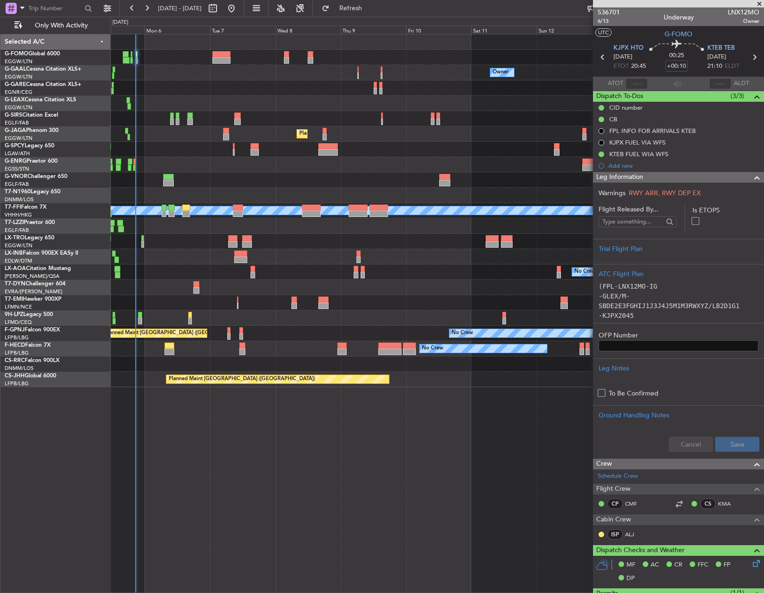
click at [252, 135] on div "No Crew Owner Owner Owner No Crew Planned Maint [GEOGRAPHIC_DATA] ([GEOGRAPHIC_…" at bounding box center [437, 210] width 653 height 353
click at [332, 131] on div "Planned Maint [GEOGRAPHIC_DATA] ([GEOGRAPHIC_DATA])" at bounding box center [437, 133] width 653 height 15
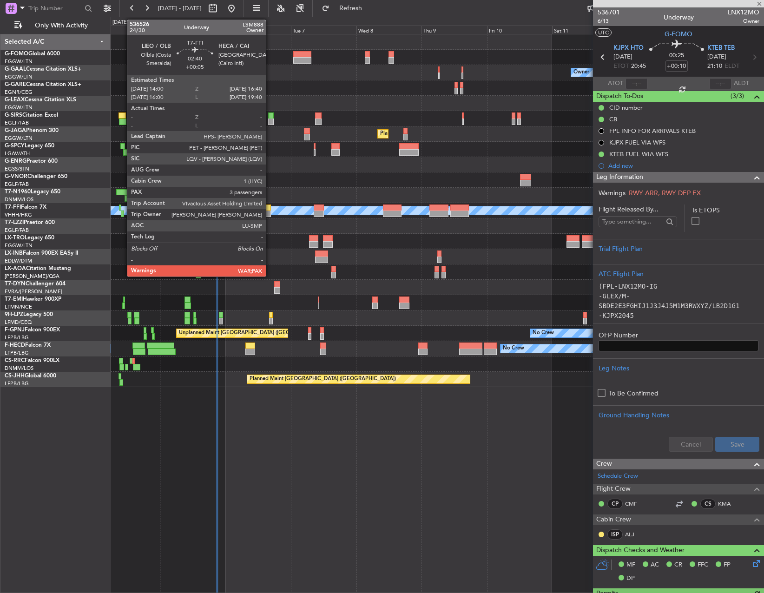
click at [270, 211] on div at bounding box center [266, 214] width 7 height 7
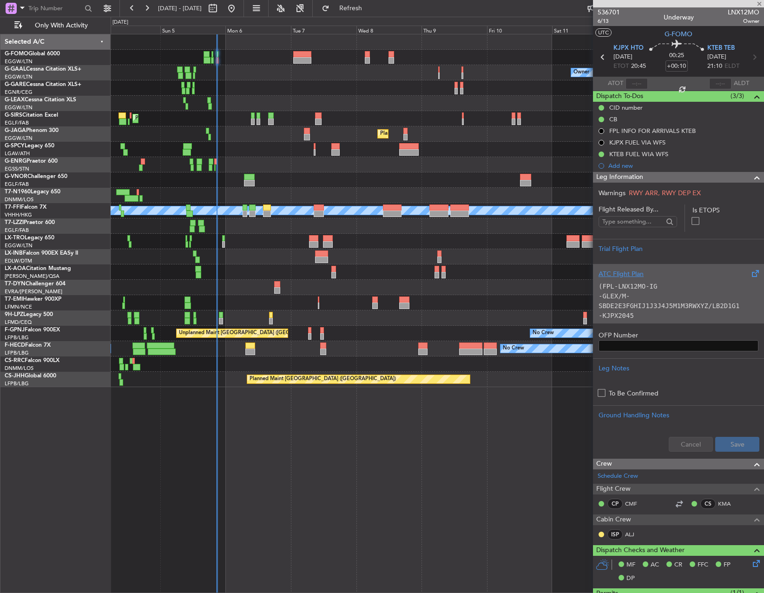
type input "+00:05"
type input "3"
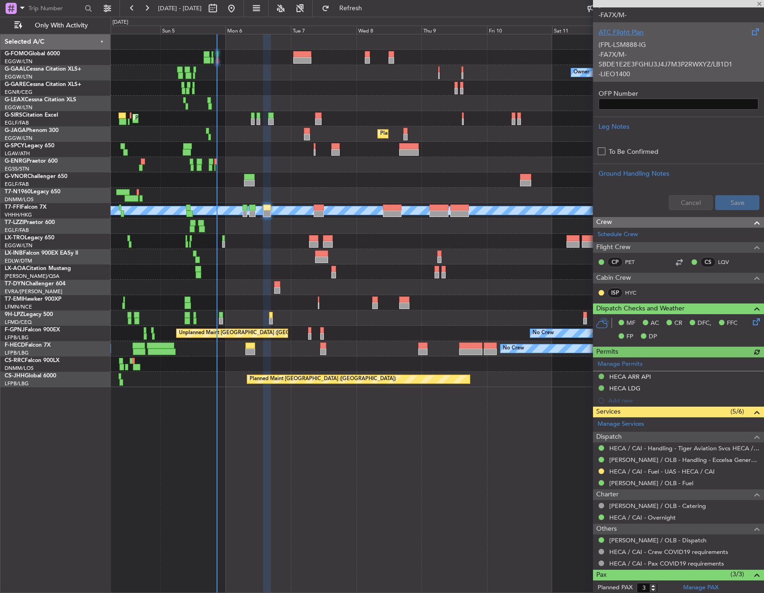
scroll to position [289, 0]
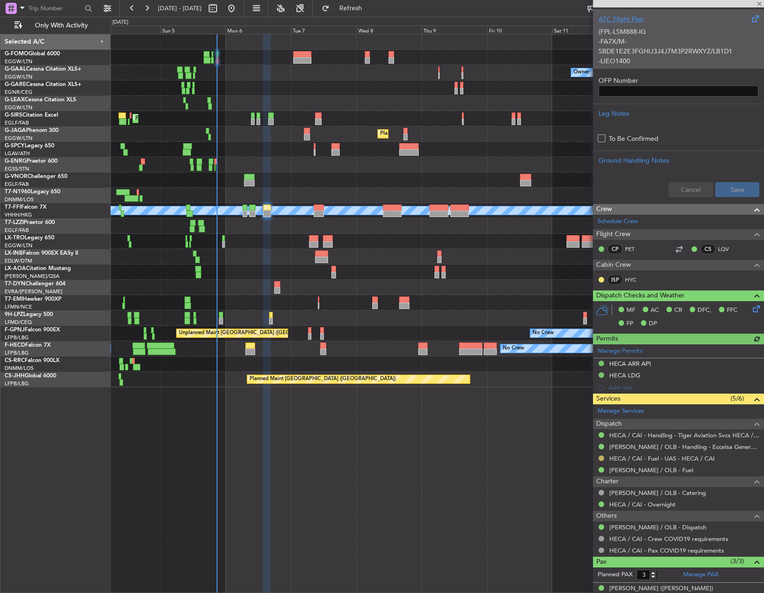
click at [600, 459] on button at bounding box center [602, 459] width 6 height 6
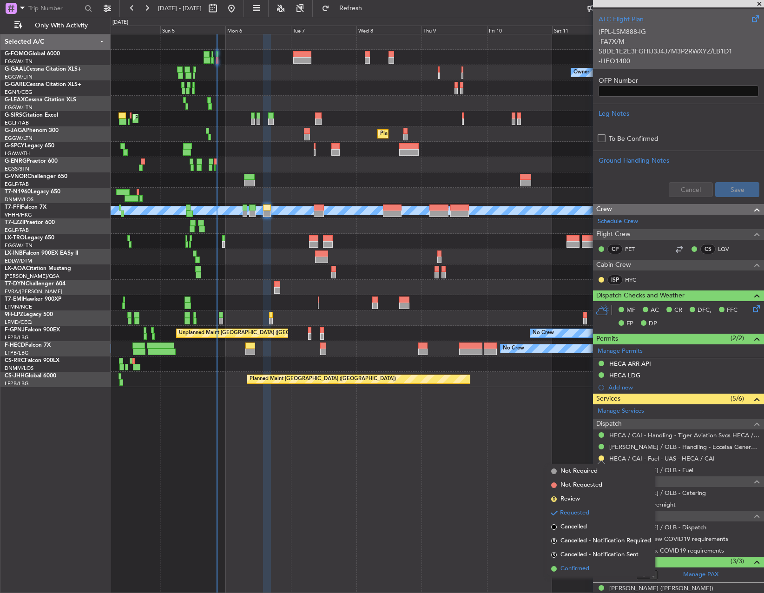
click at [579, 567] on span "Confirmed" at bounding box center [575, 568] width 29 height 9
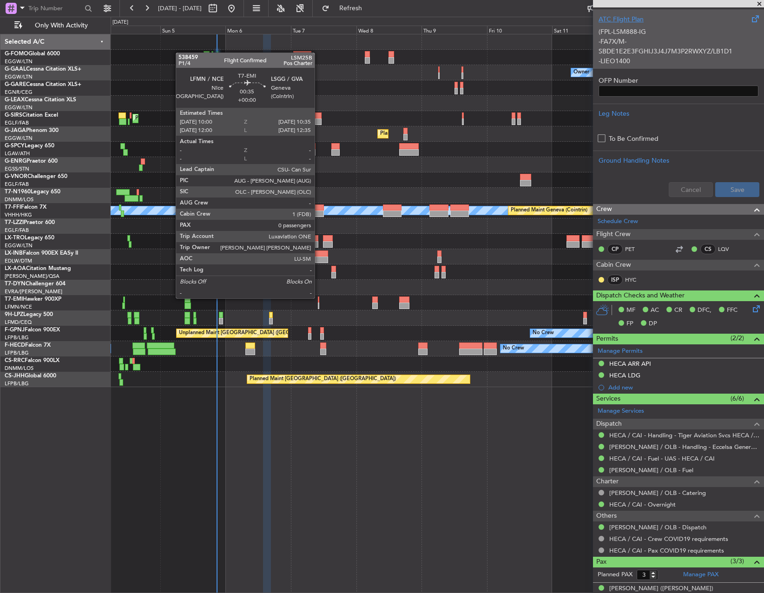
click at [319, 298] on div at bounding box center [319, 300] width 2 height 7
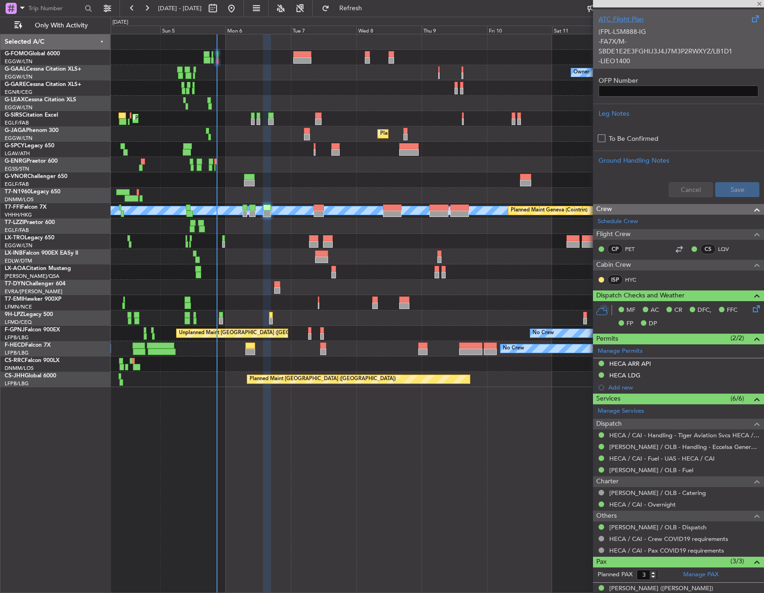
type input "0"
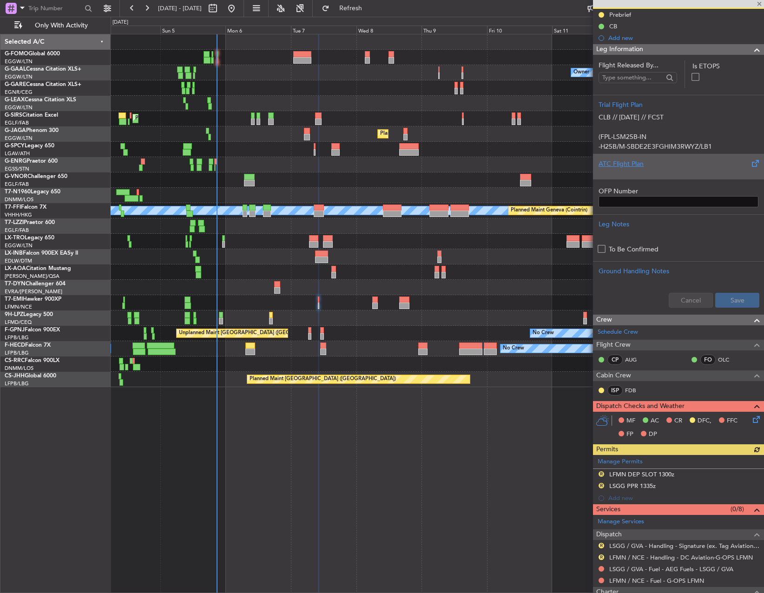
scroll to position [0, 0]
